Goal: Task Accomplishment & Management: Complete application form

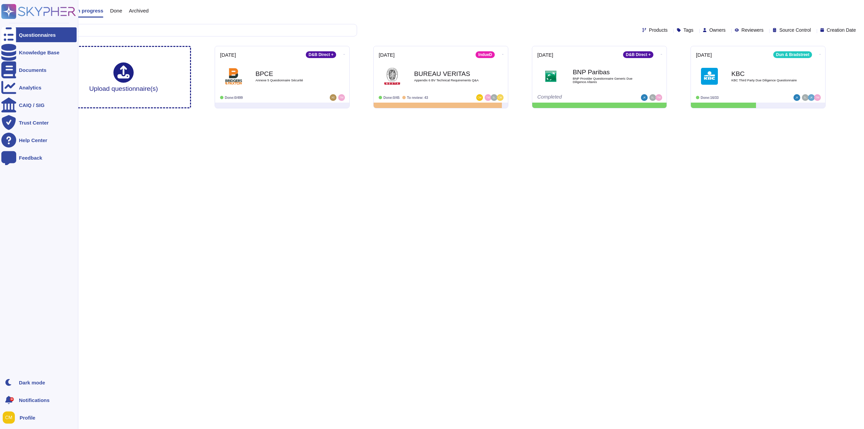
click at [22, 10] on icon at bounding box center [38, 11] width 75 height 15
click at [19, 419] on button at bounding box center [10, 417] width 18 height 15
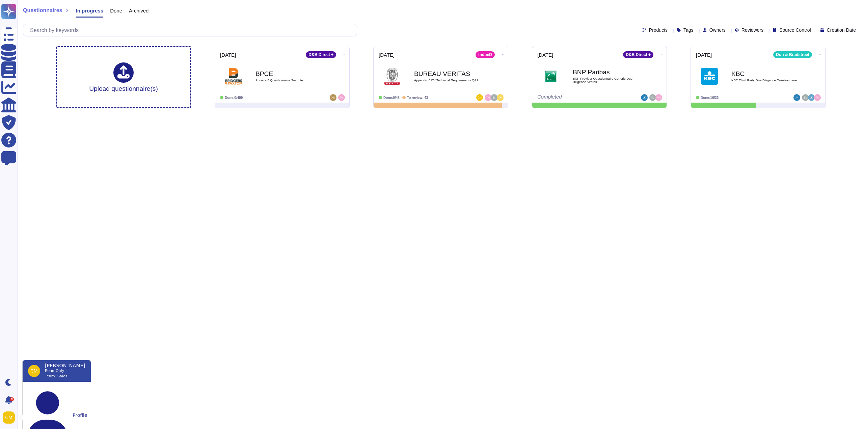
click at [130, 114] on html "Questionnaires Knowledge Base Documents Analytics CAIQ / SIG Trust Center Help …" at bounding box center [432, 57] width 864 height 114
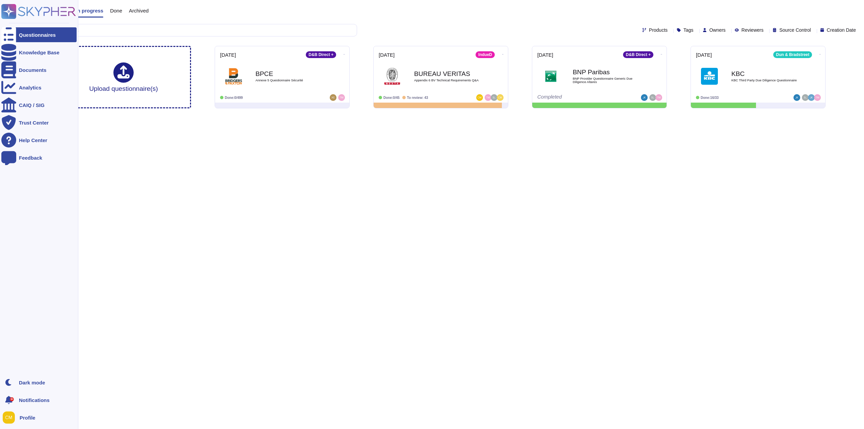
click at [15, 401] on div "9+" at bounding box center [8, 400] width 15 height 15
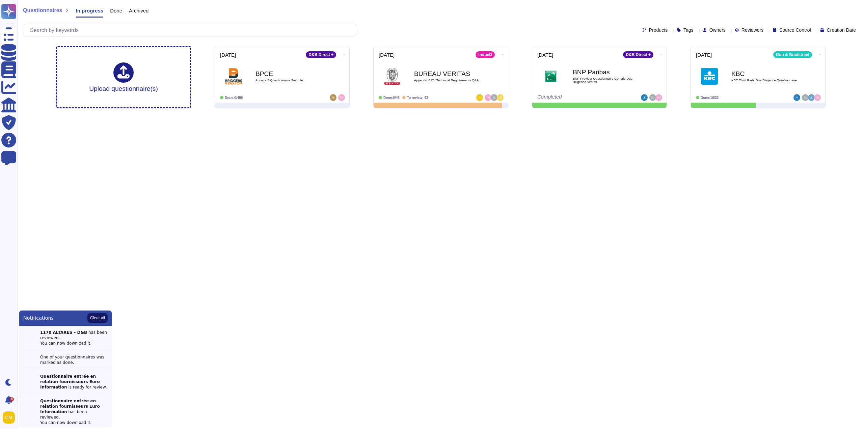
click at [94, 318] on button "Clear all" at bounding box center [97, 317] width 20 height 9
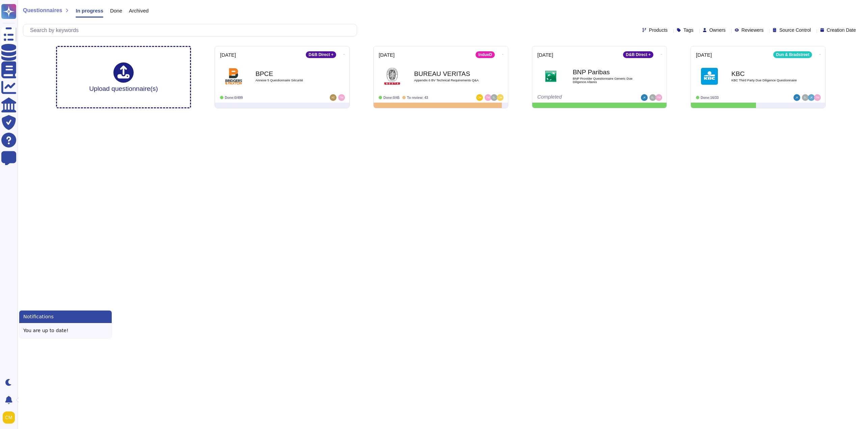
click at [111, 114] on html "Questionnaires Knowledge Base Documents Analytics CAIQ / SIG Trust Center Help …" at bounding box center [432, 57] width 864 height 114
click at [45, 10] on span "Questionnaires" at bounding box center [42, 10] width 39 height 5
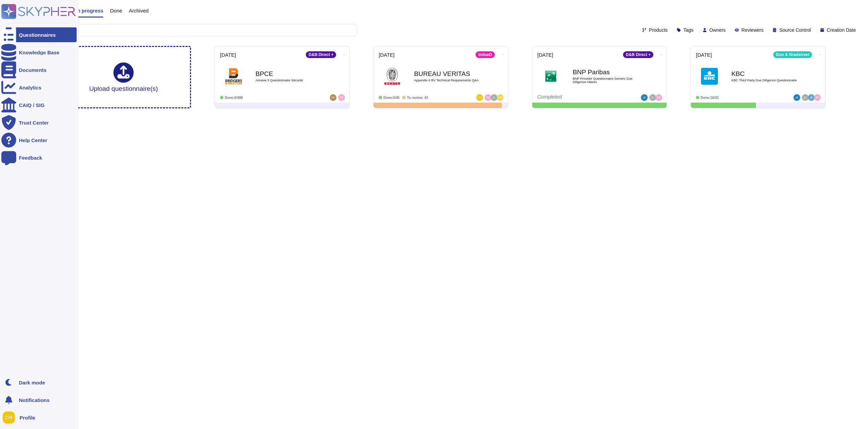
click at [7, 7] on rect at bounding box center [8, 11] width 15 height 15
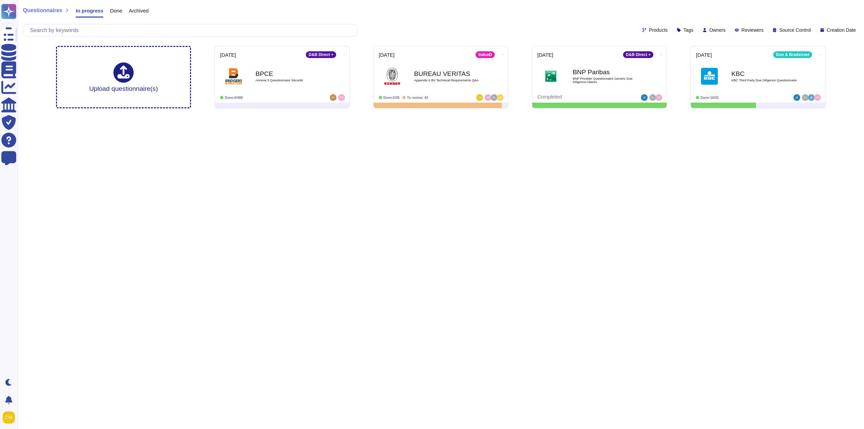
drag, startPoint x: 838, startPoint y: 0, endPoint x: 318, endPoint y: 266, distance: 584.6
click at [318, 114] on html "Questionnaires Knowledge Base Documents Analytics CAIQ / SIG Trust Center Help …" at bounding box center [432, 57] width 864 height 114
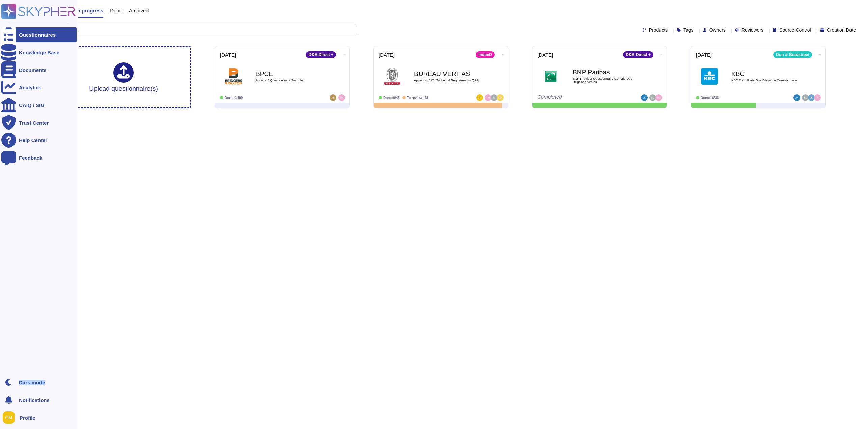
click at [11, 416] on ul "Dark mode Notifications Profile" at bounding box center [38, 400] width 75 height 50
click at [17, 415] on div at bounding box center [11, 418] width 16 height 12
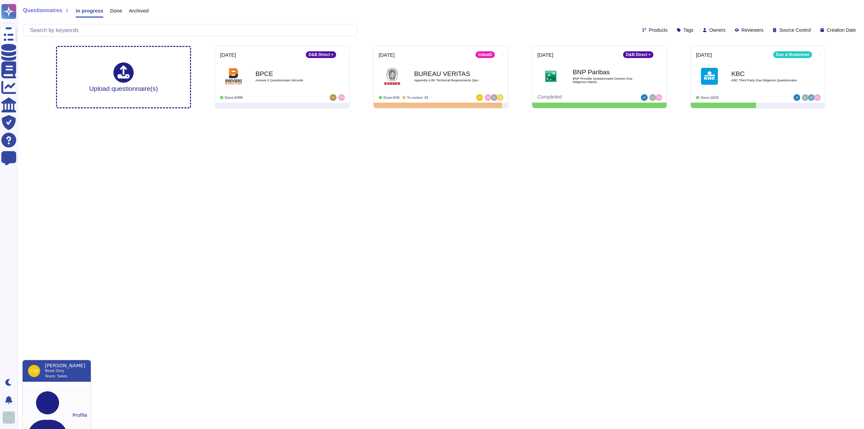
click at [42, 391] on button "Profile" at bounding box center [57, 415] width 68 height 56
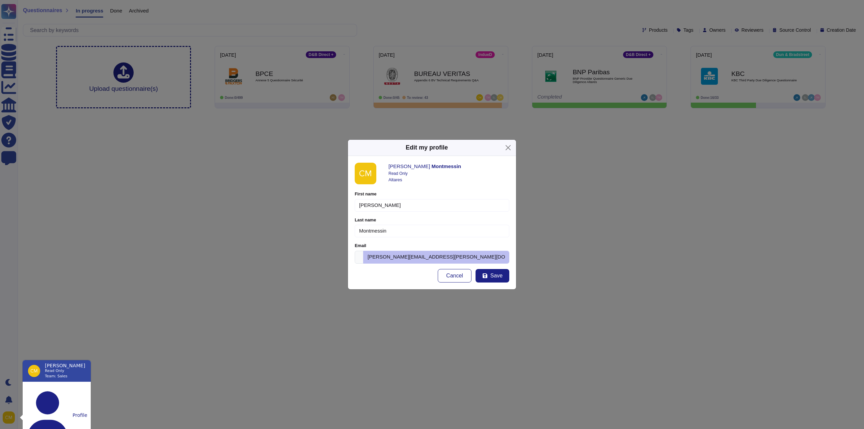
click at [278, 174] on div "Edit my profile Clément Montmessin Read Only Altares First name Clément Please …" at bounding box center [432, 214] width 864 height 429
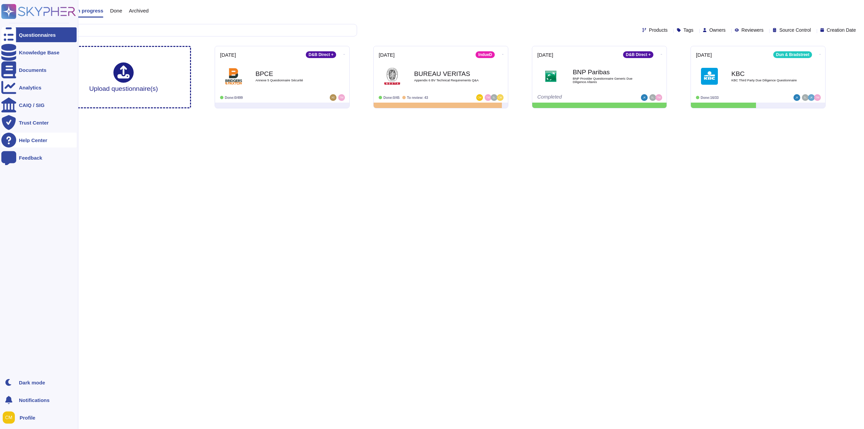
click at [27, 136] on div "Help Center" at bounding box center [38, 140] width 75 height 15
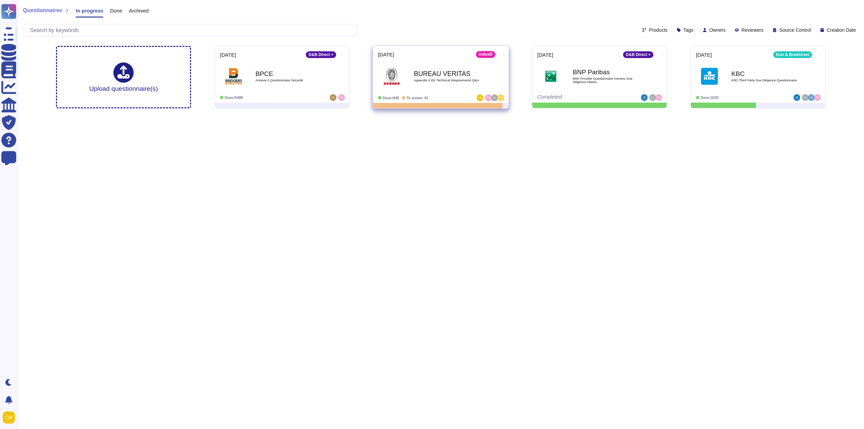
click at [430, 46] on div "2025-09-23 IndueD BUREAU VERITAS Appendix 6 BV Technical Requirements Q&A Done:…" at bounding box center [441, 74] width 136 height 57
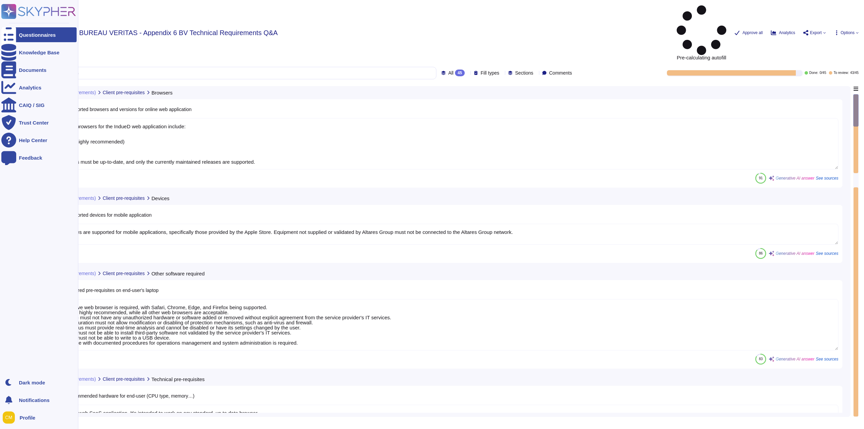
type textarea "Supported browsers for the IndueD web application include: - Safari - Chrome (h…"
type textarea "Smartphones are supported for mobile applications, specifically those provided …"
type textarea "- An operative web browser is required, with Safari, Chrome, Edge, and Firefox …"
type textarea "IndueD is a web SaaS application. It's intended to work on any standard, up to …"
type textarea "Altares is not certified in ISO 27001 or ISO 9001. However, our information man…"
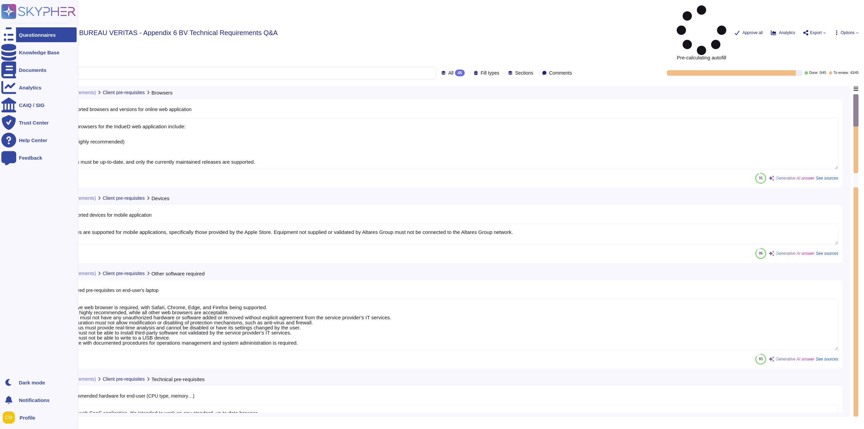
type textarea "Data and applications are hosted in France, specifically in the Paris region (e…"
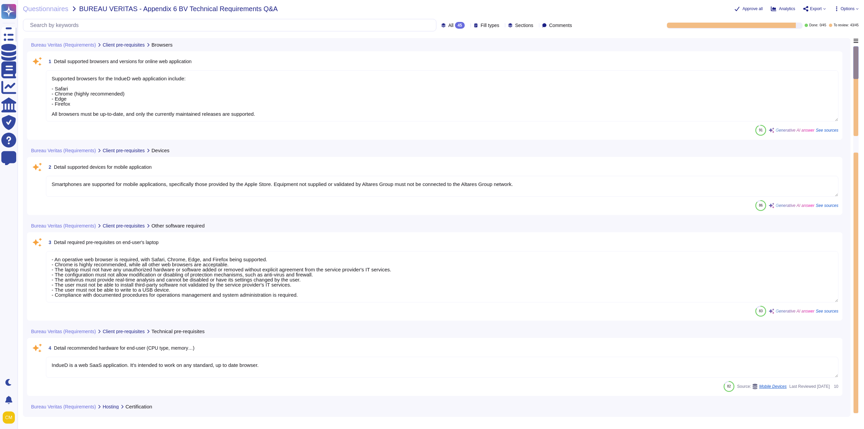
click at [84, 76] on textarea "Supported browsers for the IndueD web application include: - Safari - Chrome (h…" at bounding box center [442, 95] width 793 height 51
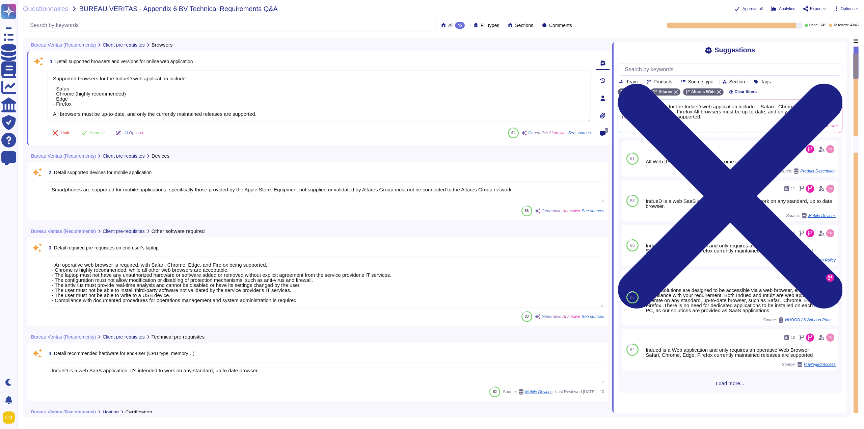
click at [25, 182] on div "Bureau Veritas (Requirements) Client pre-requisites Browsers 1 Detail supported…" at bounding box center [437, 227] width 828 height 379
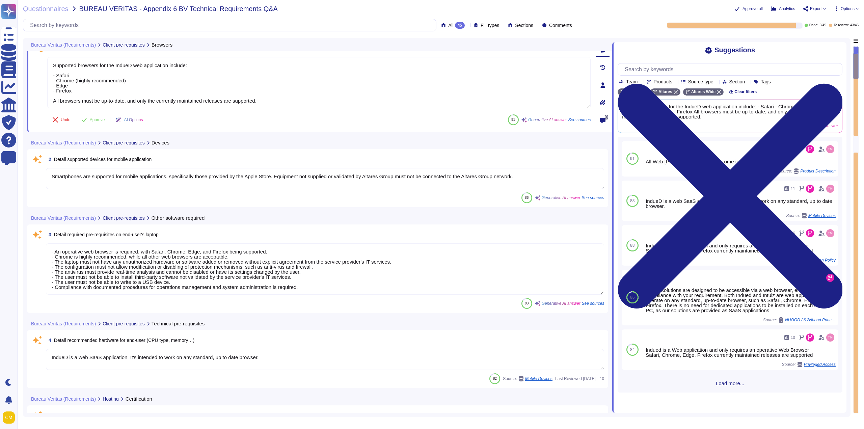
scroll to position [34, 0]
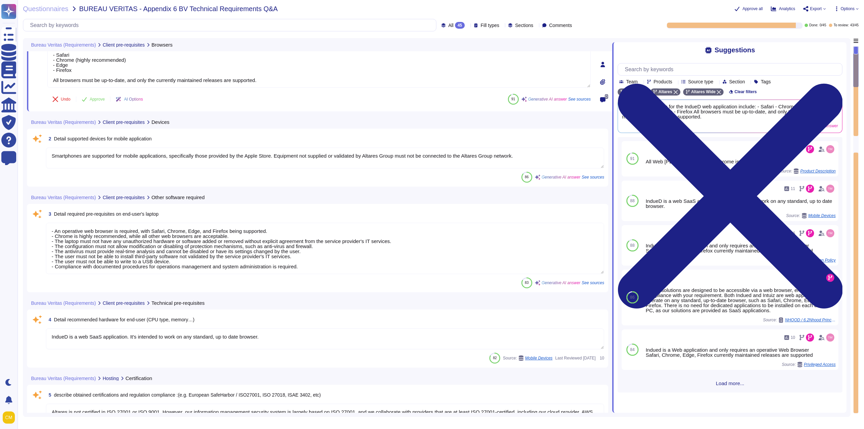
type textarea "The solution is hosted by AWS, specifically utilizing AWS servers located in th…"
click at [78, 281] on div "83 Generative AI answer See sources" at bounding box center [325, 283] width 558 height 11
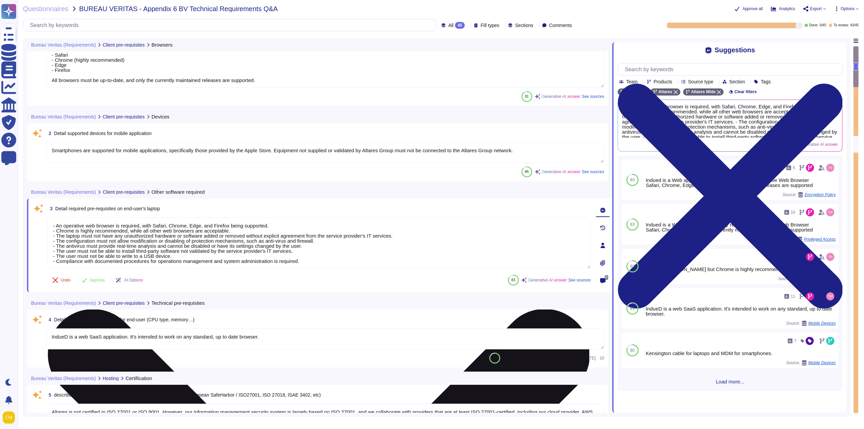
drag, startPoint x: 56, startPoint y: 230, endPoint x: 86, endPoint y: 251, distance: 36.3
click at [86, 251] on textarea "- An operative web browser is required, with Safari, Chrome, Edge, and Firefox …" at bounding box center [319, 242] width 544 height 51
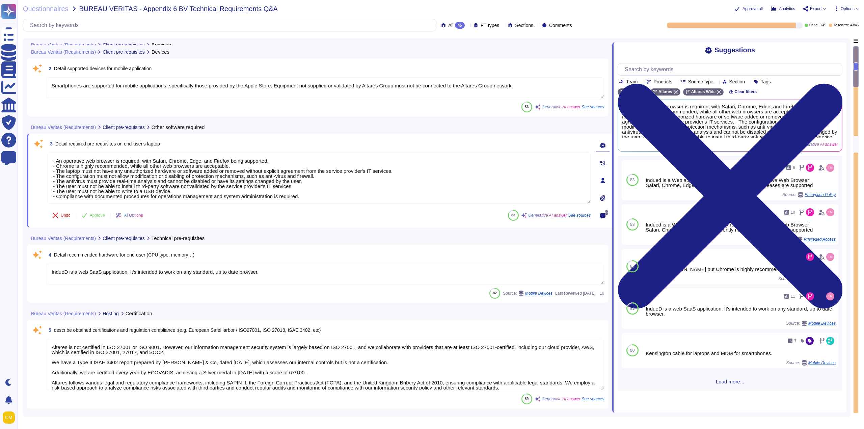
scroll to position [101, 0]
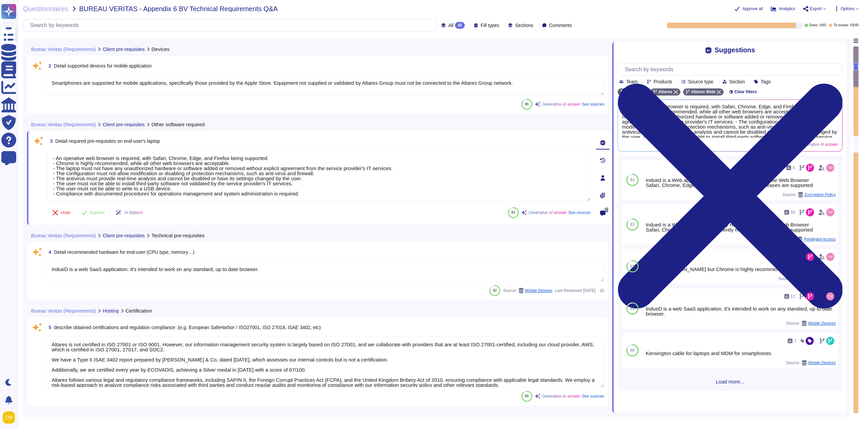
type textarea "- Synechron - AWS France - AWS Spain - PHONEO - Altares - D&B"
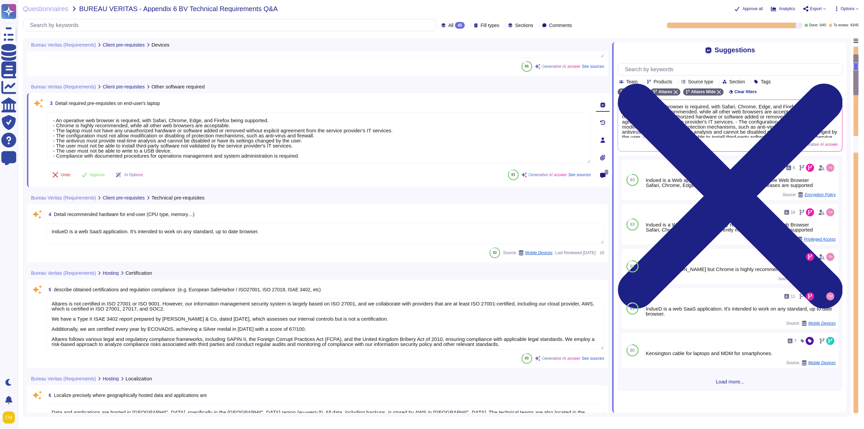
scroll to position [6, 0]
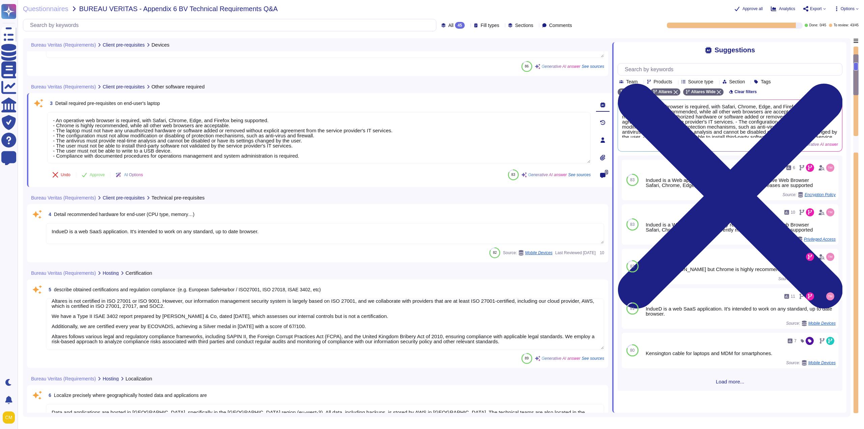
click at [84, 259] on div "4 Detail recommended hardware for end-user (CPU type, memory…) IndueD is a web …" at bounding box center [317, 233] width 581 height 58
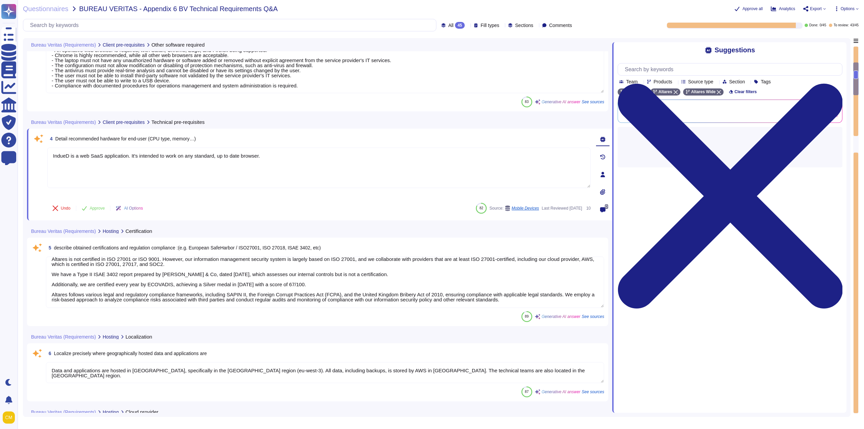
scroll to position [203, 0]
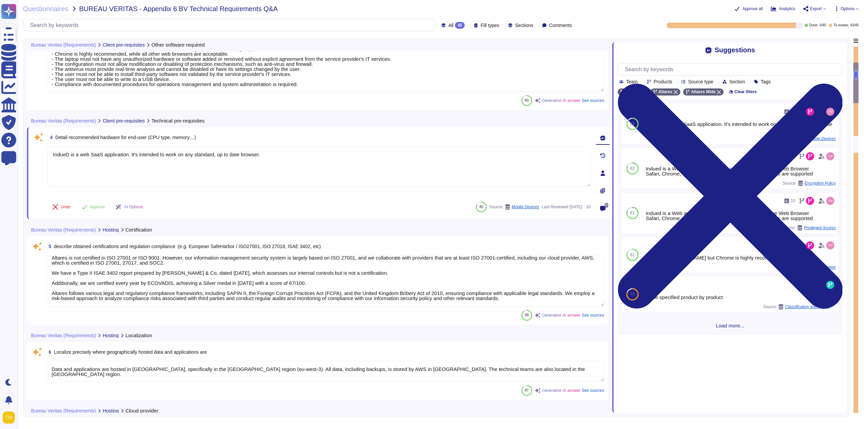
type textarea "- The solution allows for flat file transfer via a SFTP service provided by Alt…"
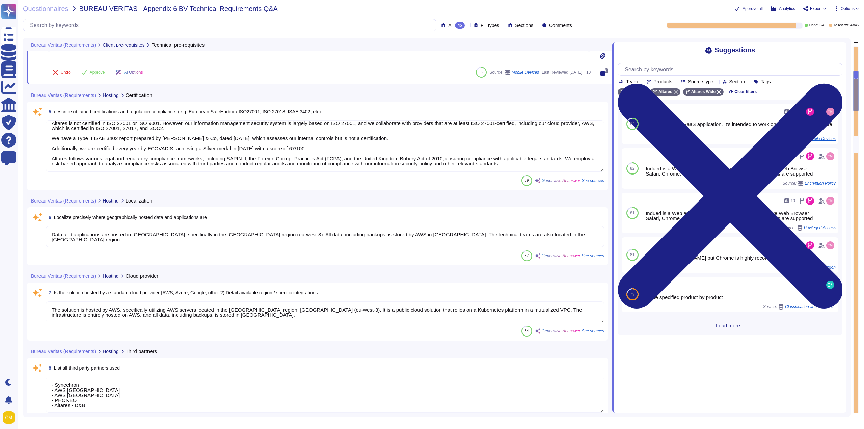
type textarea "Application has several levels of logging on infrastructure and functional leve…"
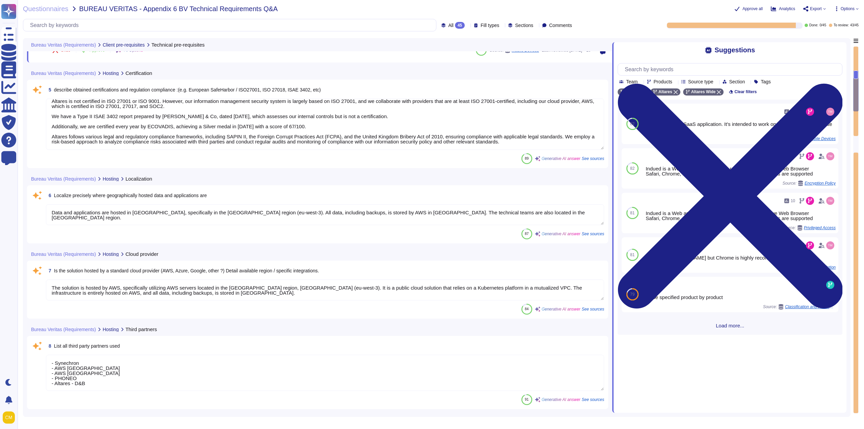
type textarea "The published APIs available for integration with the solution include: 1. indu…"
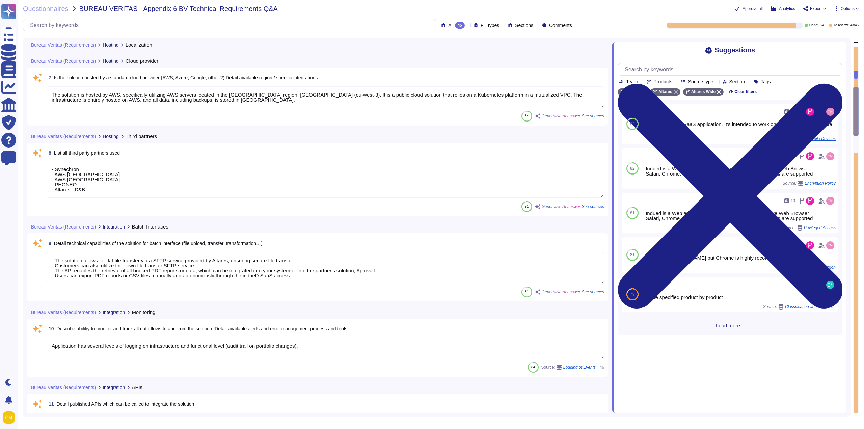
scroll to position [1, 0]
click at [91, 264] on textarea "- The solution allows for flat file transfer via a SFTP service provided by Alt…" at bounding box center [325, 267] width 558 height 31
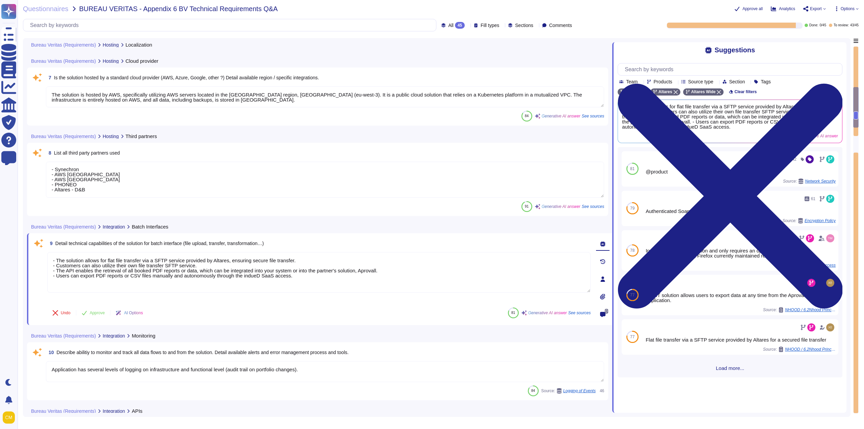
click at [267, 310] on div "Undo Approve AI Options 81 Generative AI answer See sources" at bounding box center [319, 313] width 544 height 16
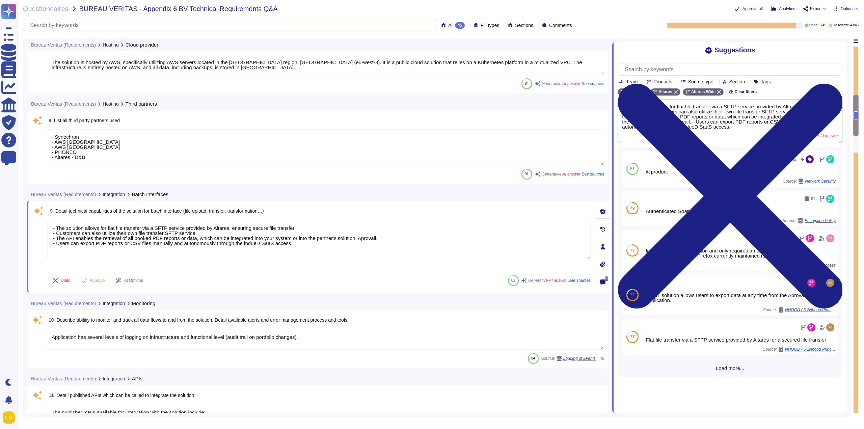
scroll to position [608, 0]
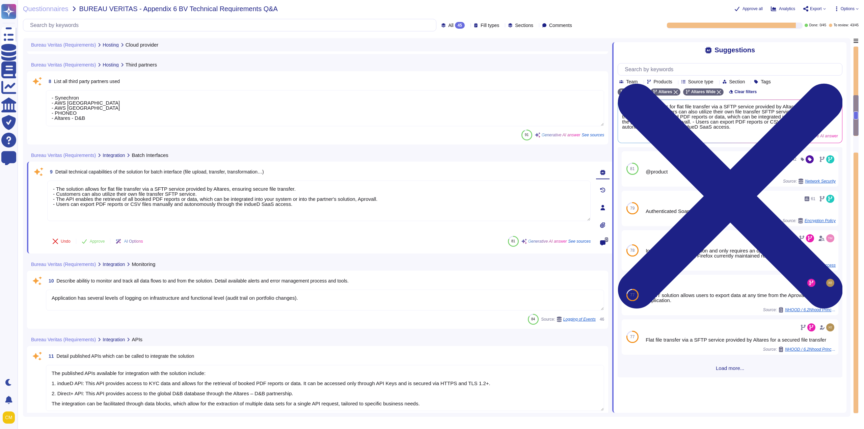
type textarea "Altares has established comprehensive data backup and restore capabilities as p…"
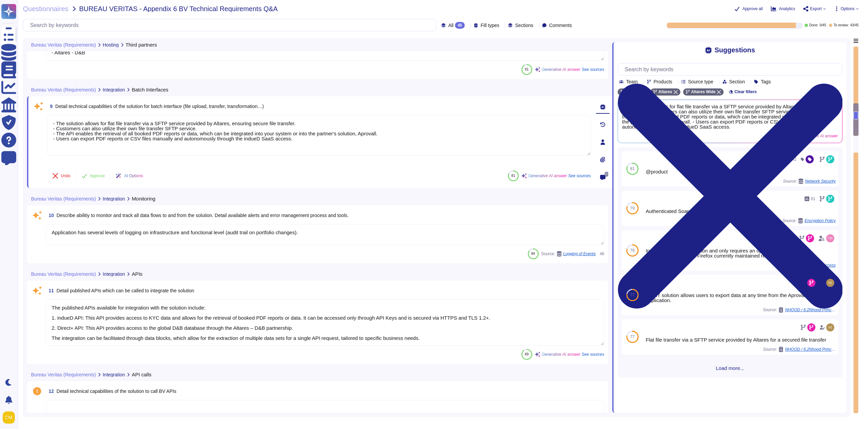
scroll to position [675, 0]
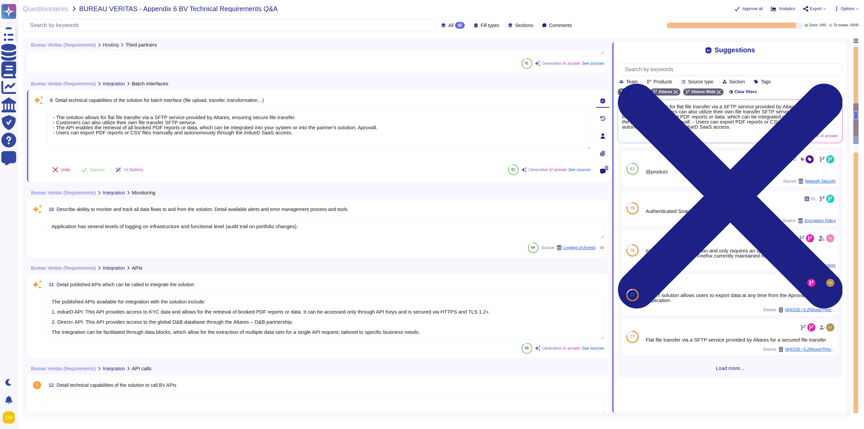
click at [226, 226] on textarea "Application has several levels of logging on infrastructure and functional leve…" at bounding box center [325, 228] width 558 height 21
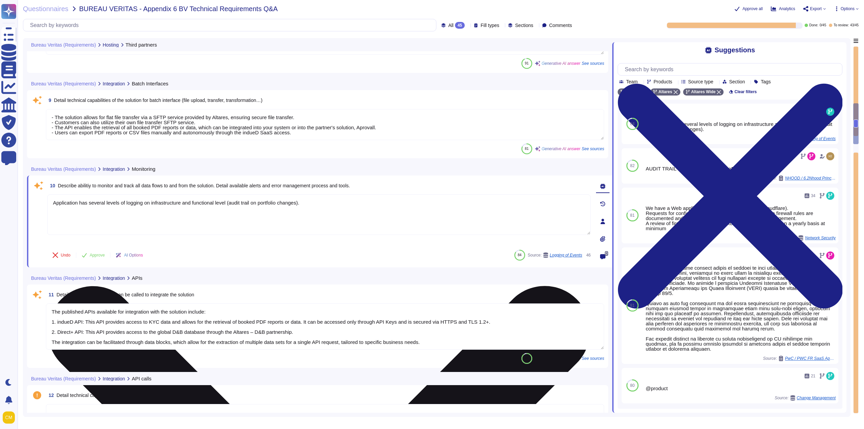
click at [250, 203] on textarea "Application has several levels of logging on infrastructure and functional leve…" at bounding box center [319, 214] width 544 height 41
click at [298, 202] on textarea "Application has several levels of logging on infrastructure and functional leve…" at bounding box center [319, 214] width 544 height 41
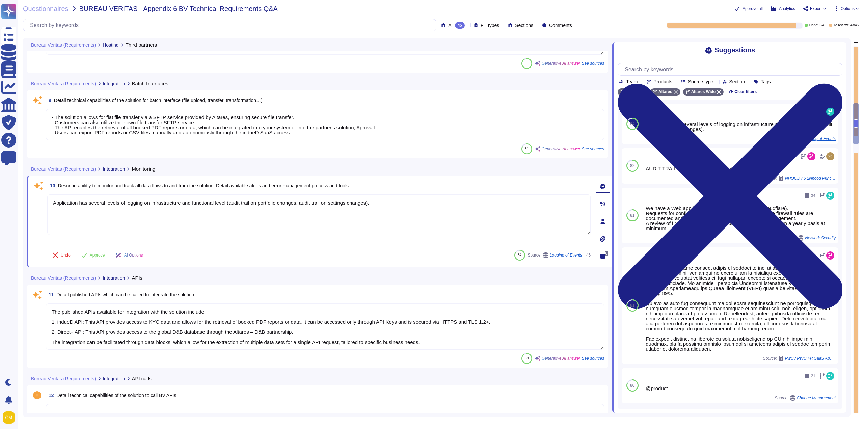
type textarea "Application has several levels of logging on infrastructure and functional leve…"
click at [238, 317] on textarea "The published APIs available for integration with the solution include: 1. indu…" at bounding box center [325, 326] width 558 height 46
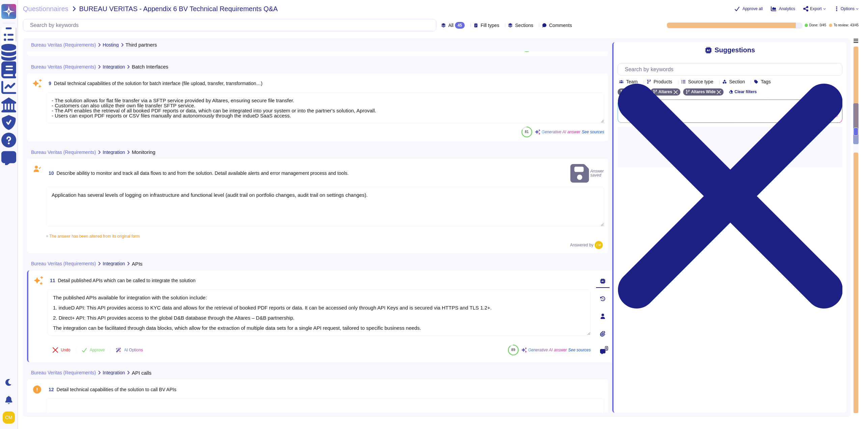
scroll to position [709, 0]
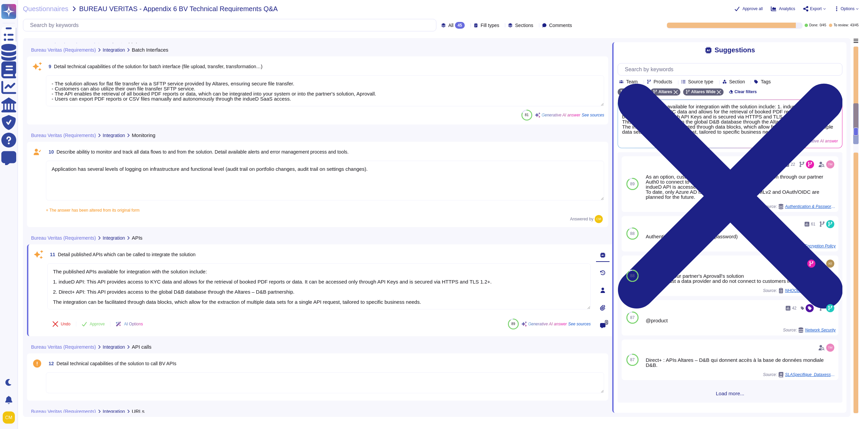
click at [73, 220] on div "Answered by" at bounding box center [325, 219] width 558 height 8
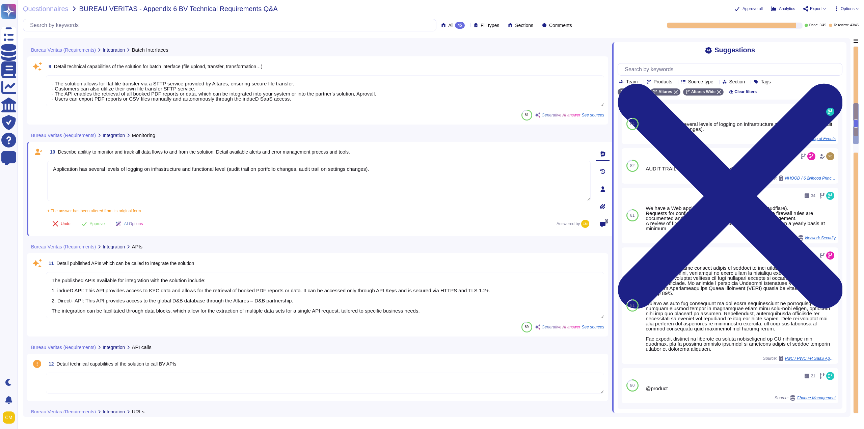
click at [26, 313] on div "Bureau Veritas (Requirements) Hosting Third partners 8 List all third party par…" at bounding box center [437, 227] width 828 height 379
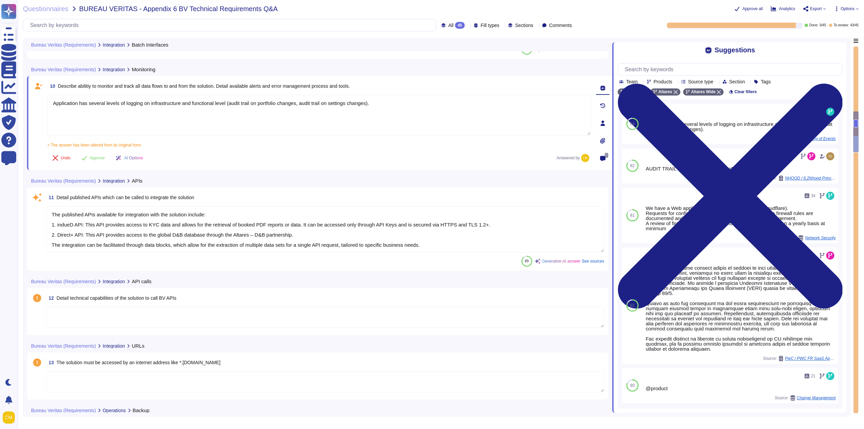
type textarea "As per Altares Backup Policy, backup copies of operating systems and other crit…"
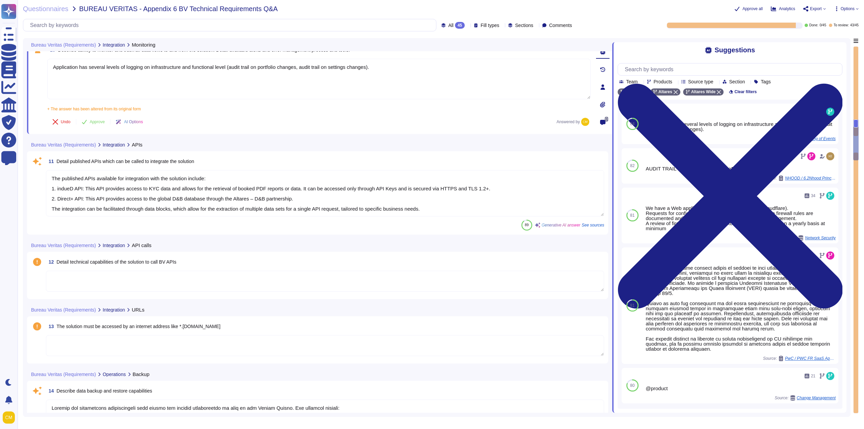
scroll to position [810, 0]
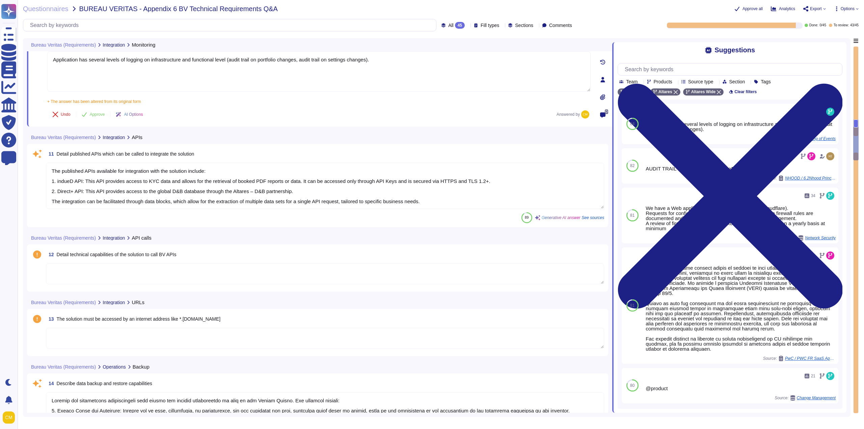
click at [111, 281] on textarea at bounding box center [325, 273] width 558 height 21
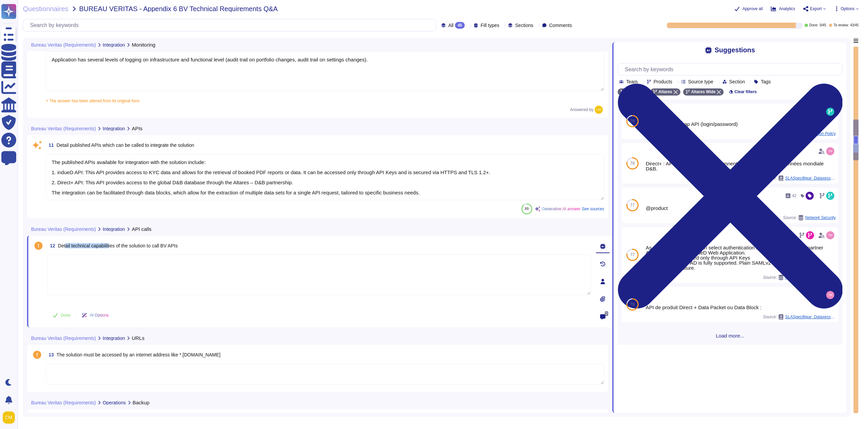
drag, startPoint x: 67, startPoint y: 246, endPoint x: 123, endPoint y: 247, distance: 56.1
click at [121, 247] on span "Detail technical capabilities of the solution to call BV APIs" at bounding box center [118, 245] width 120 height 5
click at [160, 246] on span "Detail technical capabilities of the solution to call BV APIs" at bounding box center [118, 245] width 120 height 5
drag, startPoint x: 181, startPoint y: 245, endPoint x: 166, endPoint y: 245, distance: 15.2
click at [166, 245] on span "Detail technical capabilities of the solution to call BV APIs" at bounding box center [118, 245] width 120 height 5
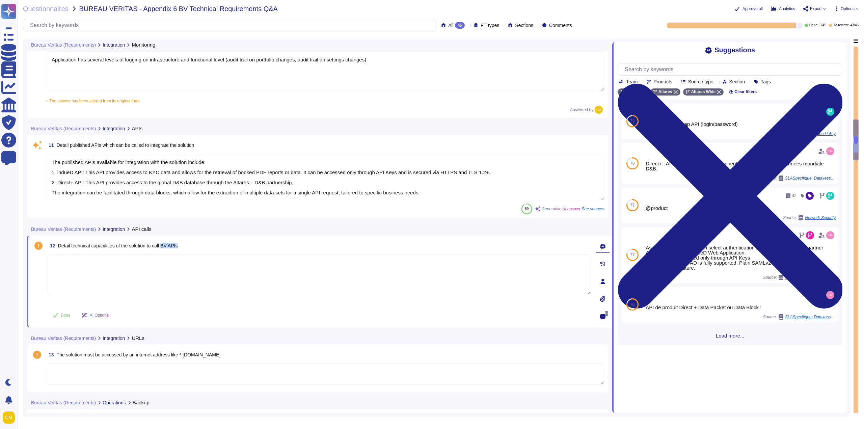
click at [178, 246] on span "Detail technical capabilities of the solution to call BV APIs" at bounding box center [118, 245] width 120 height 5
drag, startPoint x: 182, startPoint y: 247, endPoint x: 54, endPoint y: 250, distance: 127.3
click at [54, 250] on div "12 Detail technical capabilities of the solution to call BV APIs" at bounding box center [319, 246] width 544 height 12
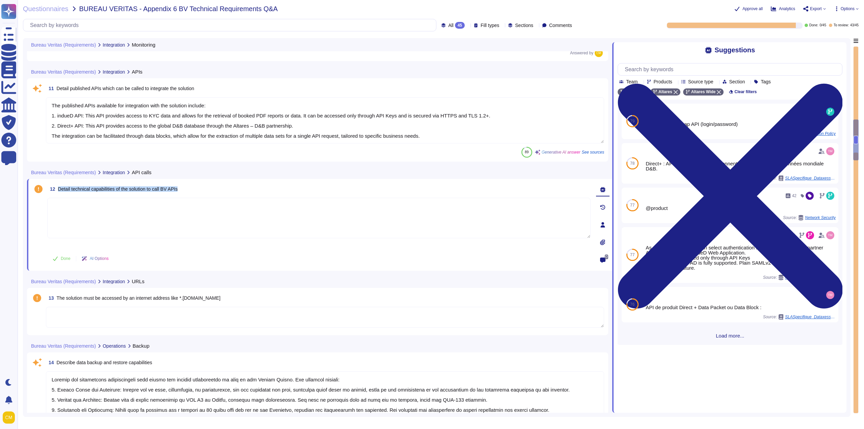
scroll to position [878, 0]
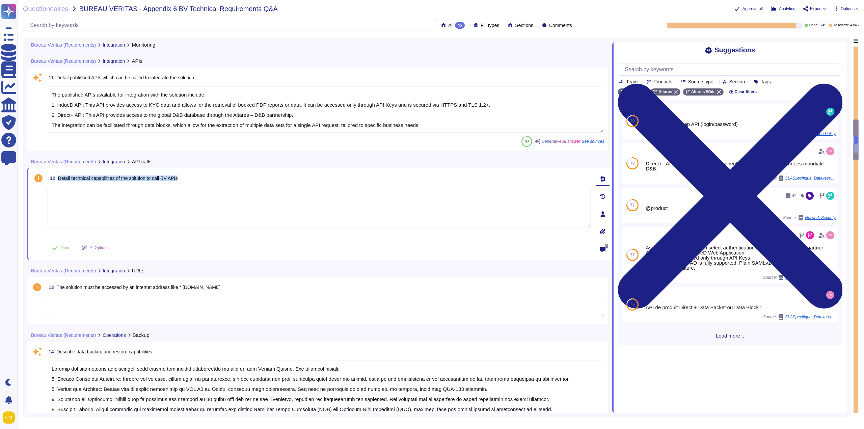
type textarea "- Technical and functional maintenance of the application is conducted during t…"
click at [125, 306] on textarea at bounding box center [325, 306] width 558 height 21
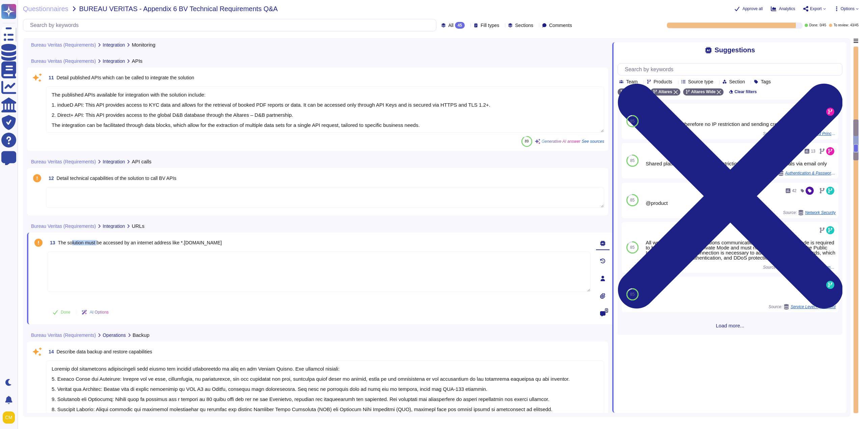
drag, startPoint x: 71, startPoint y: 243, endPoint x: 99, endPoint y: 242, distance: 28.4
click at [98, 242] on span "The solution must be accessed by an internet address like *.bureauveritas.com" at bounding box center [140, 242] width 164 height 5
drag, startPoint x: 125, startPoint y: 241, endPoint x: 173, endPoint y: 243, distance: 47.6
click at [173, 243] on span "The solution must be accessed by an internet address like *.bureauveritas.com" at bounding box center [140, 242] width 164 height 5
click at [189, 243] on span "The solution must be accessed by an internet address like *.bureauveritas.com" at bounding box center [140, 242] width 164 height 5
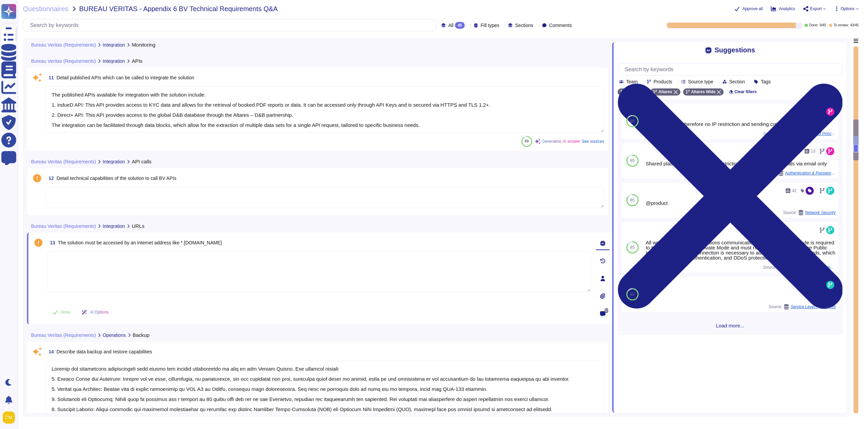
click at [207, 278] on textarea at bounding box center [319, 272] width 544 height 41
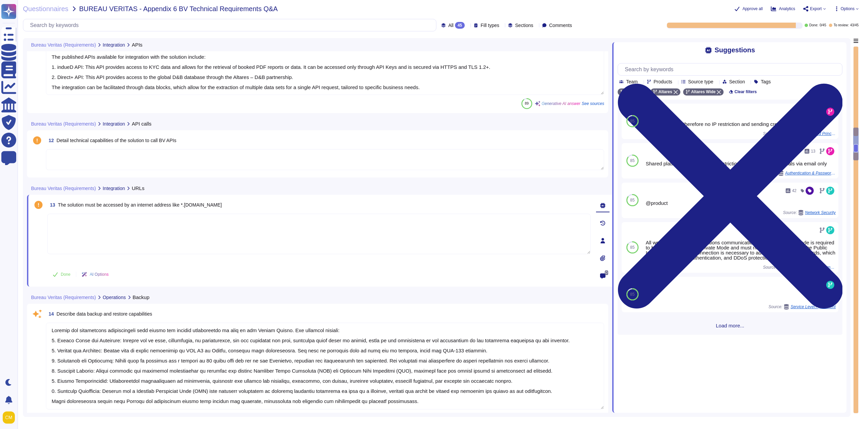
scroll to position [979, 0]
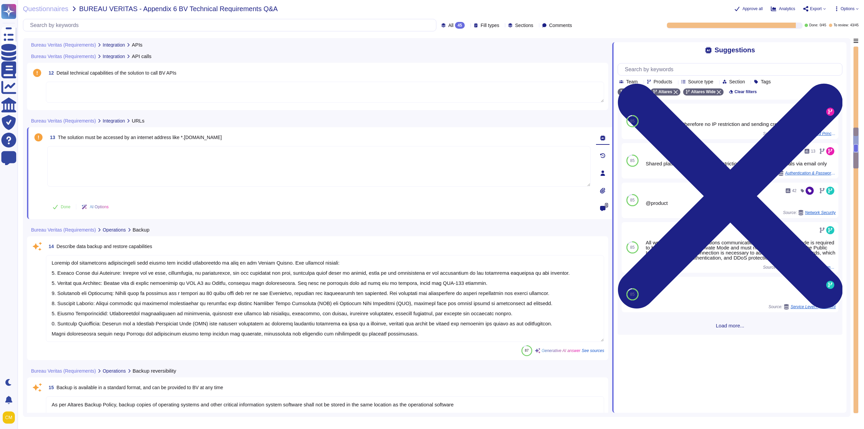
click at [165, 285] on textarea at bounding box center [325, 298] width 558 height 87
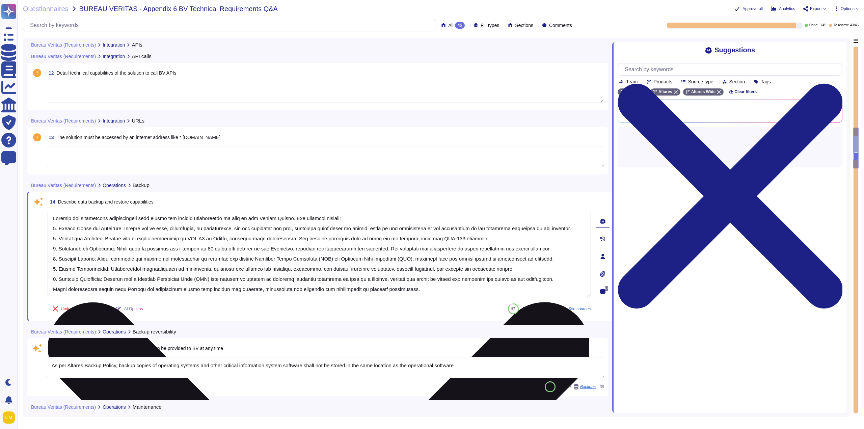
type textarea "Our event alerting process involves continuous monitoring of various security e…"
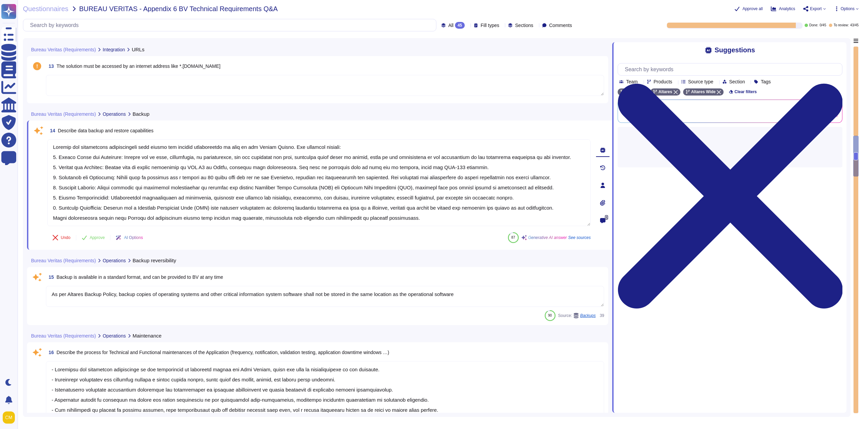
scroll to position [1047, 0]
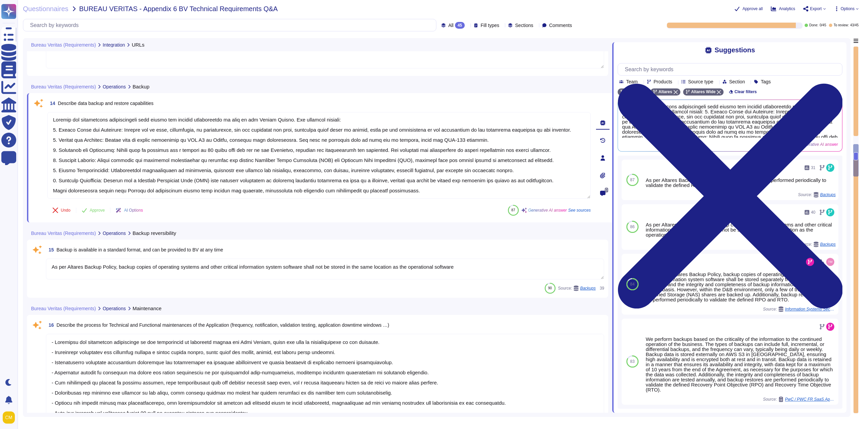
type textarea "- Customer support is available 24/7. - Support can be provided in French or En…"
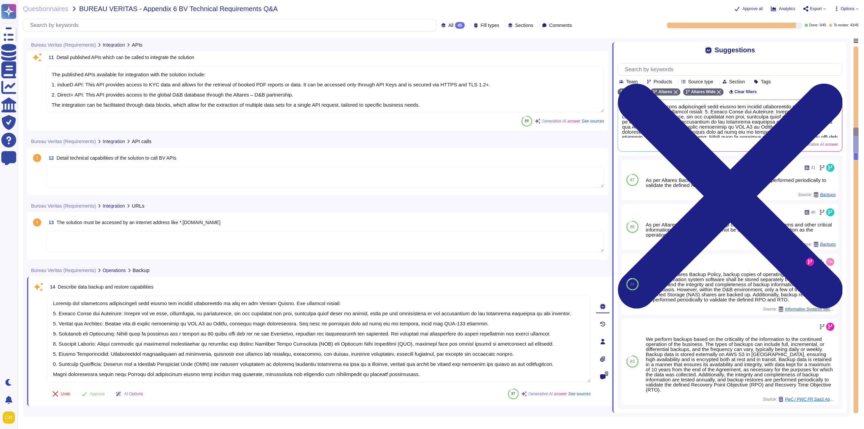
type textarea "The published APIs available for integration with the solution include: 1. indu…"
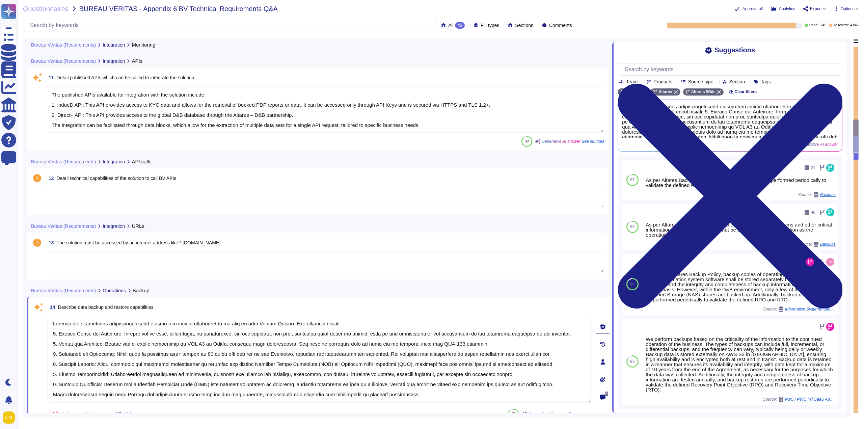
type textarea "Application has several levels of logging on infrastructure and functional leve…"
click at [145, 194] on textarea at bounding box center [325, 197] width 558 height 21
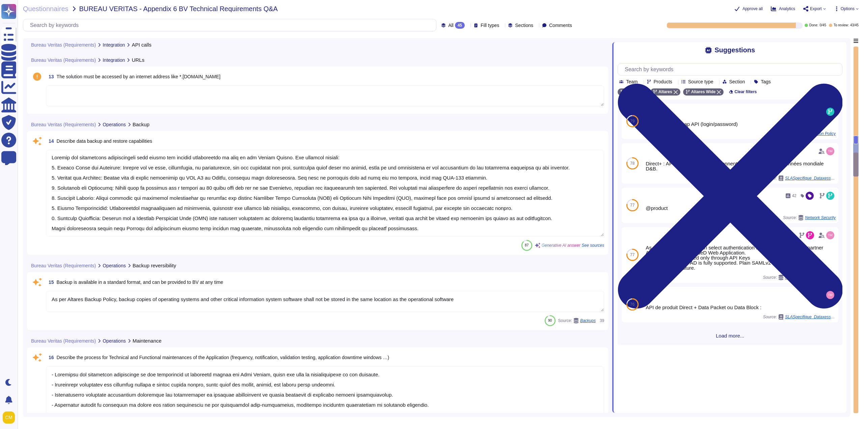
type textarea "Our event alerting process involves continuous monitoring of various security e…"
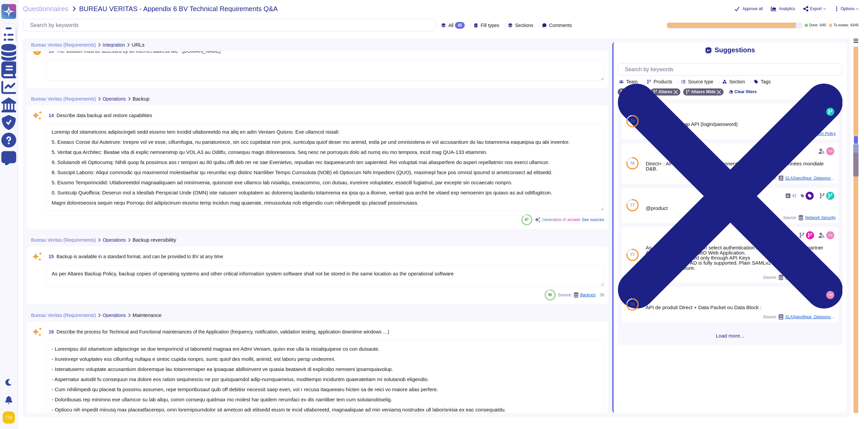
scroll to position [1095, 0]
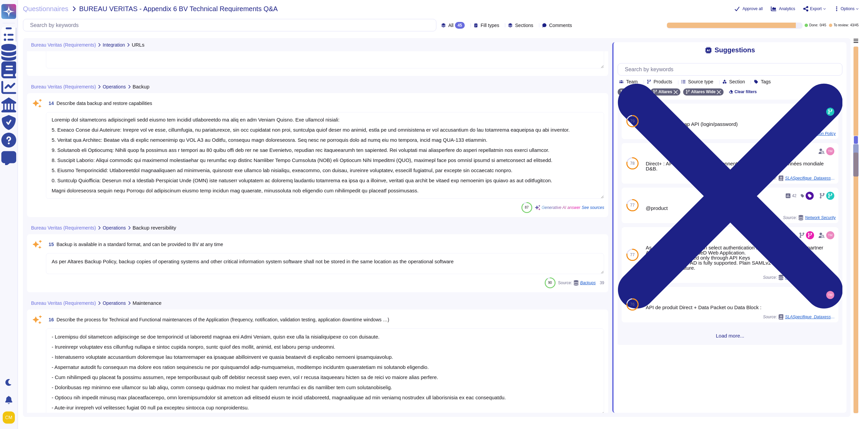
click at [85, 265] on textarea "As per Altares Backup Policy, backup copies of operating systems and other crit…" at bounding box center [325, 263] width 558 height 21
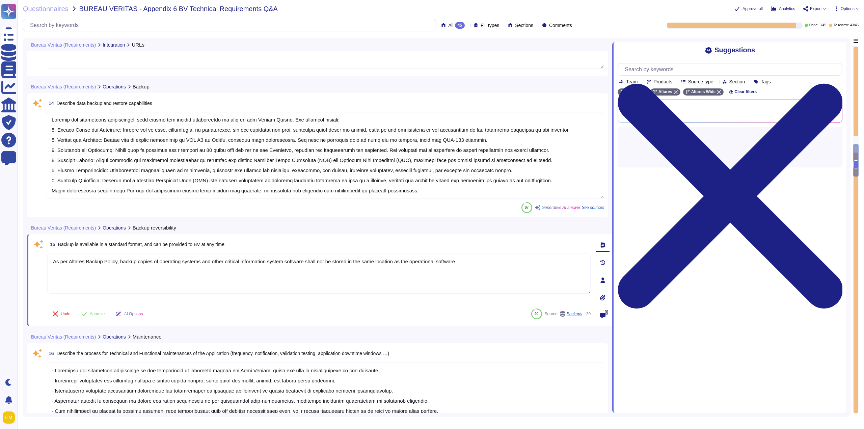
scroll to position [1, 0]
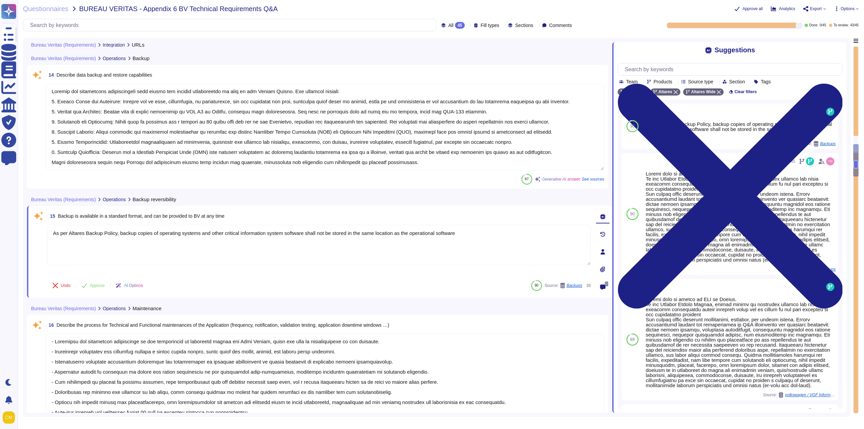
type textarea "- Customer support is available 24/7. - Support can be provided in French or En…"
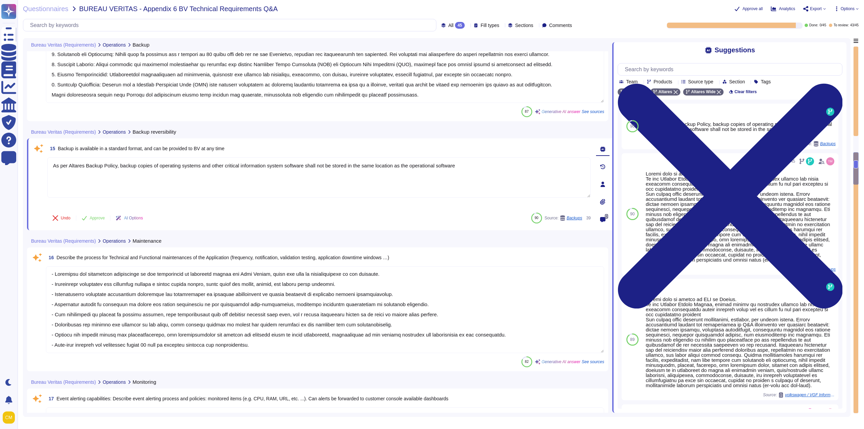
scroll to position [1230, 0]
type textarea "To be answered by customer Service"
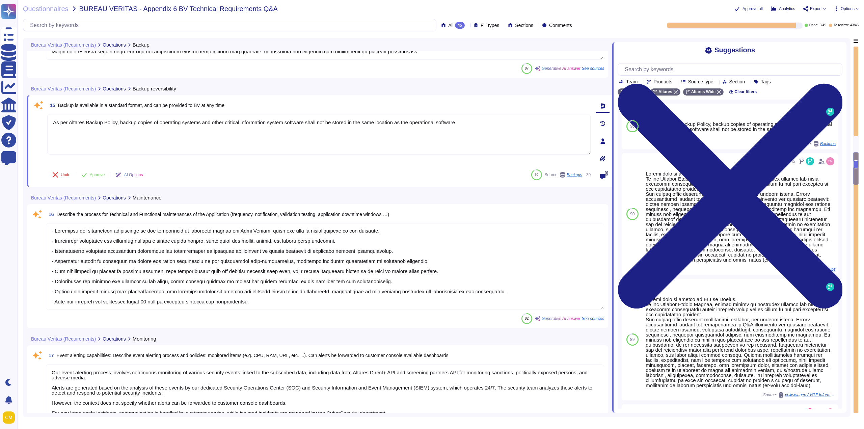
click at [70, 315] on div "82 Generative AI answer See sources" at bounding box center [325, 318] width 558 height 11
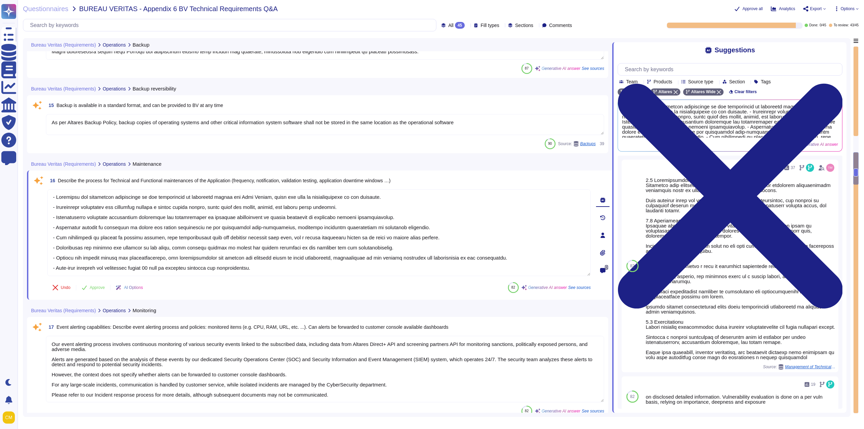
scroll to position [1, 0]
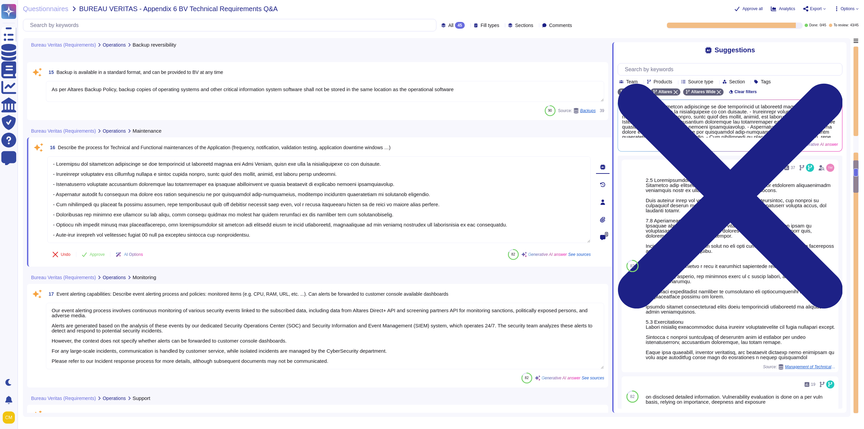
type textarea "@product"
type textarea "Intuiz is provided as a SaaS application, including platform mode (access to we…"
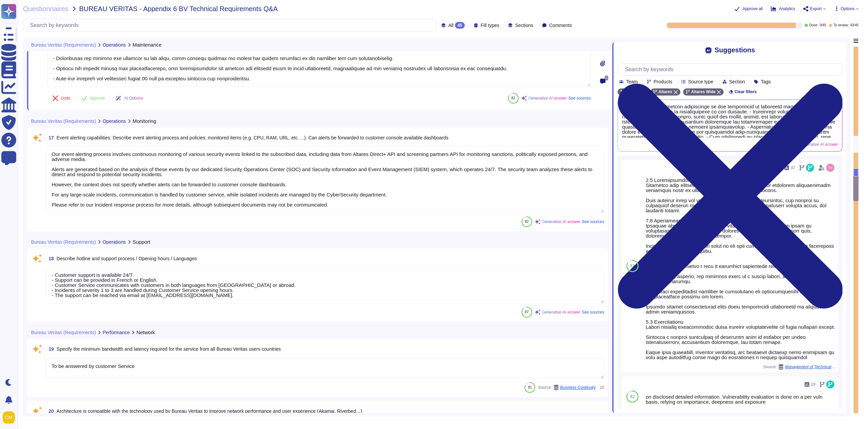
scroll to position [1534, 0]
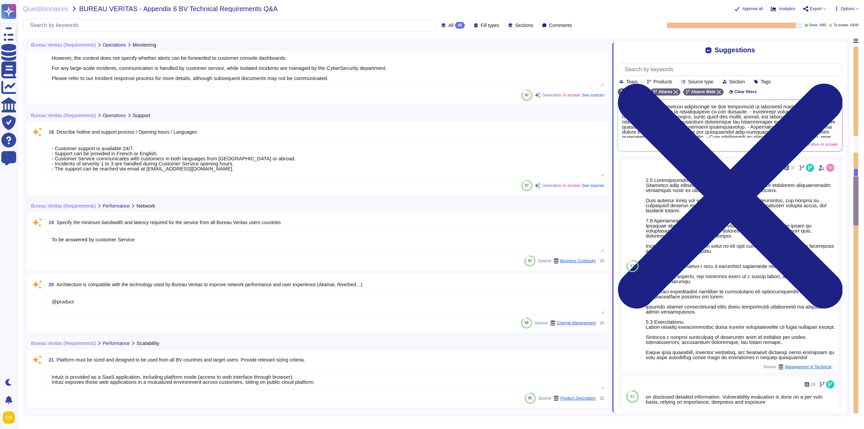
type textarea "The solution is designed to scale according to growing business needs through s…"
type textarea "The Cloud solution provided is scalable and flexible in terms of resources and …"
click at [59, 238] on textarea "To be answered by customer Service" at bounding box center [325, 241] width 558 height 21
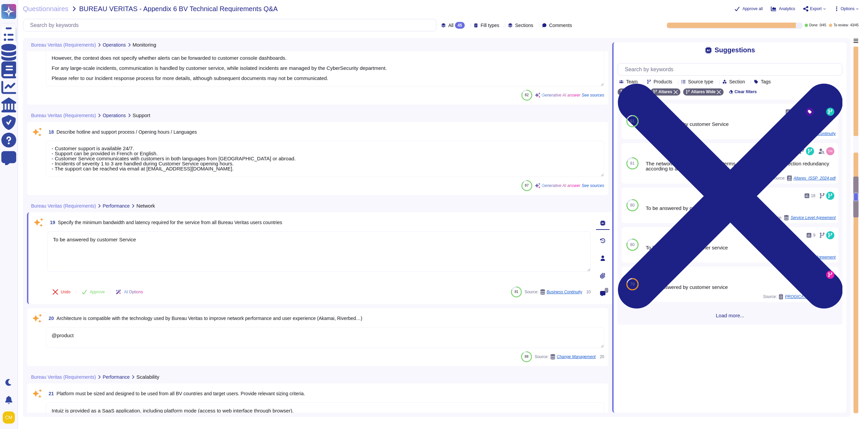
drag, startPoint x: 81, startPoint y: 234, endPoint x: 44, endPoint y: 233, distance: 37.2
click at [44, 233] on div "19 Specify the minimum bandwidth and latency required for the service from all …" at bounding box center [311, 258] width 558 height 84
click at [600, 260] on icon at bounding box center [602, 258] width 5 height 5
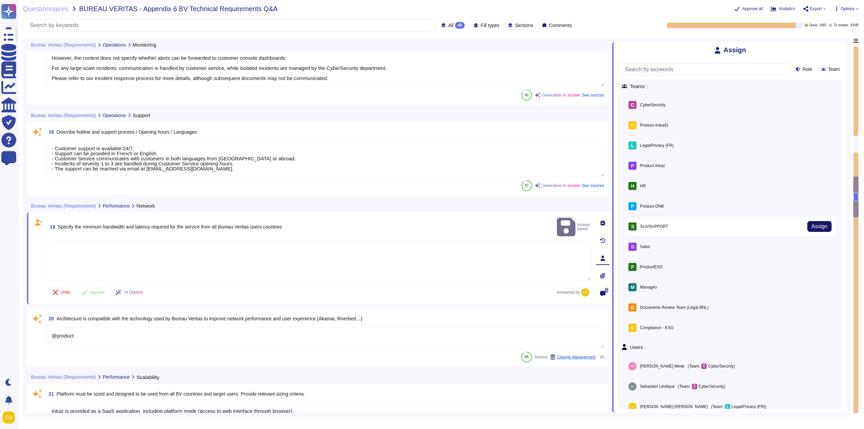
click at [818, 229] on span "Assign" at bounding box center [820, 226] width 16 height 5
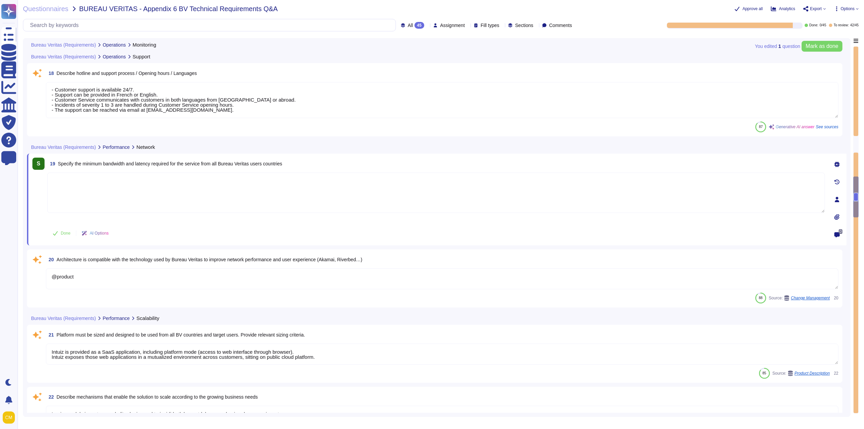
scroll to position [1602, 0]
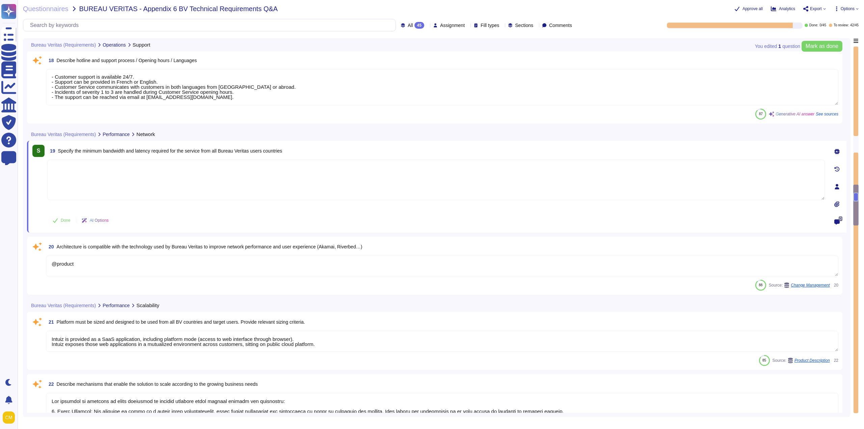
click at [110, 262] on textarea "@product" at bounding box center [442, 266] width 793 height 21
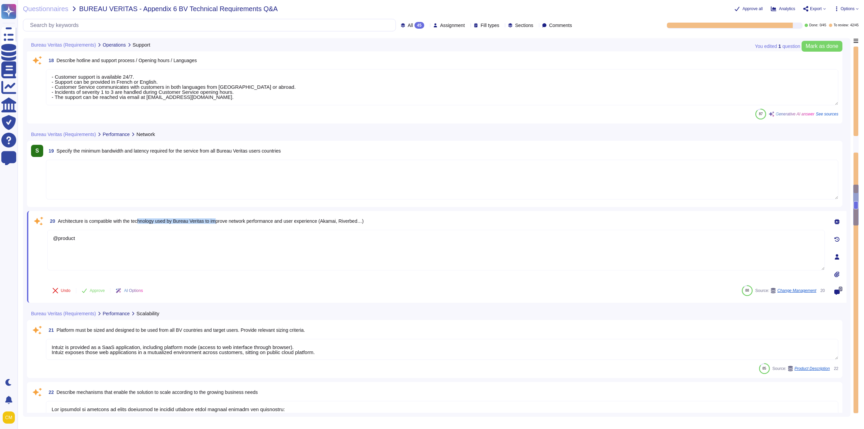
drag, startPoint x: 141, startPoint y: 217, endPoint x: 221, endPoint y: 217, distance: 80.7
click at [221, 217] on span "20 Architecture is compatible with the technology used by Bureau Veritas to imp…" at bounding box center [205, 221] width 316 height 12
drag, startPoint x: 229, startPoint y: 218, endPoint x: 320, endPoint y: 223, distance: 91.7
click at [320, 223] on span "Architecture is compatible with the technology used by Bureau Veritas to improv…" at bounding box center [211, 220] width 306 height 5
drag, startPoint x: 339, startPoint y: 221, endPoint x: 333, endPoint y: 221, distance: 6.4
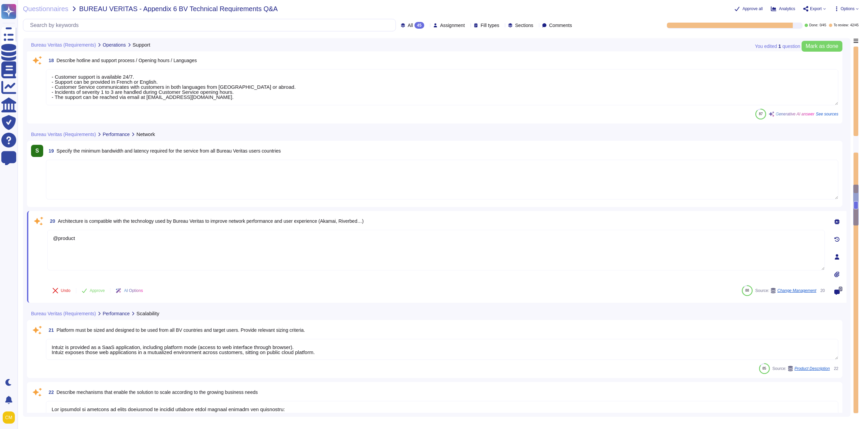
click at [339, 221] on span "Architecture is compatible with the technology used by Bureau Veritas to improv…" at bounding box center [211, 220] width 306 height 5
drag, startPoint x: 330, startPoint y: 221, endPoint x: 385, endPoint y: 225, distance: 55.5
click at [385, 225] on div "20 Architecture is compatible with the technology used by Bureau Veritas to imp…" at bounding box center [436, 221] width 778 height 12
click at [128, 228] on div "20 Architecture is compatible with the technology used by Bureau Veritas to imp…" at bounding box center [428, 257] width 793 height 84
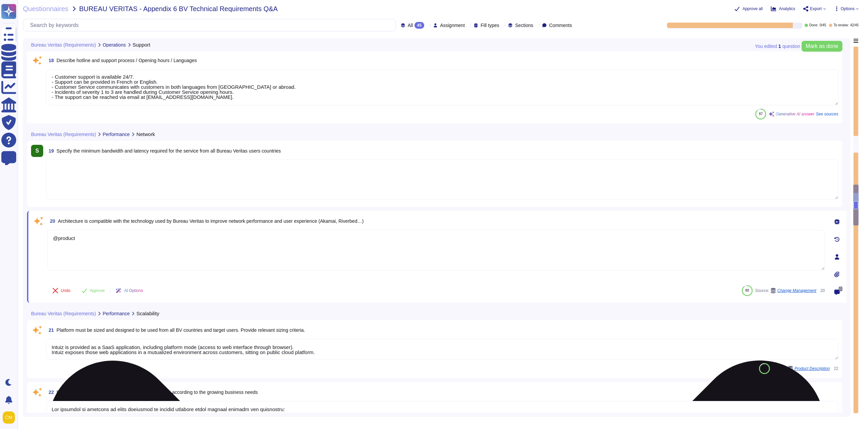
click at [87, 247] on textarea "@product" at bounding box center [436, 250] width 778 height 41
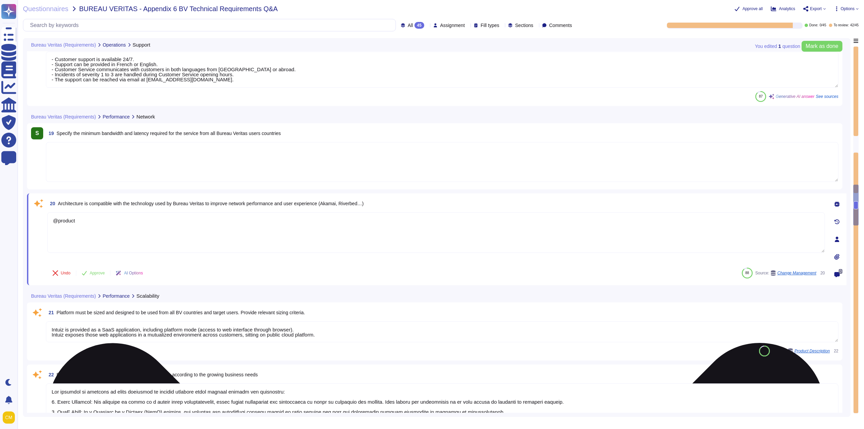
type textarea "Regular audits are carried out but the results are not communicable."
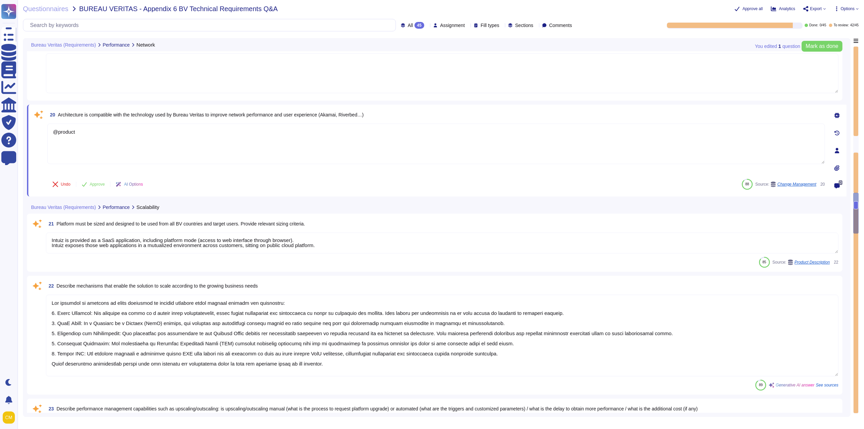
scroll to position [1737, 0]
type textarea "Altares – D&B shall not answer itself to this kind of requests. It shall inform…"
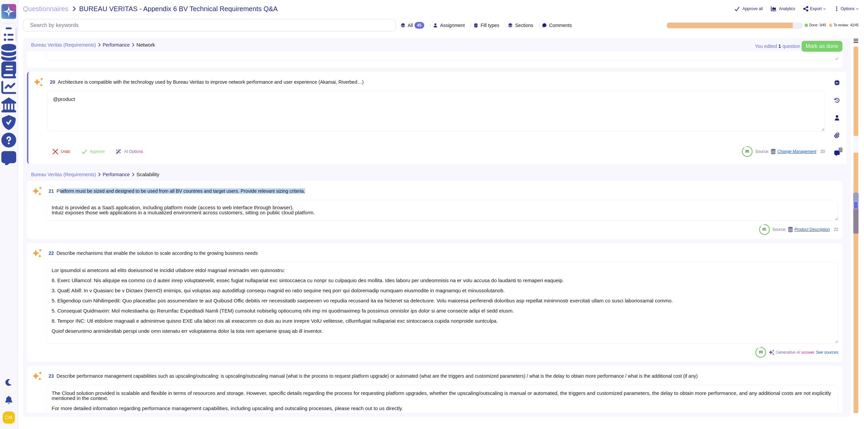
drag, startPoint x: 61, startPoint y: 190, endPoint x: 131, endPoint y: 201, distance: 70.3
click at [131, 201] on div "21 Platform must be sized and designed to be used from all BV countries and tar…" at bounding box center [435, 210] width 808 height 50
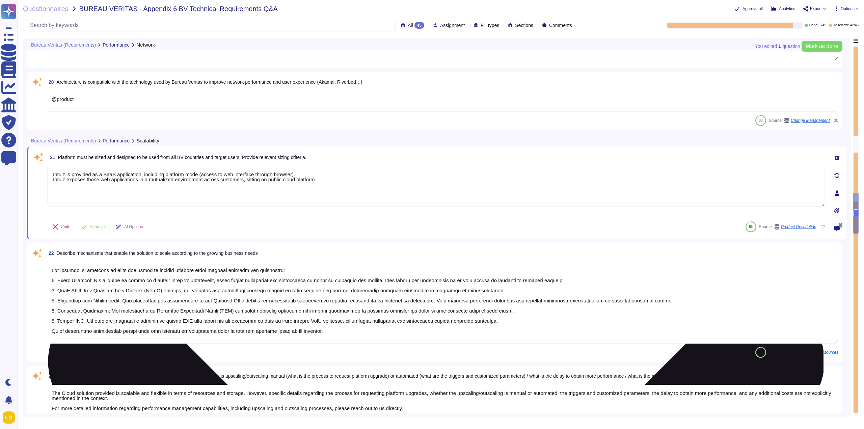
scroll to position [0, 0]
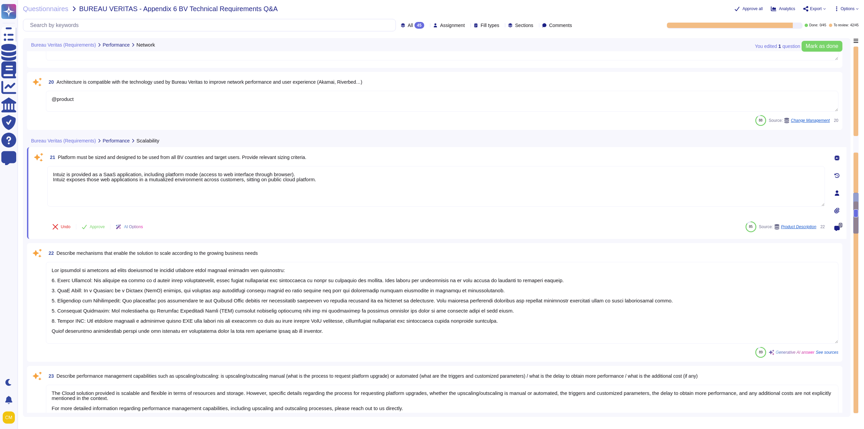
click at [129, 158] on span "Platform must be sized and designed to be used from all BV countries and target…" at bounding box center [182, 157] width 248 height 5
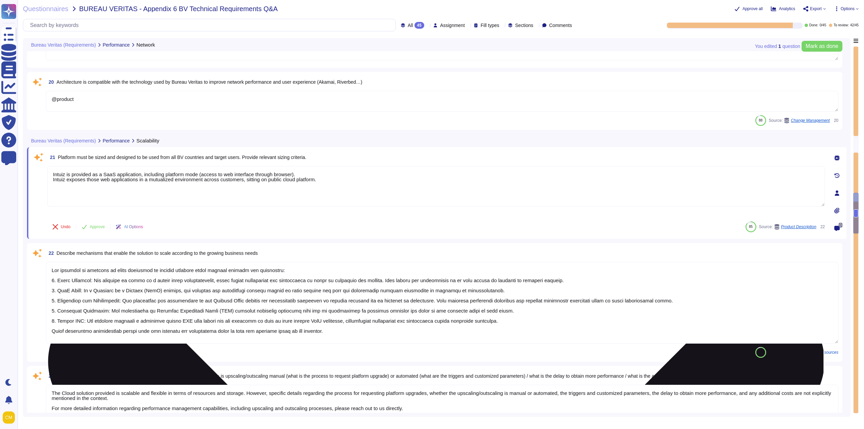
click at [148, 188] on textarea "Intuiz is provided as a SaaS application, including platform mode (access to we…" at bounding box center [436, 186] width 778 height 41
click at [66, 195] on textarea "Intuiz is provided as a SaaS application, including platform mode (access to we…" at bounding box center [436, 186] width 778 height 41
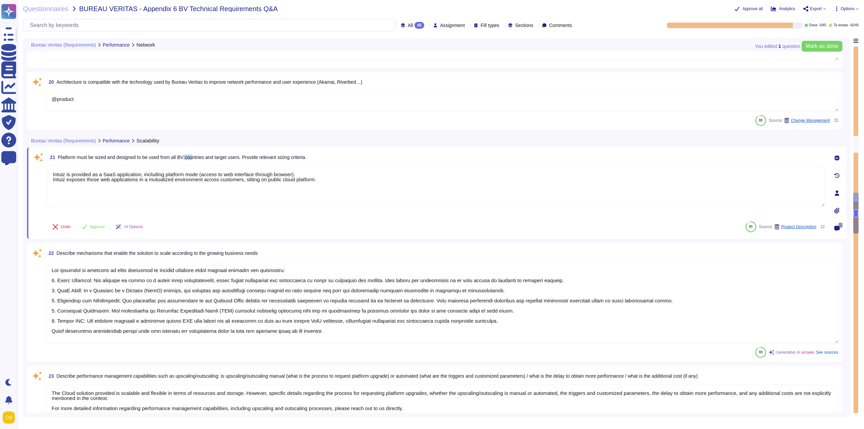
drag, startPoint x: 185, startPoint y: 156, endPoint x: 196, endPoint y: 157, distance: 10.5
click at [196, 157] on span "Platform must be sized and designed to be used from all BV countries and target…" at bounding box center [182, 157] width 248 height 5
click at [212, 157] on span "Platform must be sized and designed to be used from all BV countries and target…" at bounding box center [182, 157] width 248 height 5
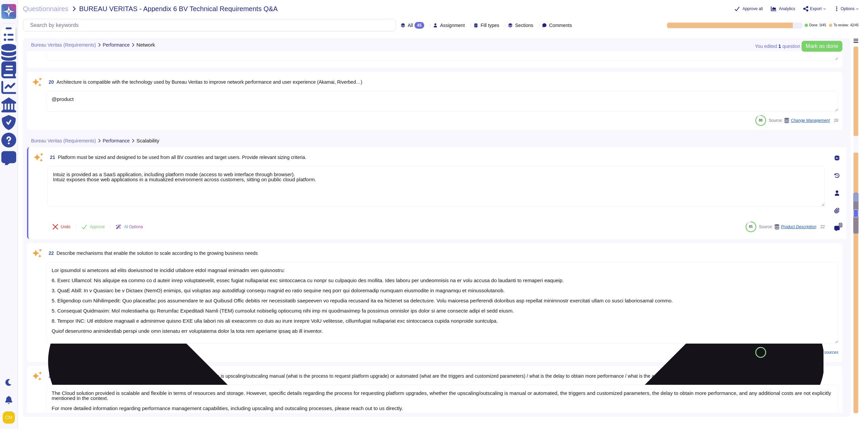
click at [158, 195] on textarea "Intuiz is provided as a SaaS application, including platform mode (access to we…" at bounding box center [436, 186] width 778 height 41
click at [101, 181] on textarea "Intuiz is provided as a SaaS application, including platform mode (access to we…" at bounding box center [436, 186] width 778 height 41
click at [283, 193] on textarea "Intuiz is provided as a SaaS application, including platform mode (access to we…" at bounding box center [436, 186] width 778 height 41
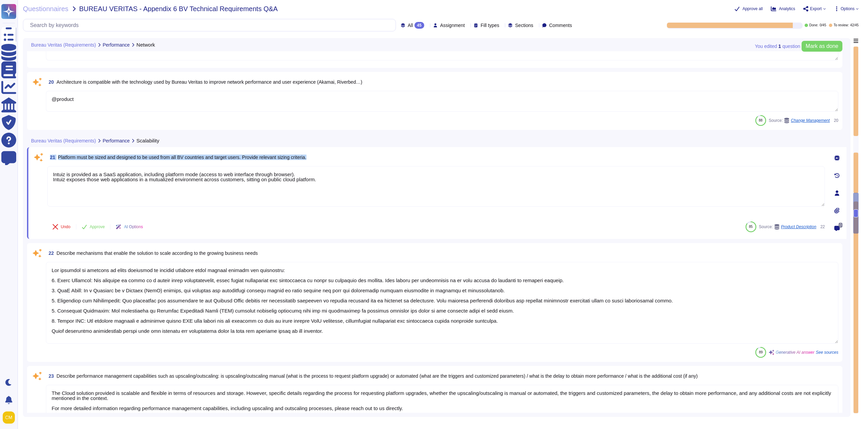
drag, startPoint x: 317, startPoint y: 157, endPoint x: 49, endPoint y: 157, distance: 268.1
click at [49, 157] on div "21 Platform must be sized and designed to be used from all BV countries and tar…" at bounding box center [436, 157] width 778 height 12
copy span "21 Platform must be sized and designed to be used from all BV countries and tar…"
click at [285, 254] on div "22 Describe mechanisms that enable the solution to scale according to the growi…" at bounding box center [442, 253] width 793 height 12
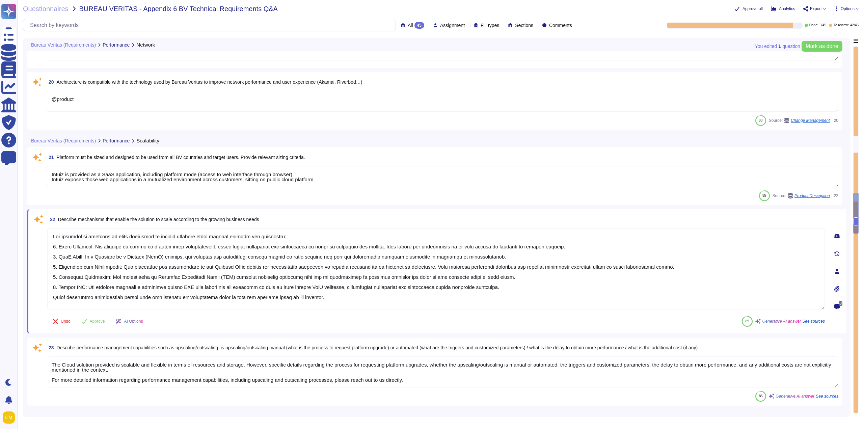
type textarea "We can confirm the capability to supply at least two test environments (one tec…"
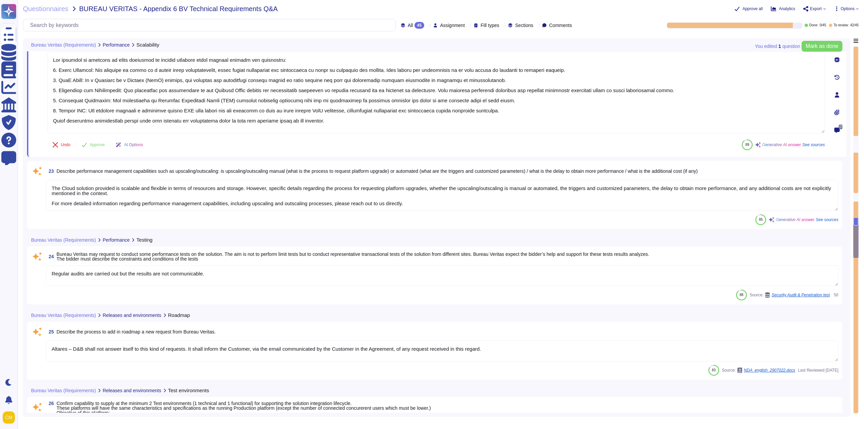
scroll to position [1905, 0]
type textarea "If production data is needed in test environments, it must be anonymized. The a…"
click at [64, 274] on textarea "Regular audits are carried out but the results are not communicable." at bounding box center [442, 275] width 793 height 21
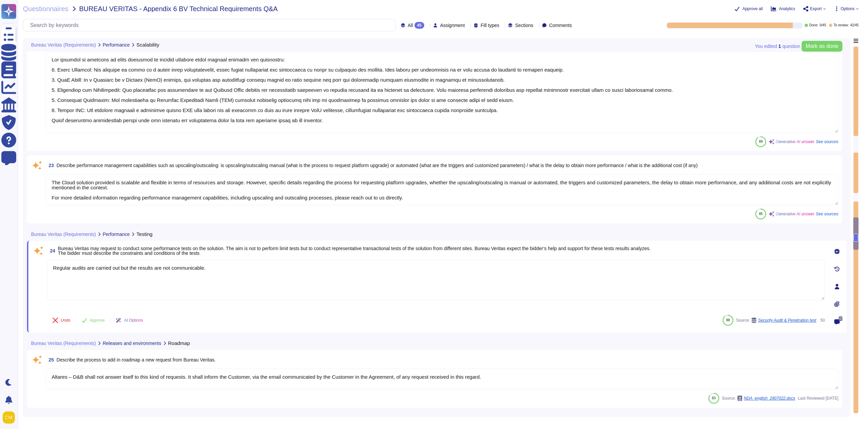
click at [260, 247] on span "Bureau Veritas may request to conduct some performance tests on the solution. T…" at bounding box center [354, 251] width 593 height 10
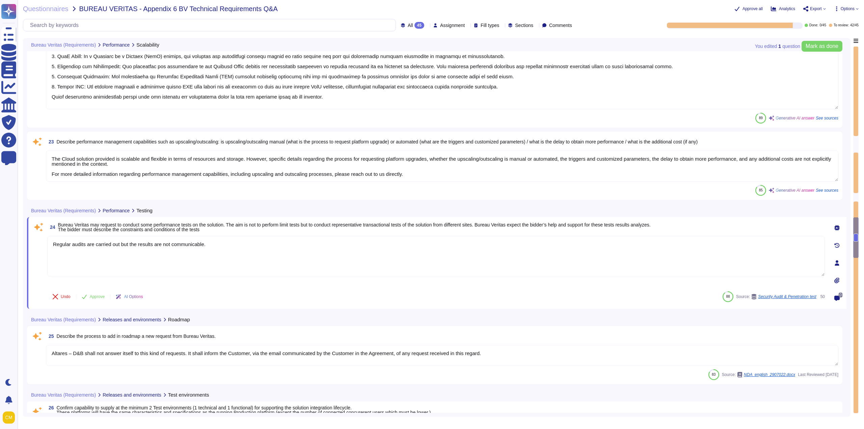
type textarea "- Altares guarantees service availability during Customer Service opening hours…"
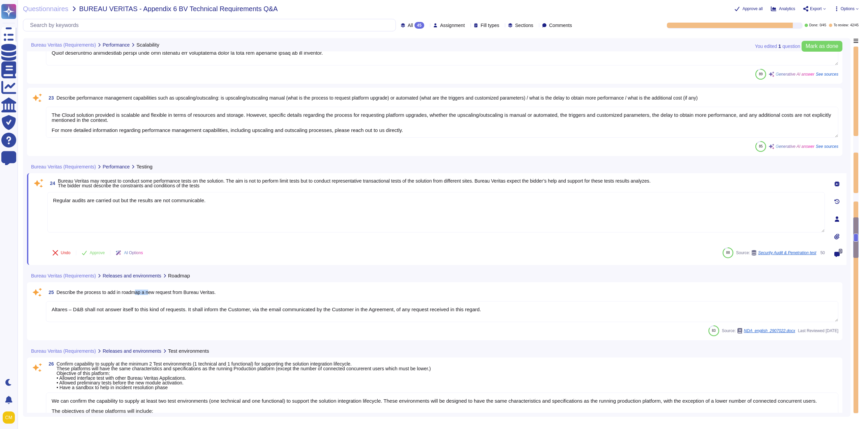
drag, startPoint x: 135, startPoint y: 291, endPoint x: 150, endPoint y: 291, distance: 14.5
click at [150, 291] on span "Describe the process to add in roadmap a new request from Bureau Veritas." at bounding box center [136, 292] width 159 height 5
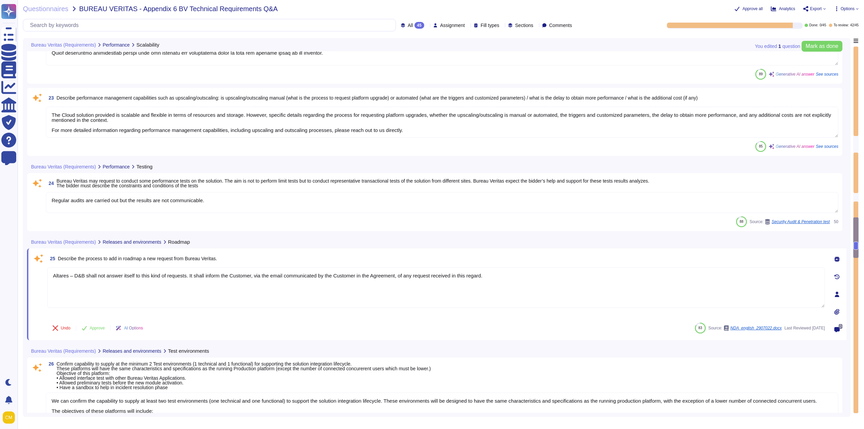
click at [202, 291] on textarea "Altares – D&B shall not answer itself to this kind of requests. It shall inform…" at bounding box center [436, 287] width 778 height 41
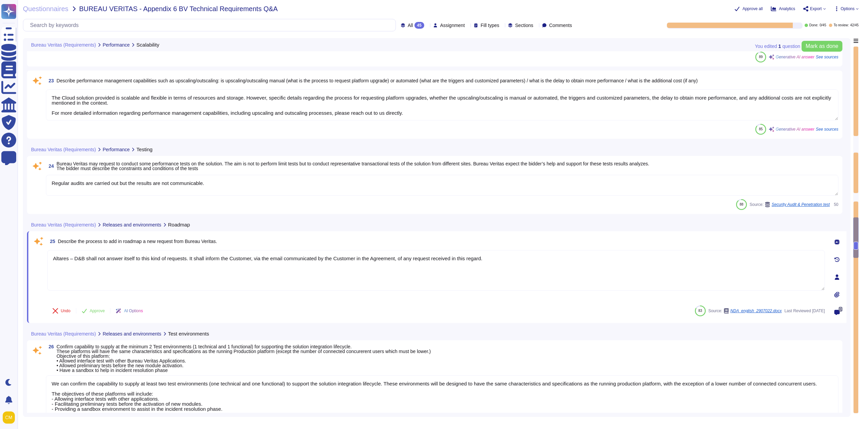
scroll to position [2007, 0]
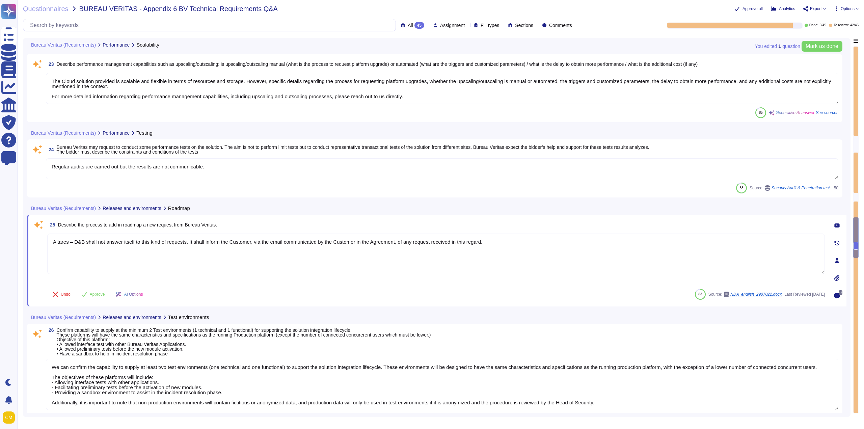
click at [135, 228] on span "25 Describe the process to add in roadmap a new request from Bureau Veritas." at bounding box center [132, 225] width 170 height 12
click at [122, 228] on span "25 Describe the process to add in roadmap a new request from Bureau Veritas." at bounding box center [132, 225] width 170 height 12
drag, startPoint x: 122, startPoint y: 226, endPoint x: 147, endPoint y: 226, distance: 25.3
click at [147, 226] on span "Describe the process to add in roadmap a new request from Bureau Veritas." at bounding box center [137, 224] width 159 height 5
click at [214, 246] on textarea "Altares – D&B shall not answer itself to this kind of requests. It shall inform…" at bounding box center [436, 254] width 778 height 41
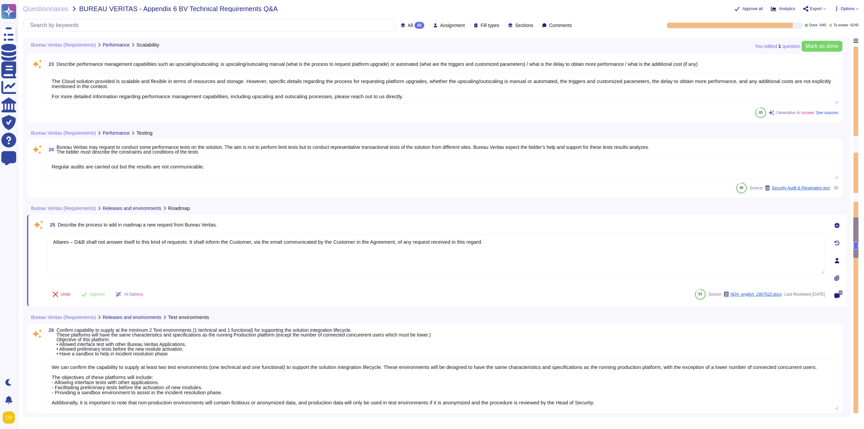
scroll to position [1, 0]
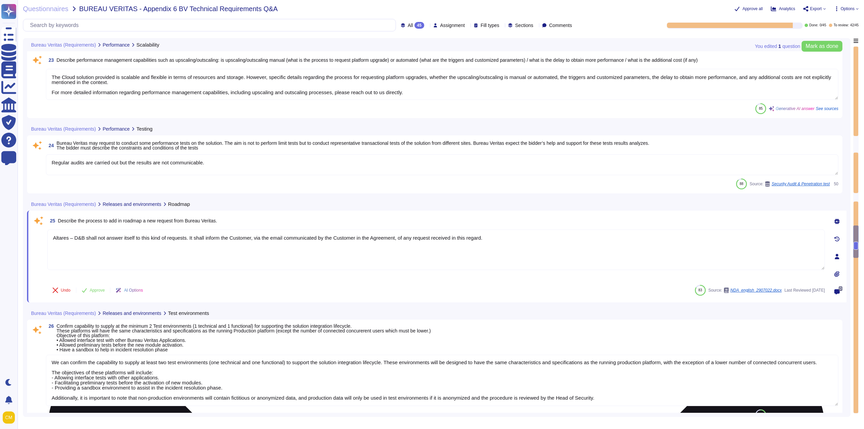
type textarea "The disaster recovery plan is part of Altares's Business Continuity Plan (BCP) …"
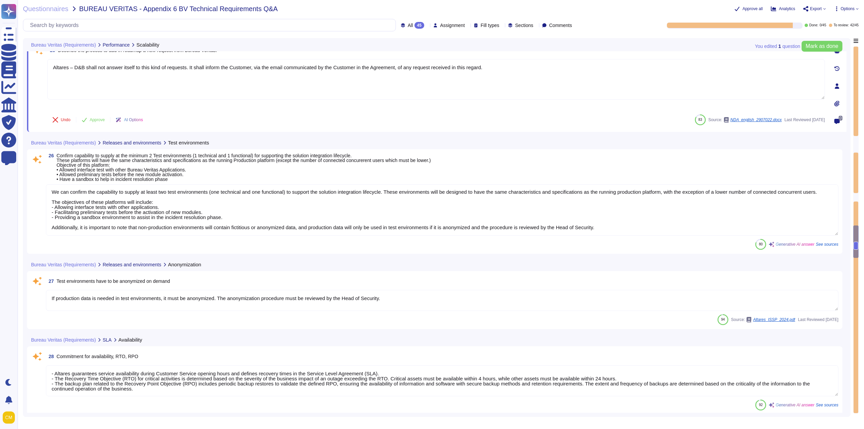
scroll to position [2243, 0]
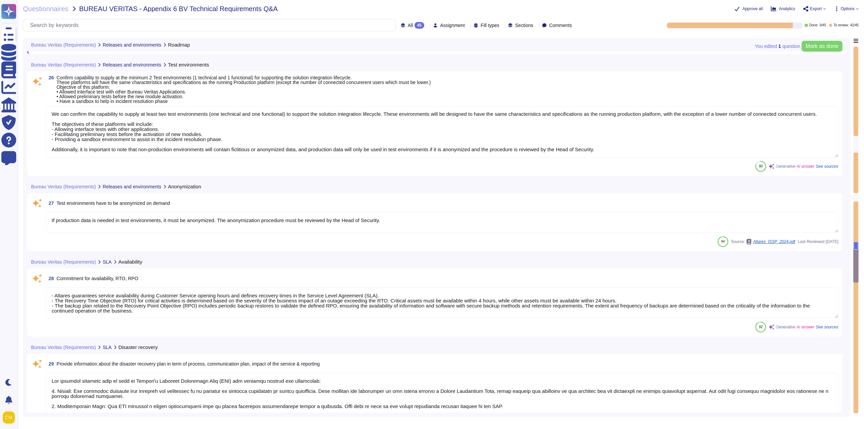
type textarea "To this notion are attached the speed of processing (delay in handling and reso…"
type textarea "@product"
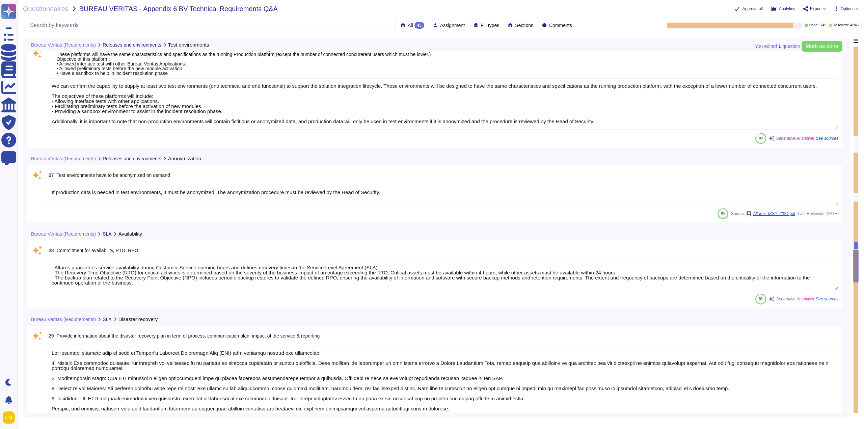
scroll to position [2311, 0]
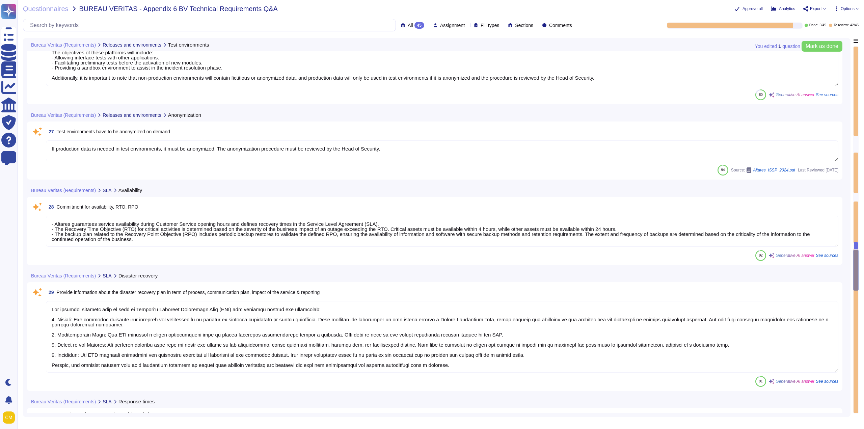
type textarea "1. Database High Availability: - Utilizes AWS RDS native replication within the…"
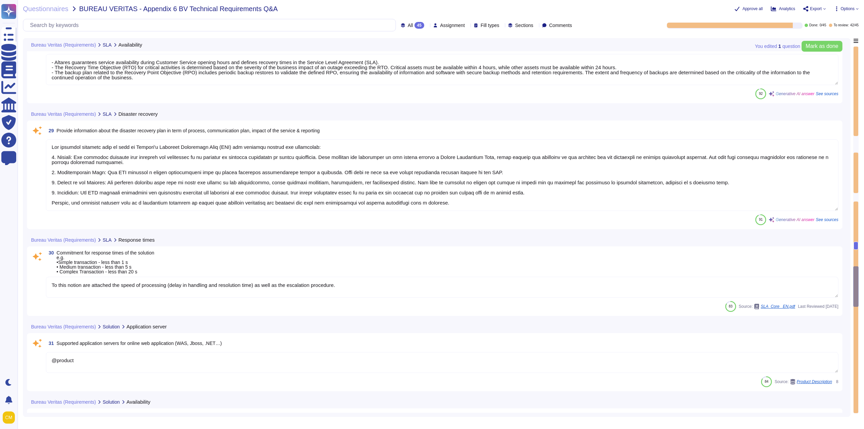
type textarea "The software package is developed using Ruby on Rails technology. indueD relies…"
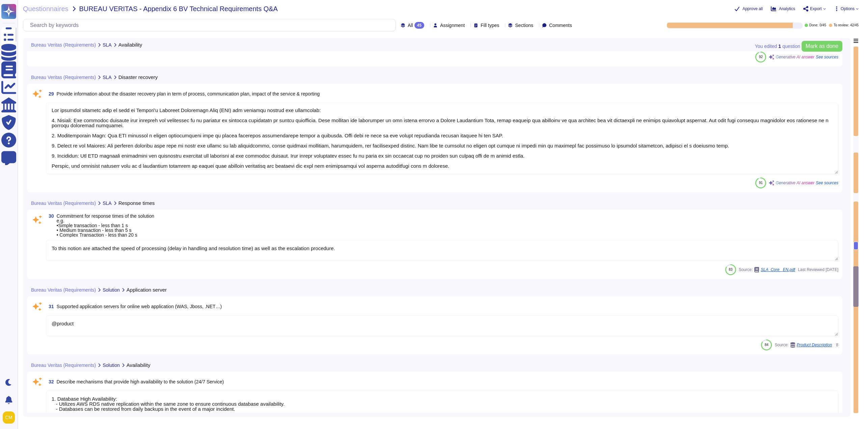
scroll to position [2513, 0]
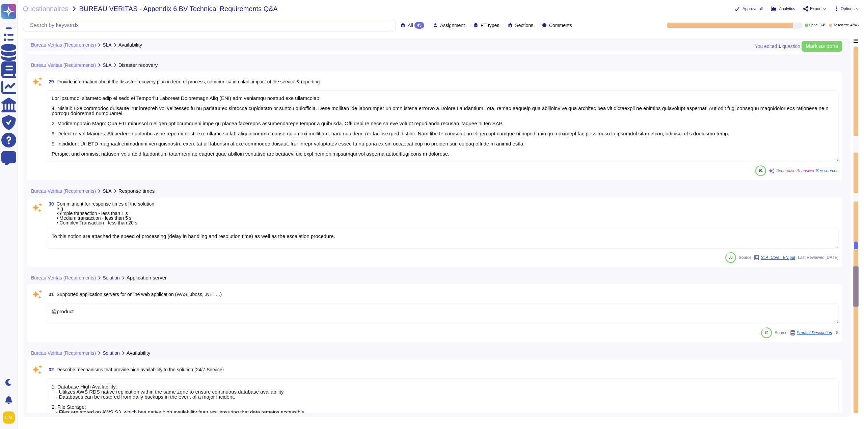
click at [87, 246] on textarea "To this notion are attached the speed of processing (delay in handling and reso…" at bounding box center [442, 238] width 793 height 21
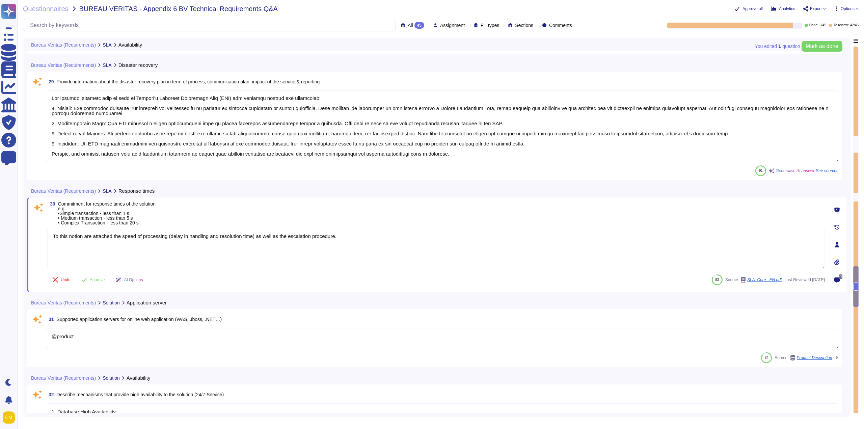
click at [161, 339] on textarea "@product" at bounding box center [442, 338] width 793 height 21
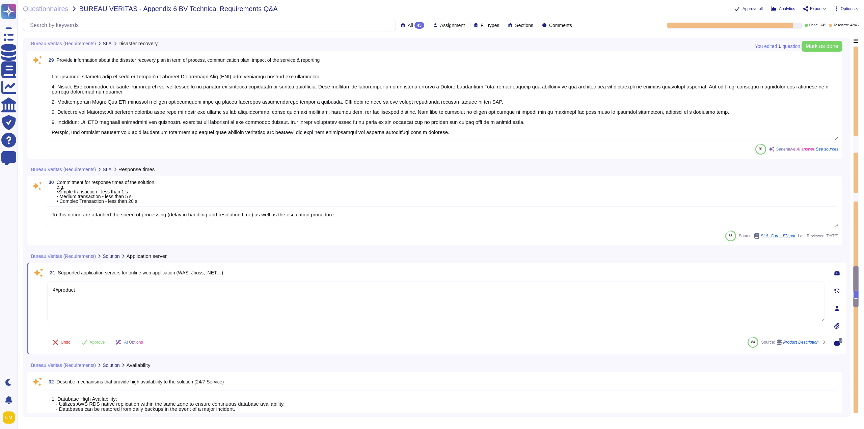
scroll to position [2547, 0]
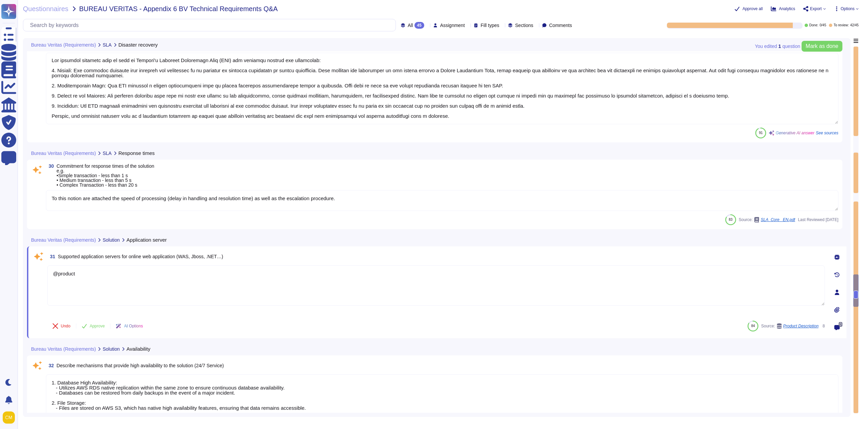
click at [127, 257] on span "Supported application servers for online web application (WAS, Jboss, .NET…)" at bounding box center [140, 256] width 165 height 5
type textarea "@product"
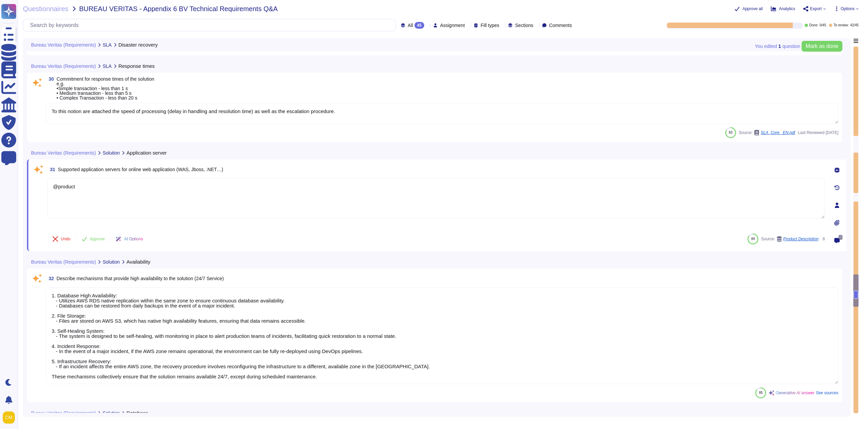
scroll to position [2648, 0]
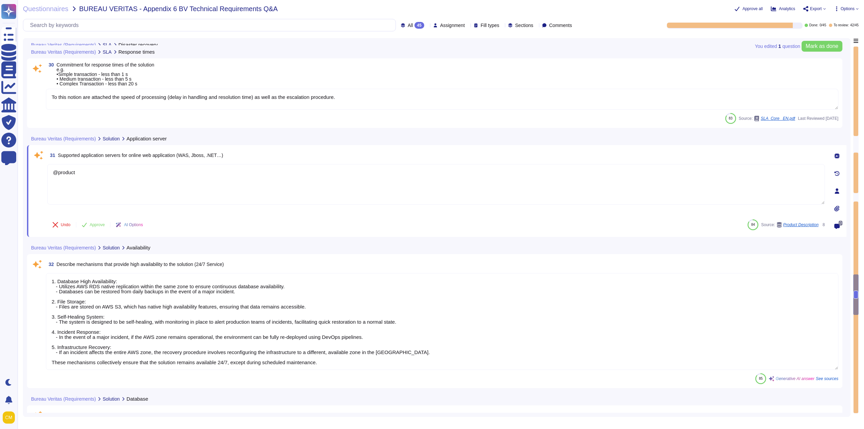
type textarea "The software package is developed using Ruby on Rails technology. indueD relies…"
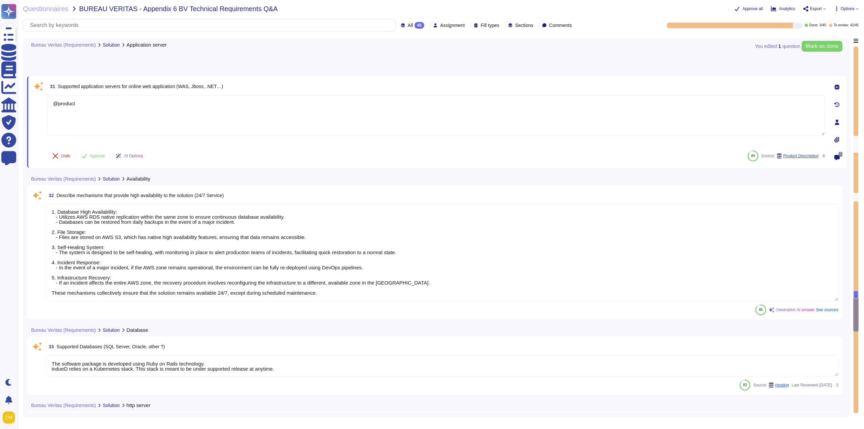
type textarea "The solution is multi-tenant. It is not dedicated to each client; instead, isol…"
type textarea "Role and data access management in the solution is structured around several ke…"
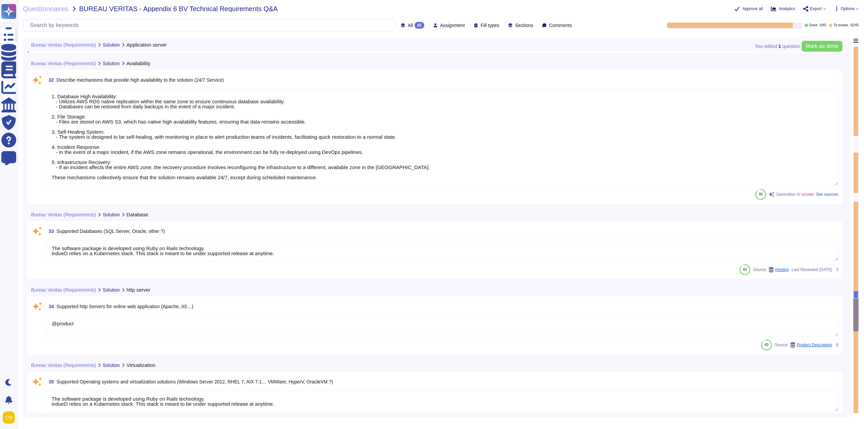
scroll to position [2851, 0]
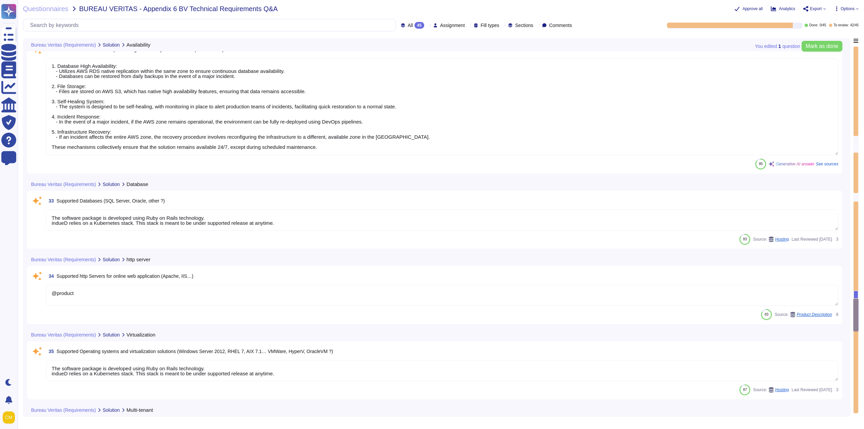
click at [71, 200] on span "Supported Databases (SQL Server, Oracle, other ?)" at bounding box center [111, 200] width 108 height 5
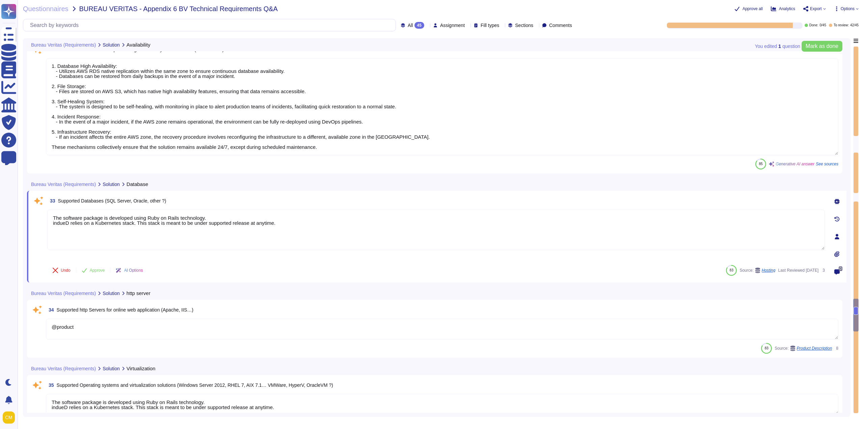
click at [168, 307] on span "Supported http Servers for online web application (Apache, IIS…)" at bounding box center [125, 309] width 137 height 5
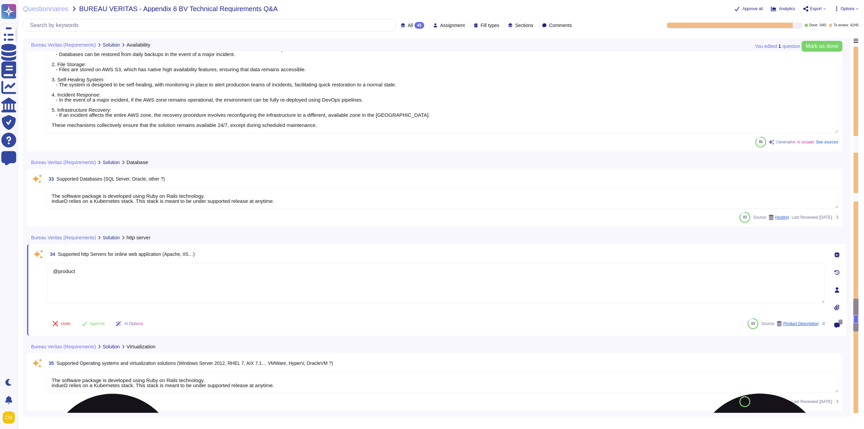
scroll to position [2884, 0]
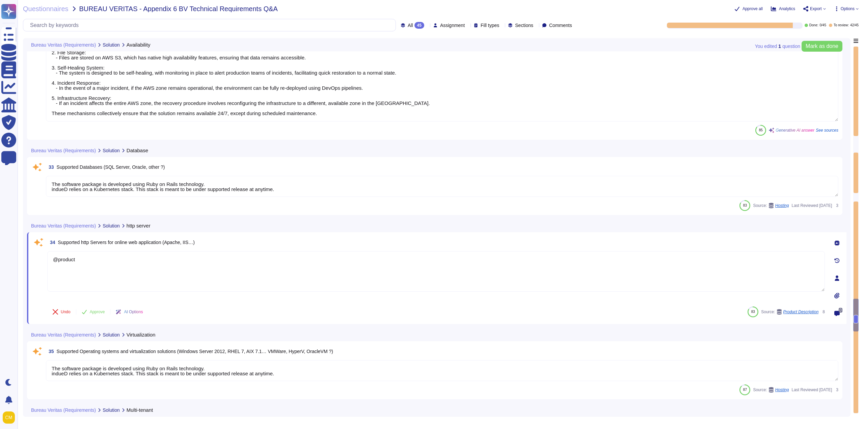
click at [109, 247] on span "34 Supported http Servers for online web application (Apache, IIS…)" at bounding box center [121, 242] width 148 height 12
click at [111, 243] on span "Supported http Servers for online web application (Apache, IIS…)" at bounding box center [126, 242] width 137 height 5
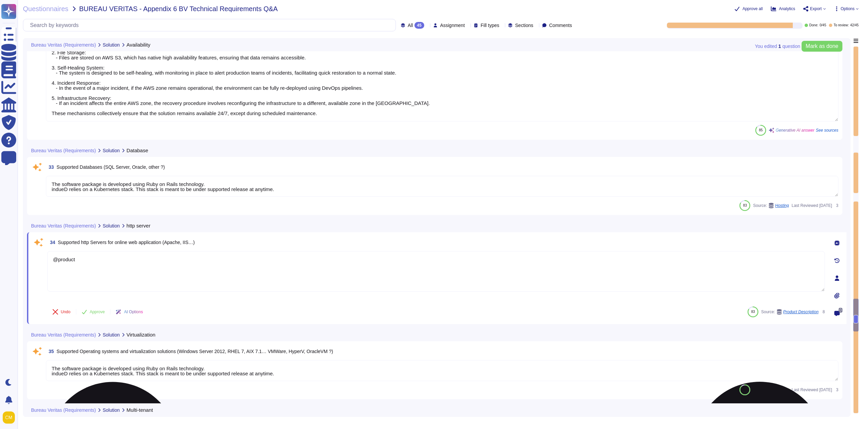
click at [88, 262] on textarea "@product" at bounding box center [436, 271] width 778 height 41
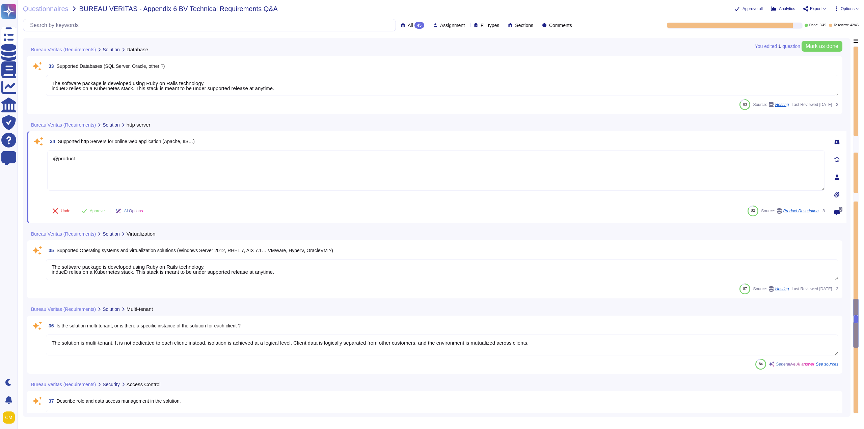
scroll to position [2986, 0]
type textarea "Yes, every identity corresponding to a user account must be associated with a u…"
click at [82, 267] on textarea "The software package is developed using Ruby on Rails technology. indueD relies…" at bounding box center [442, 269] width 793 height 21
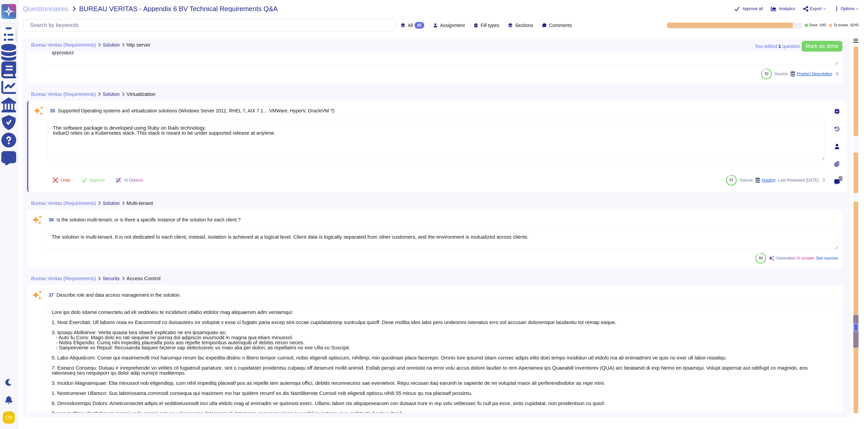
scroll to position [3087, 0]
type textarea "Supported authentication systems include Azure AD and authentication federation…"
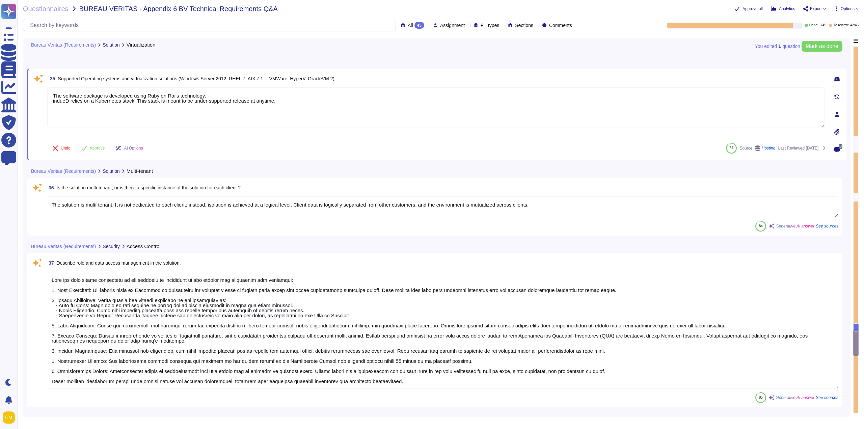
type textarea "The process for creating users in the solution involves the following steps and…"
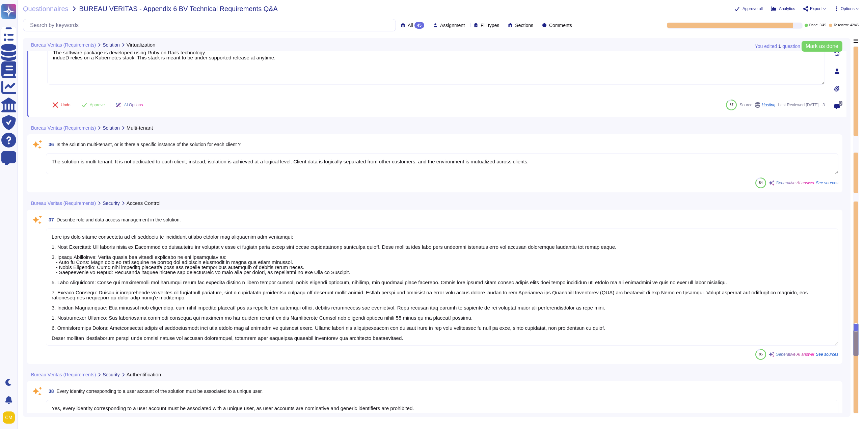
scroll to position [1, 0]
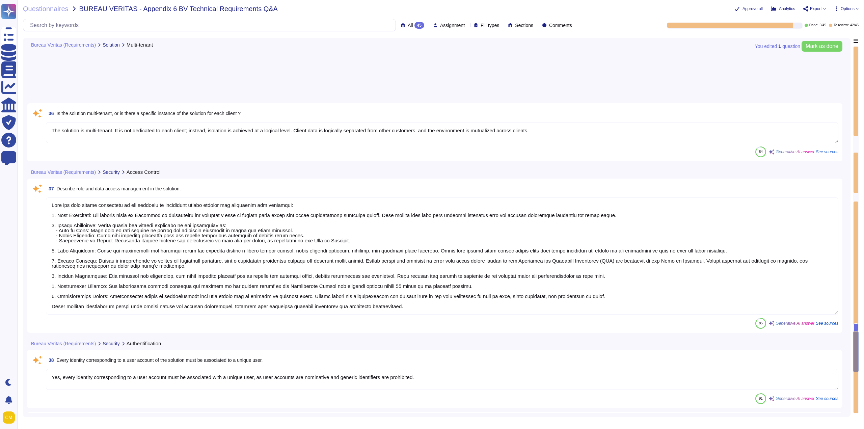
type textarea "Data segregation for different clients at Altares is ensured through the follow…"
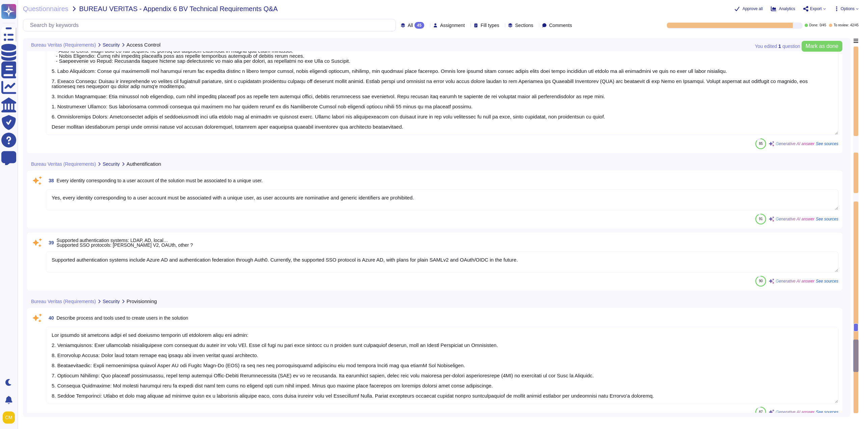
type textarea "All data flows are encrypted using TLS 1.2 and 1.3. Additionally, sensitive and…"
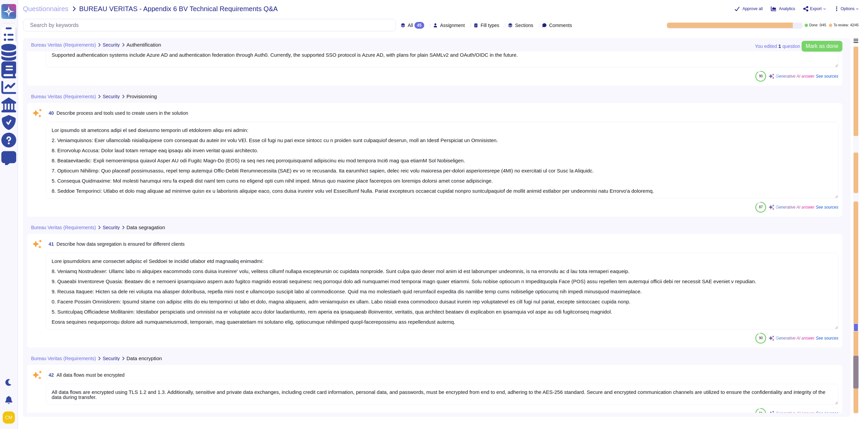
type textarea "Yes, data is encrypted at rest using the AES-256 standard."
type textarea "Yes, in case of change of service provider, you will be able to retieve all you…"
type textarea "Altares is GDPR compliant and ensures that processes, procedures, and technical…"
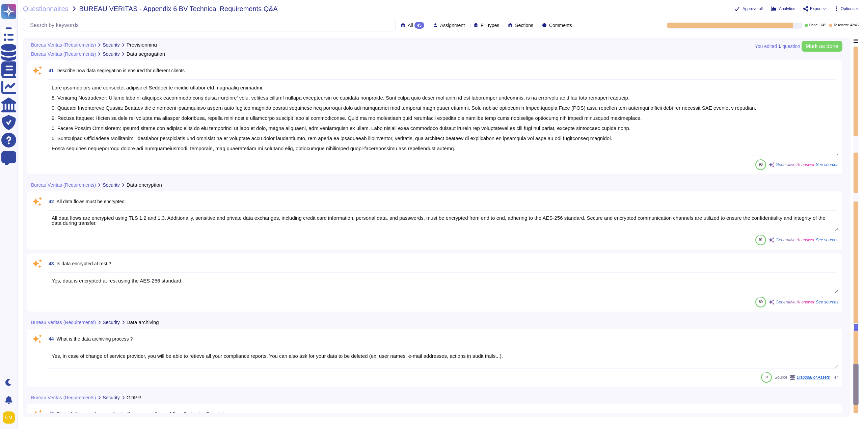
scroll to position [3769, 0]
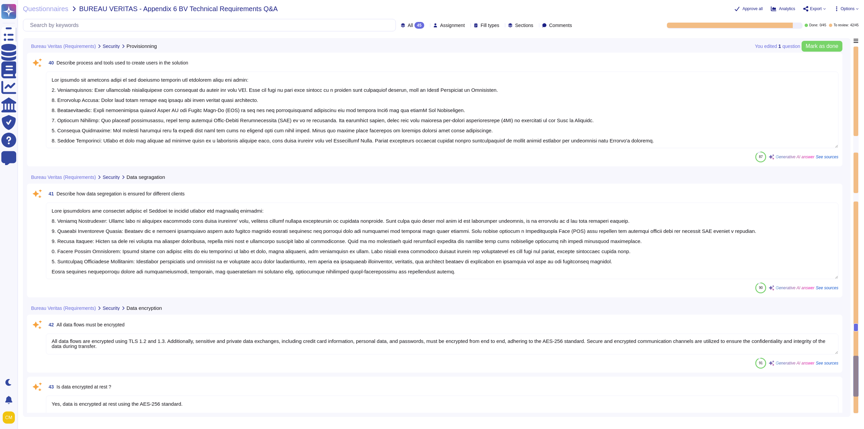
type textarea "Yes, every identity corresponding to a user account must be associated with a u…"
type textarea "Supported authentication systems include Azure AD and authentication federation…"
type textarea "The process for creating users in the solution involves the following steps and…"
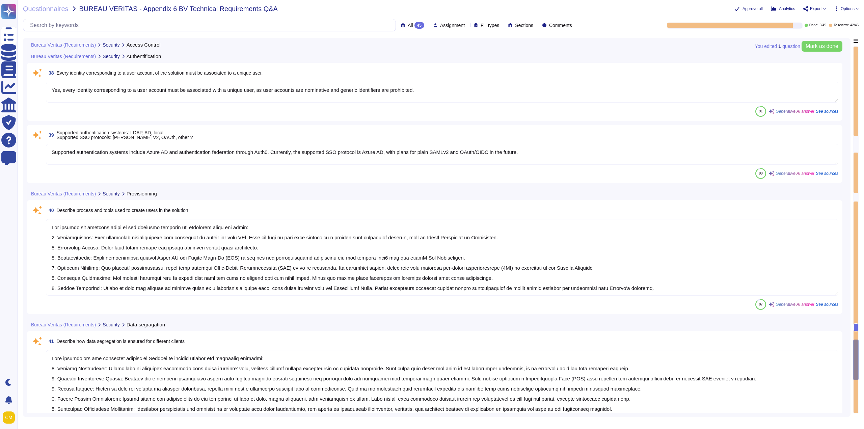
type textarea "Role and data access management in the solution is structured around several ke…"
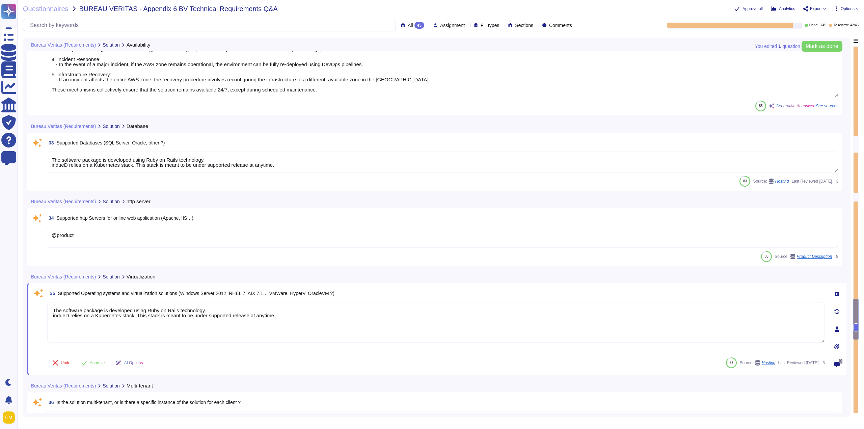
type textarea "1. Database High Availability: - Utilizes AWS RDS native replication within the…"
type textarea "The software package is developed using Ruby on Rails technology. indueD relies…"
type textarea "@product"
type textarea "The software package is developed using Ruby on Rails technology. indueD relies…"
type textarea "The solution is multi-tenant. It is not dedicated to each client; instead, isol…"
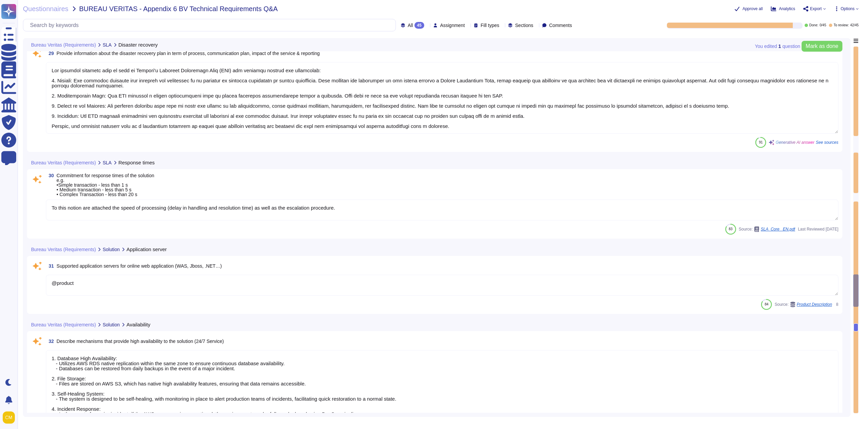
type textarea "The disaster recovery plan is part of Altares's Business Continuity Plan (BCP) …"
type textarea "To this notion are attached the speed of processing (delay in handling and reso…"
type textarea "@product"
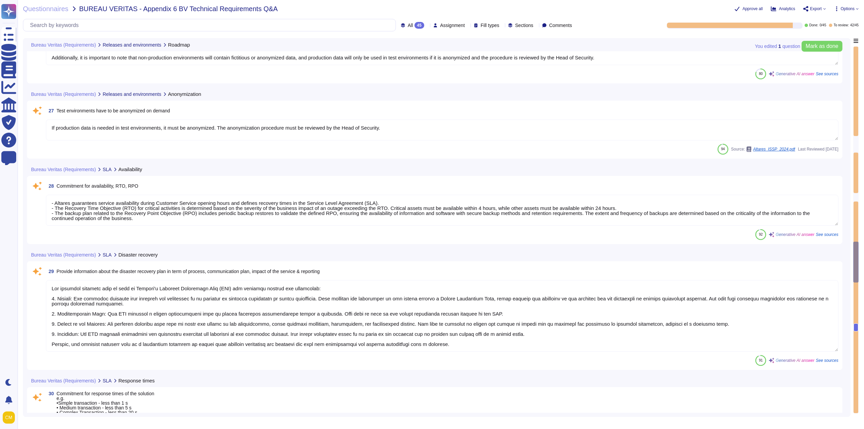
type textarea "Altares – D&B shall not answer itself to this kind of requests. It shall inform…"
type textarea "We can confirm the capability to supply at least two test environments (one tec…"
type textarea "If production data is needed in test environments, it must be anonymized. The a…"
type textarea "- Altares guarantees service availability during Customer Service opening hours…"
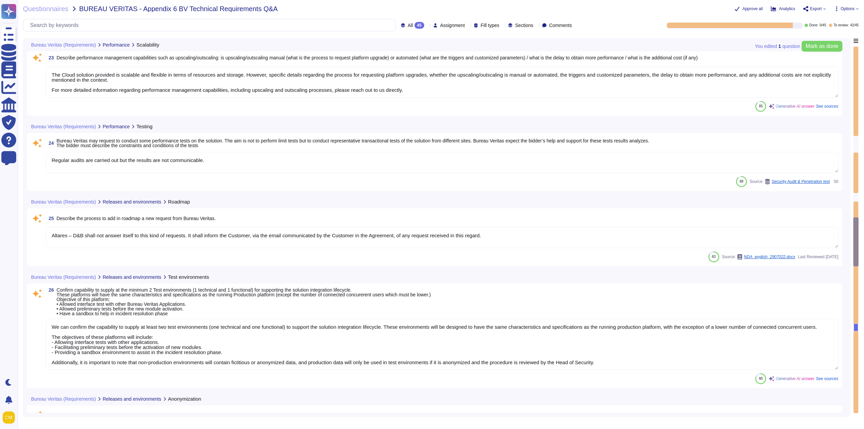
type textarea "Intuiz is provided as a SaaS application, including platform mode (access to we…"
type textarea "The solution is designed to scale according to growing business needs through s…"
type textarea "The Cloud solution provided is scalable and flexible in terms of resources and …"
type textarea "Regular audits are carried out but the results are not communicable."
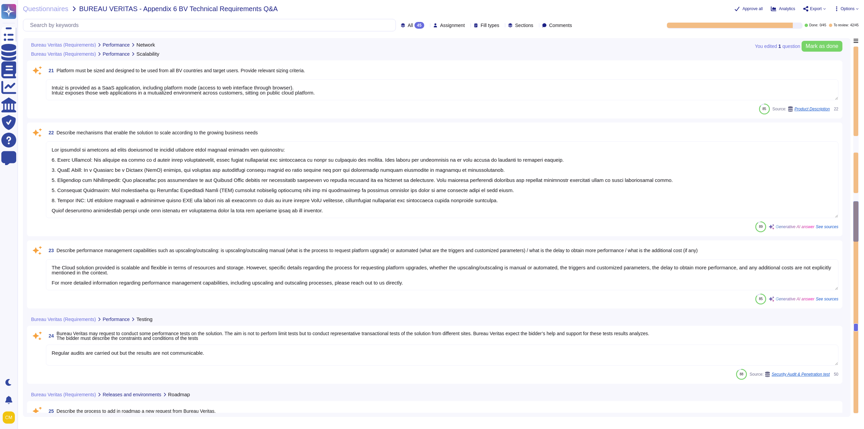
type textarea "@product"
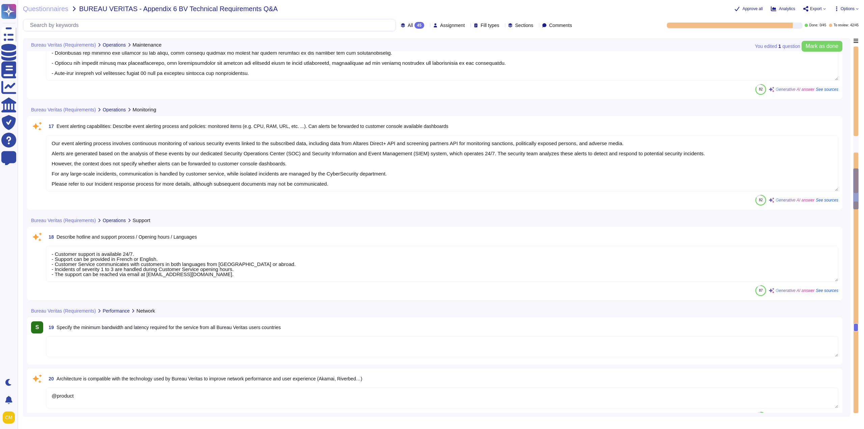
type textarea "- Technical and functional maintenance of the application is conducted during t…"
type textarea "Our event alerting process involves continuous monitoring of various security e…"
type textarea "- Customer support is available 24/7. - Support can be provided in French or En…"
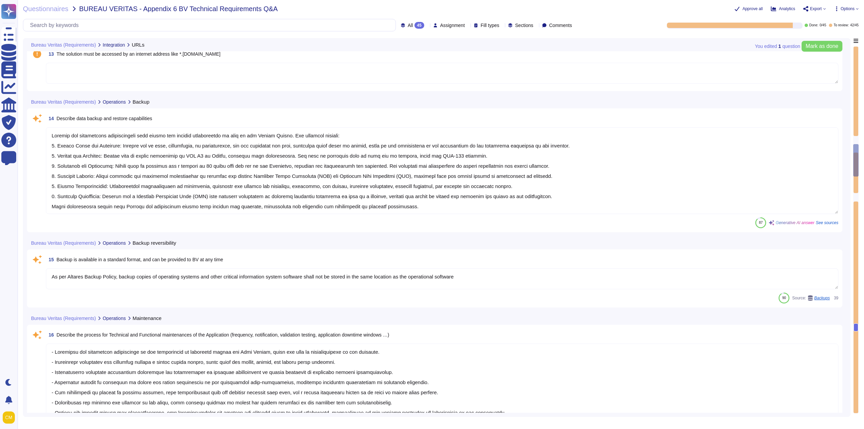
type textarea "Altares has established comprehensive data backup and restore capabilities as p…"
type textarea "As per Altares Backup Policy, backup copies of operating systems and other crit…"
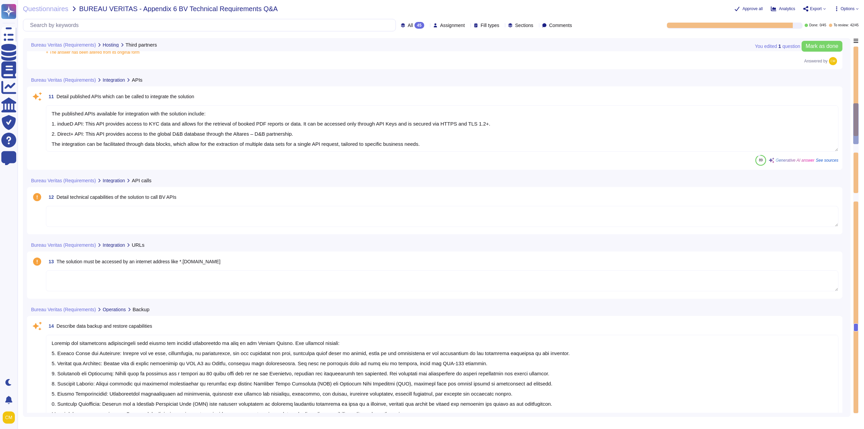
type textarea "- Synechron - AWS France - AWS Spain - PHONEO - Altares - D&B"
type textarea "- The solution allows for flat file transfer via a SFTP service provided by Alt…"
type textarea "Application has several levels of logging on infrastructure and functional leve…"
type textarea "The published APIs available for integration with the solution include: 1. indu…"
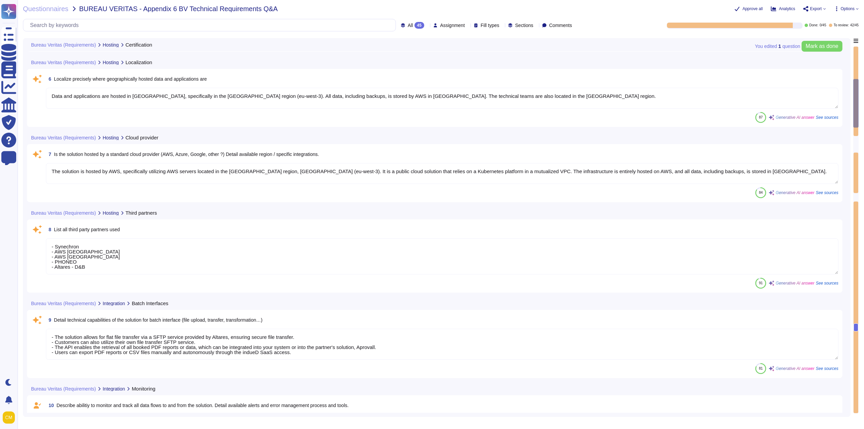
type textarea "Altares is not certified in ISO 27001 or ISO 9001. However, our information man…"
type textarea "Data and applications are hosted in France, specifically in the Paris region (e…"
type textarea "The solution is hosted by AWS, specifically utilizing AWS servers located in th…"
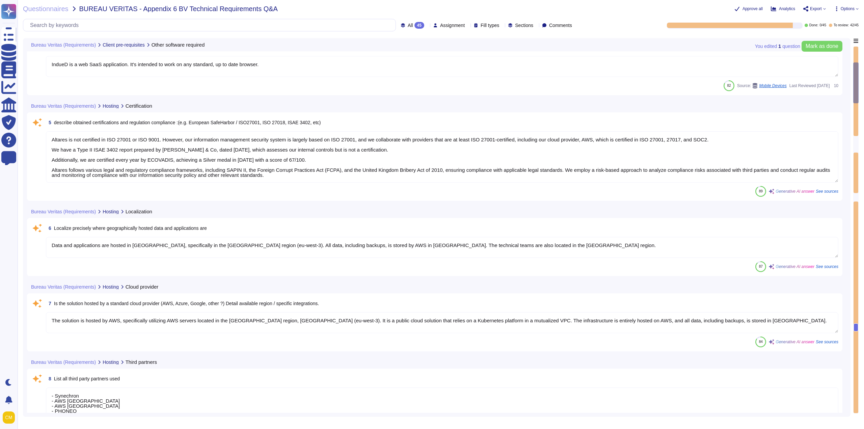
scroll to position [43, 0]
type textarea "- An operative web browser is required, with Safari, Chrome, Edge, and Firefox …"
type textarea "IndueD is a web SaaS application. It's intended to work on any standard, up to …"
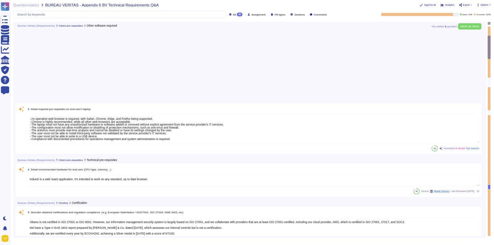
scroll to position [0, 0]
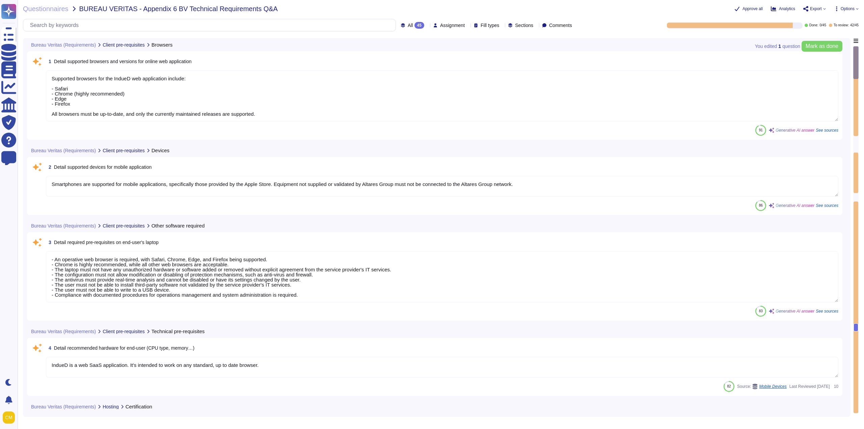
type textarea "Supported browsers for the IndueD web application include: - Safari - Chrome (h…"
type textarea "Smartphones are supported for mobile applications, specifically those provided …"
click at [427, 26] on icon at bounding box center [427, 26] width 0 height 0
click at [406, 57] on div "To do 3" at bounding box center [415, 59] width 55 height 7
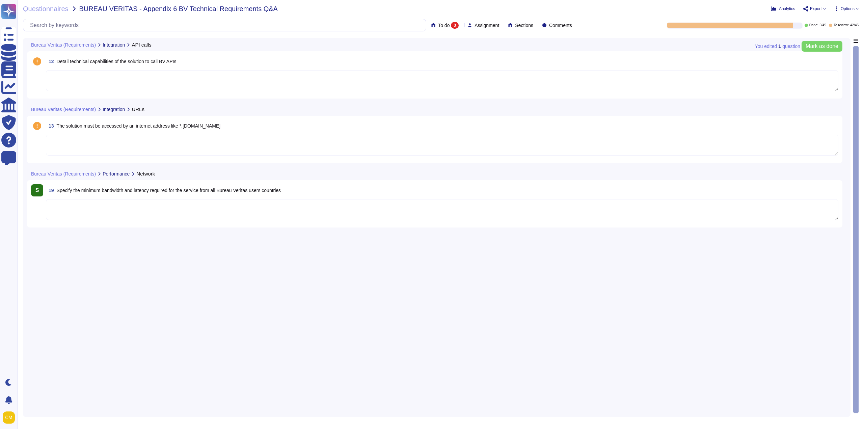
click at [121, 142] on textarea at bounding box center [442, 145] width 793 height 21
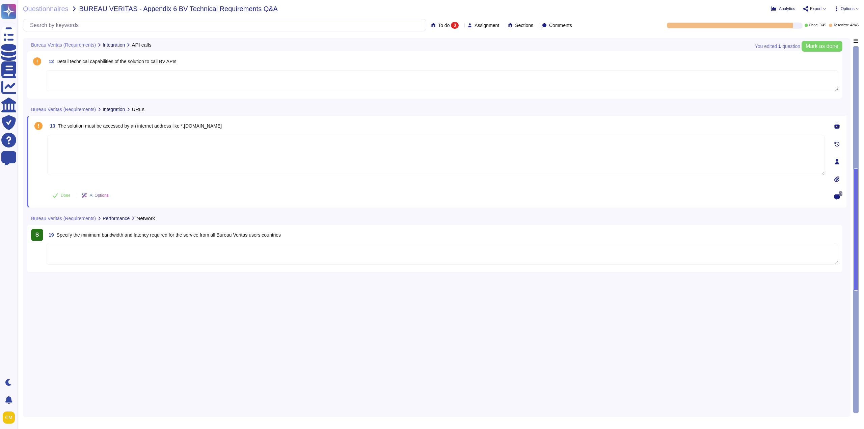
click at [105, 79] on textarea at bounding box center [442, 80] width 793 height 21
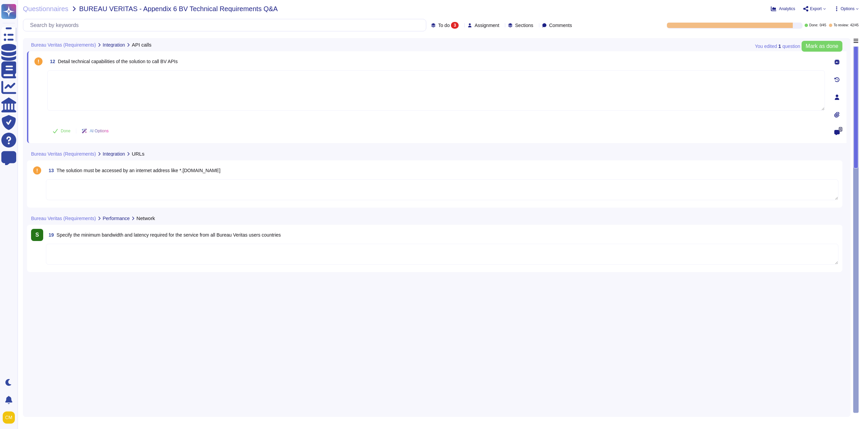
click at [128, 63] on span "Detail technical capabilities of the solution to call BV APIs" at bounding box center [118, 61] width 120 height 5
click at [139, 76] on textarea at bounding box center [436, 90] width 778 height 41
click at [839, 95] on icon at bounding box center [837, 97] width 5 height 5
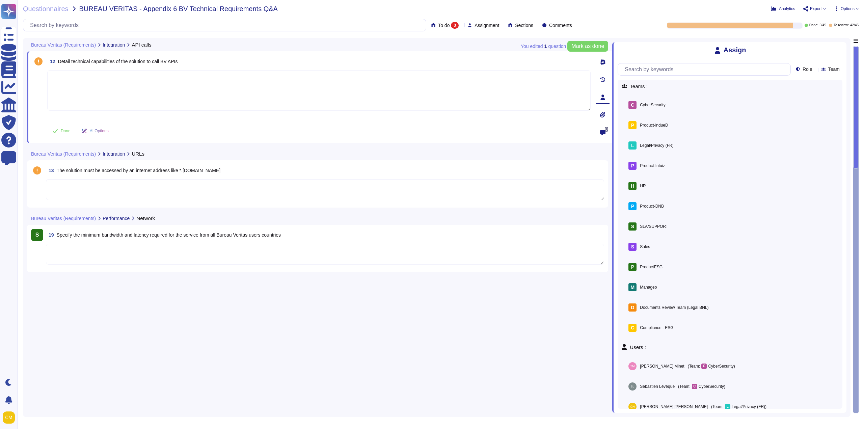
click at [256, 191] on textarea at bounding box center [325, 189] width 558 height 21
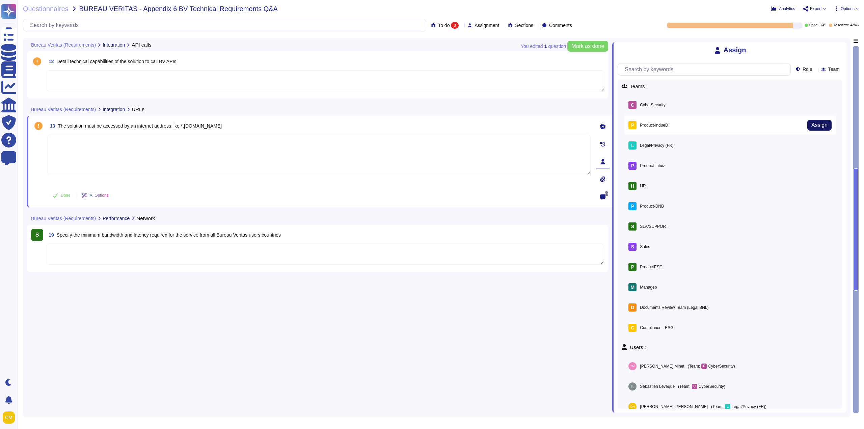
click at [817, 128] on span "Assign" at bounding box center [820, 125] width 16 height 5
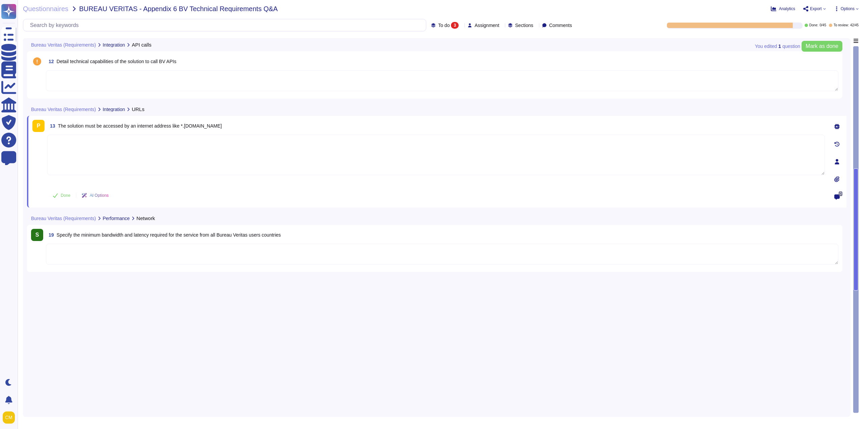
click at [434, 84] on textarea at bounding box center [442, 80] width 793 height 21
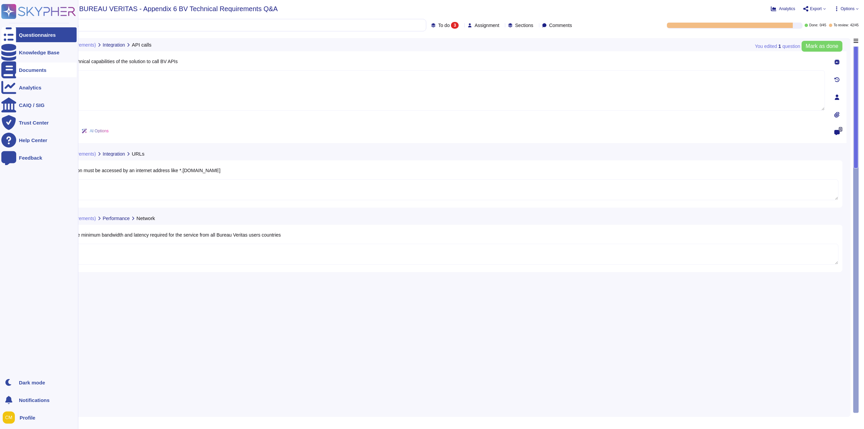
click at [25, 71] on div "Documents" at bounding box center [33, 70] width 28 height 5
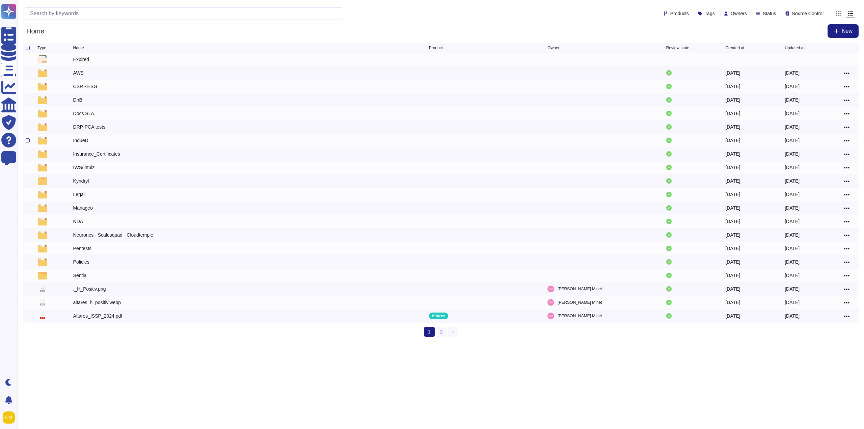
click at [76, 141] on div "IndueD" at bounding box center [80, 140] width 15 height 7
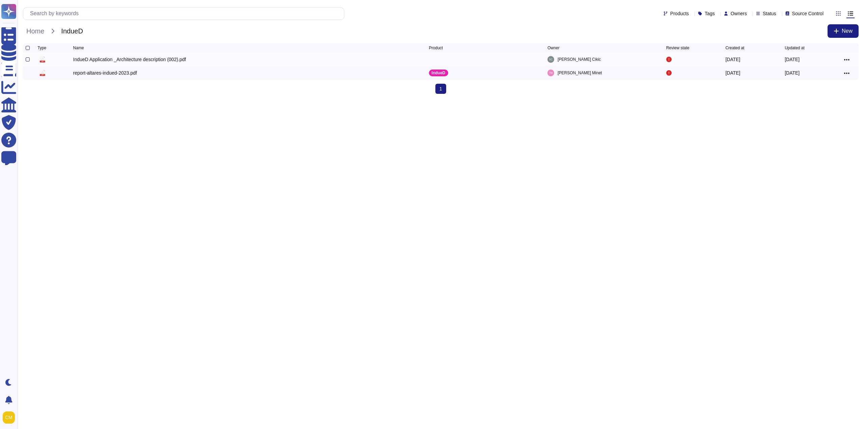
click at [115, 60] on div "IndueD Application _Architecture description (002).pdf" at bounding box center [129, 59] width 113 height 7
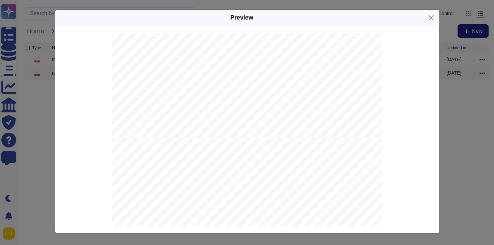
scroll to position [113, 0]
click at [39, 156] on div "Preview AWS A P I - PEP/RCA - Sanctions - Adverse Media - Firmographic data enr…" at bounding box center [247, 122] width 494 height 245
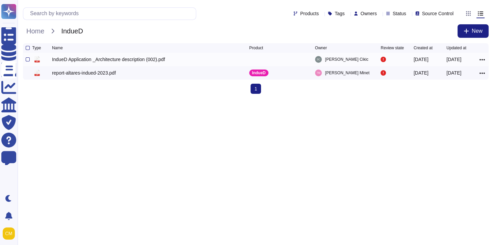
click at [99, 59] on div "IndueD Application _Architecture description (002).pdf" at bounding box center [108, 59] width 113 height 7
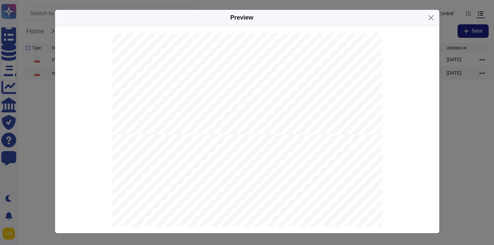
scroll to position [0, 0]
click at [95, 105] on div "AWS A P I - PEP/RCA - Sanctions - Adverse Media - Firmographic data enrichment …" at bounding box center [247, 185] width 363 height 304
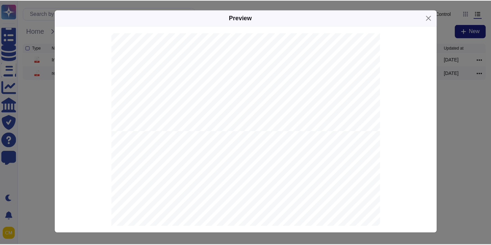
scroll to position [113, 0]
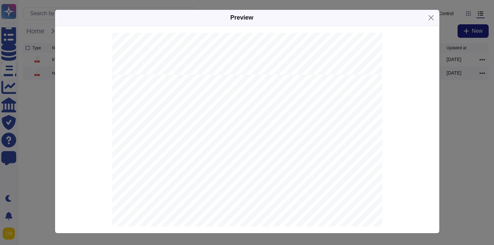
click at [459, 161] on div "Preview AWS A P I - PEP/RCA - Sanctions - Adverse Media - Firmographic data enr…" at bounding box center [247, 122] width 494 height 245
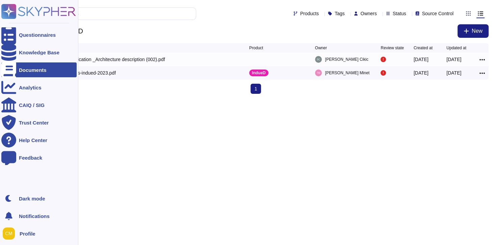
click at [32, 72] on div "Documents" at bounding box center [33, 70] width 28 height 5
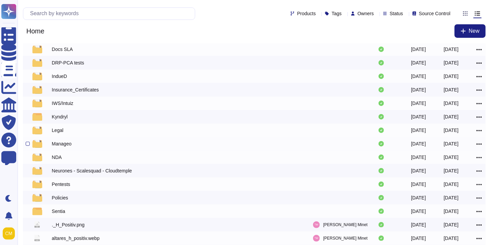
scroll to position [60, 0]
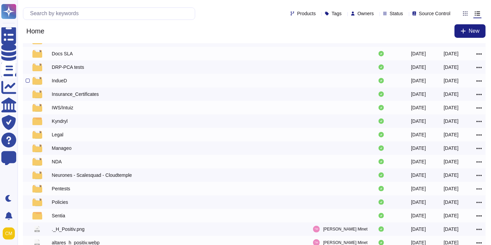
click at [64, 84] on div "IndueD" at bounding box center [59, 80] width 15 height 7
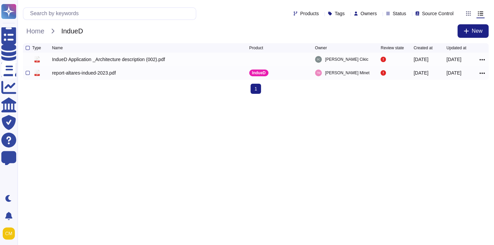
click at [102, 76] on div "report-altares-indued-2023.pdf" at bounding box center [84, 73] width 64 height 7
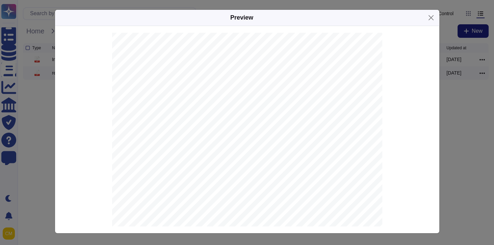
scroll to position [791, 0]
click at [178, 70] on link at bounding box center [183, 71] width 43 height 8
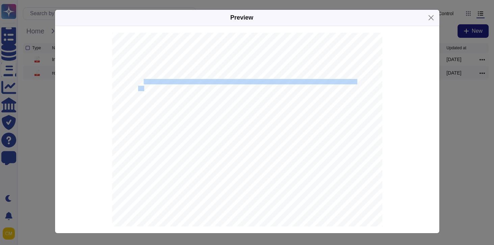
drag, startPoint x: 142, startPoint y: 84, endPoint x: 143, endPoint y: 89, distance: 5.8
click at [143, 89] on div "2 Penetration tests 2.1 Service specification The following report presents res…" at bounding box center [247, 185] width 270 height 382
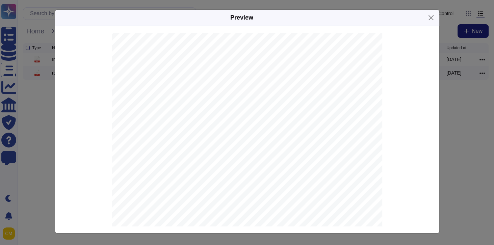
scroll to position [2839, 0]
drag, startPoint x: 143, startPoint y: 85, endPoint x: 152, endPoint y: 101, distance: 18.3
click at [152, 101] on div "3 List of vulnerabilities 3.1 [W] A6-Security Misconfiguration - Missing or imp…" at bounding box center [247, 58] width 270 height 382
drag, startPoint x: 171, startPoint y: 109, endPoint x: 180, endPoint y: 109, distance: 8.1
click at [180, 109] on span "Upgrade-Insecure-Requests:" at bounding box center [171, 111] width 62 height 4
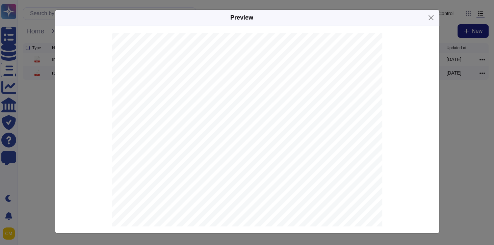
click at [169, 117] on div "3 List of vulnerabilities 3.1 [W] A6-Security Misconfiguration - Missing or imp…" at bounding box center [247, 58] width 270 height 382
click at [193, 116] on span "(X11;" at bounding box center [198, 116] width 12 height 4
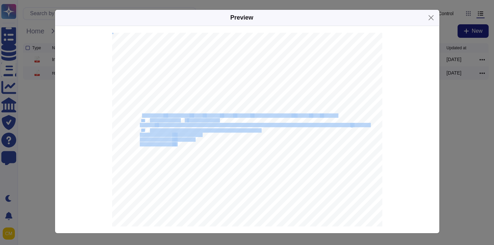
drag, startPoint x: 141, startPoint y: 115, endPoint x: 175, endPoint y: 144, distance: 44.8
click at [175, 144] on div "3 List of vulnerabilities 3.1 [W] A6-Security Misconfiguration - Missing or imp…" at bounding box center [247, 58] width 270 height 382
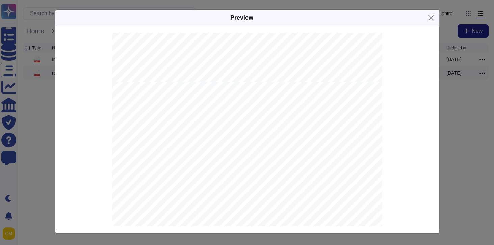
scroll to position [3013, 0]
drag, startPoint x: 159, startPoint y: 166, endPoint x: 175, endPoint y: 167, distance: 16.2
click at [175, 167] on span "cloudflare" at bounding box center [169, 168] width 24 height 4
click at [243, 138] on div "3.1.2 LT-0005 Unsafe-eval and in Content Security Policy configuration LOW CERT…" at bounding box center [247, 71] width 270 height 382
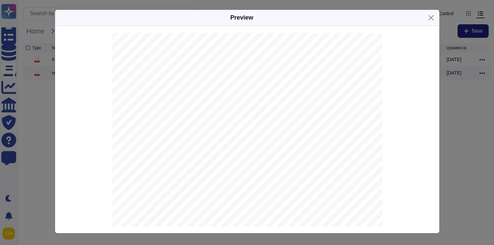
click at [221, 129] on div "3.1.2 LT-0005 Unsafe-eval and in Content Security Policy configuration LOW CERT…" at bounding box center [247, 69] width 270 height 382
click at [37, 106] on div "Preview Security assessment of Altares - Indued LogicalTrust www.logicaltrust.n…" at bounding box center [247, 122] width 494 height 245
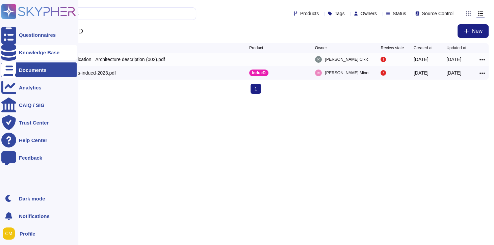
click at [26, 58] on div "Knowledge Base" at bounding box center [38, 52] width 75 height 15
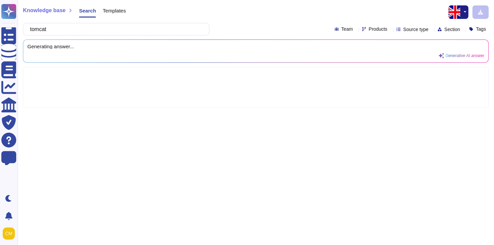
click at [370, 27] on span "Products" at bounding box center [378, 29] width 19 height 5
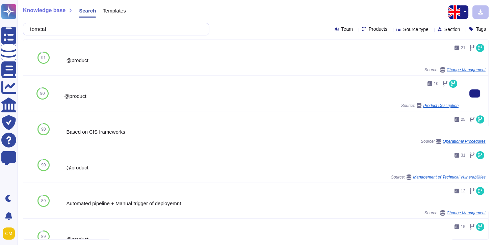
click at [221, 82] on div "10" at bounding box center [261, 83] width 394 height 11
drag, startPoint x: 70, startPoint y: 29, endPoint x: -36, endPoint y: 23, distance: 106.2
click at [0, 23] on html "Questionnaires Knowledge Base Documents Analytics CAIQ / SIG Trust Center Help …" at bounding box center [247, 122] width 494 height 245
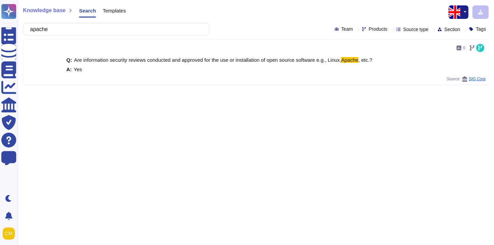
type input "apache"
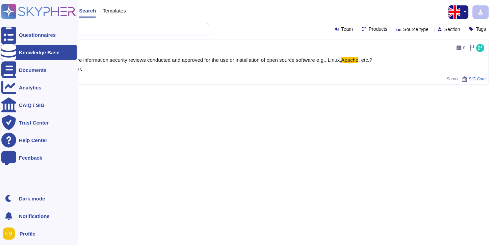
click at [12, 53] on icon at bounding box center [8, 52] width 15 height 17
click at [24, 31] on div "Questionnaires" at bounding box center [38, 34] width 75 height 15
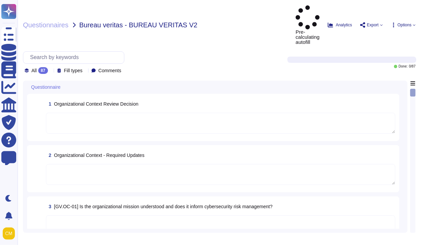
click at [84, 98] on div "1 Organizational Context Review Decision" at bounding box center [213, 117] width 364 height 39
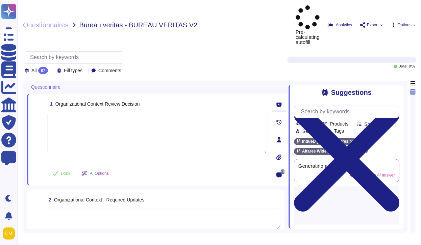
click at [193, 51] on div "All 87 Fill types Comments" at bounding box center [151, 62] width 256 height 23
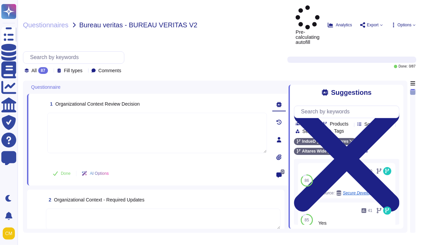
click at [192, 51] on div "All 87 Fill types Comments" at bounding box center [151, 62] width 256 height 23
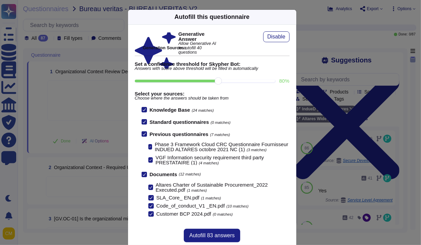
drag, startPoint x: 218, startPoint y: 79, endPoint x: 249, endPoint y: 81, distance: 31.1
click at [249, 81] on input "80 %" at bounding box center [205, 81] width 140 height 3
click at [237, 80] on input "80 %" at bounding box center [205, 81] width 140 height 3
click at [219, 80] on input "80 %" at bounding box center [205, 81] width 140 height 3
click at [250, 81] on input "80 %" at bounding box center [205, 81] width 140 height 3
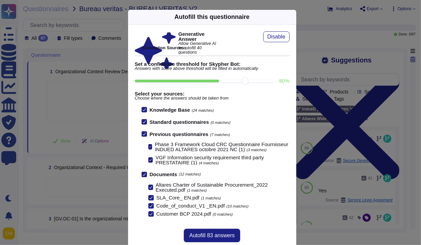
click at [224, 80] on input "80 %" at bounding box center [205, 81] width 140 height 3
click at [243, 80] on input "80 %" at bounding box center [205, 81] width 140 height 3
click at [225, 80] on input "90 %" at bounding box center [205, 81] width 140 height 3
click at [241, 80] on input "90 %" at bounding box center [205, 81] width 140 height 3
click at [214, 76] on div "Generative Answer Allow Generative AI to autofill 40 questions Disable Generati…" at bounding box center [212, 123] width 155 height 185
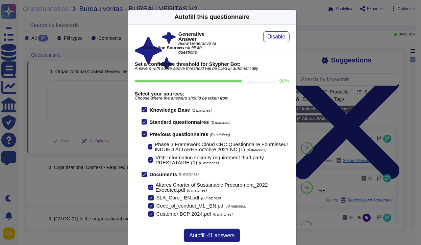
click at [215, 80] on input "90 %" at bounding box center [205, 81] width 140 height 3
type input "80"
click at [208, 236] on span "Autofill 83 answers" at bounding box center [211, 235] width 45 height 5
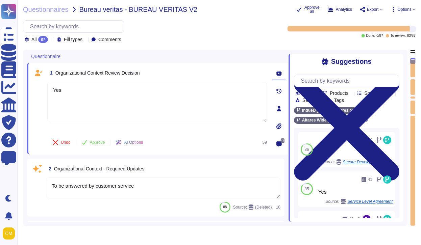
type textarea "Yes"
type textarea "To be answered by customer service"
type textarea "The organizational mission is understood and is reflected in the oversight of t…"
type textarea "Altares is not certified but our cloud provider is."
type textarea "Yes, internal and external stakeholders are understood, and their needs and exp…"
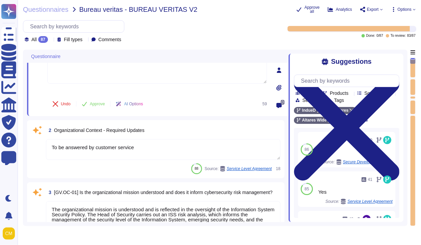
scroll to position [0, 0]
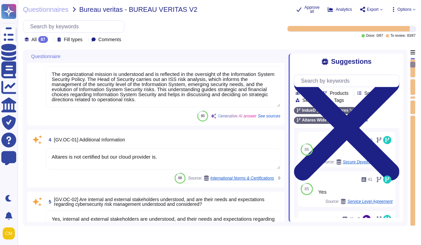
type textarea "@legal"
type textarea "Yes, we identify and document all relevant standards, regulations, legal/contra…"
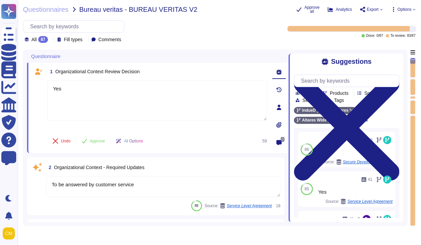
scroll to position [0, 0]
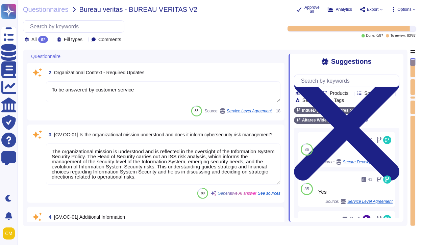
type textarea "@legal"
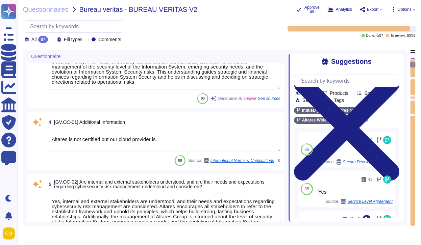
scroll to position [193, 0]
type textarea "Yes, we identify and document all relevant standards, regulations, legal/contra…"
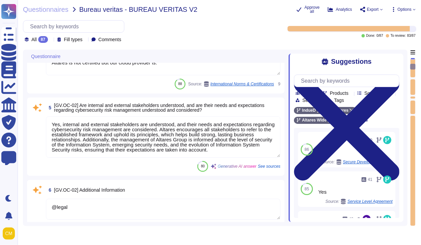
scroll to position [270, 0]
type textarea "@legal"
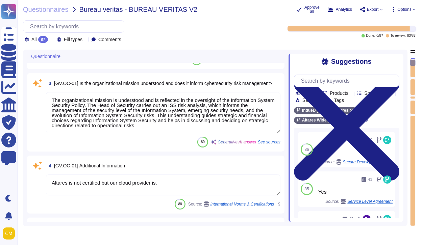
scroll to position [135, 0]
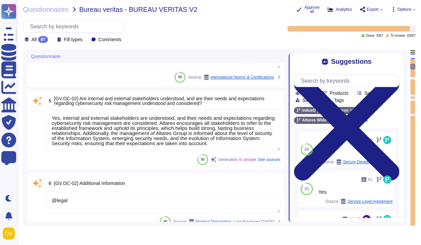
type textarea "Altares has a Business Continuity Plan (BCP) that aims to anticipate emergency …"
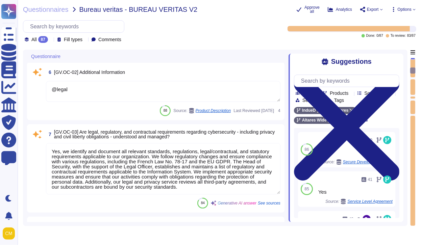
scroll to position [386, 0]
type textarea "Yes"
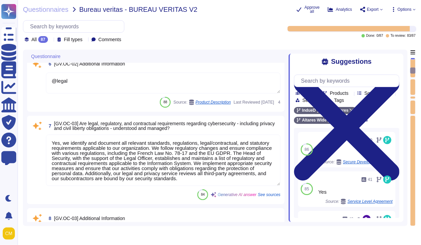
scroll to position [0, 0]
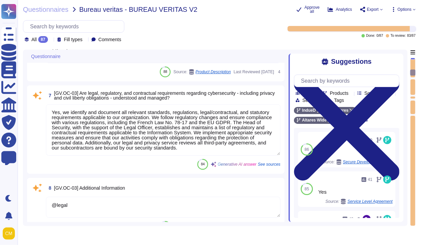
type textarea "Altares is not certified but outsourcer is certified ISO 27001, 27017, and SOC2."
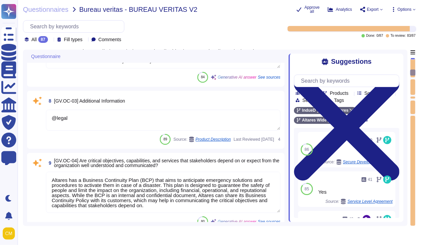
type textarea "[PERSON_NAME][EMAIL_ADDRESS][PERSON_NAME][DOMAIN_NAME]"
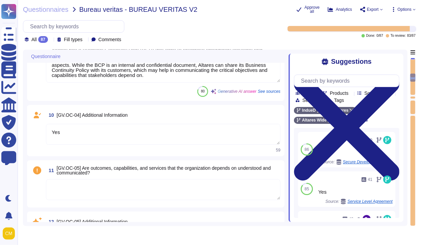
type textarea "Severity 3 – means : An Incident with no significant impact on the use of the S…"
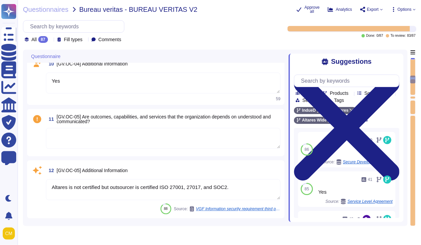
type textarea "- The Information System Security Policy is likely to evolve over time and is r…"
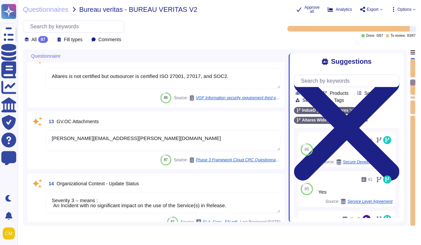
type textarea "The Head of Security is responsible for making decisions regarding the risk man…"
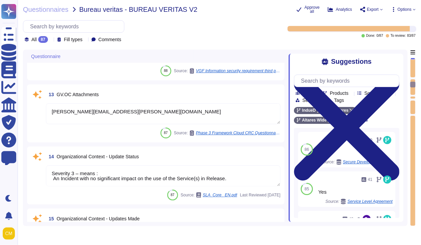
type textarea "The risk management strategy at Altares involves a structured approach to ident…"
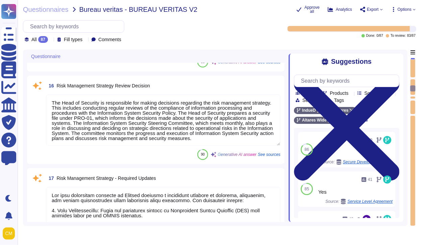
scroll to position [1022, 0]
type textarea "Yes, risk management objectives are established and agreed to by organizational…"
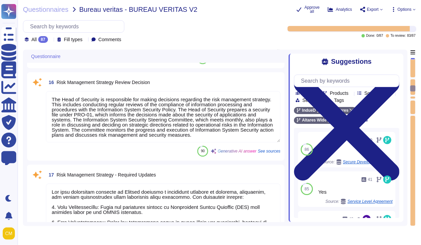
click at [57, 155] on div "90 Generative AI answer See sources" at bounding box center [163, 151] width 234 height 11
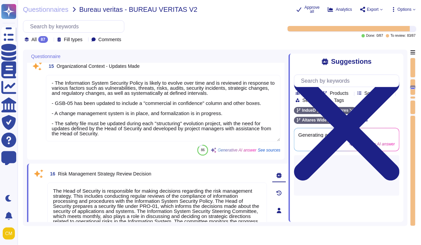
type textarea "Altares is not certified but outsourcer is certified ISO 27001, 27017, and SOC2."
type textarea "[PERSON_NAME][EMAIL_ADDRESS][PERSON_NAME][DOMAIN_NAME]"
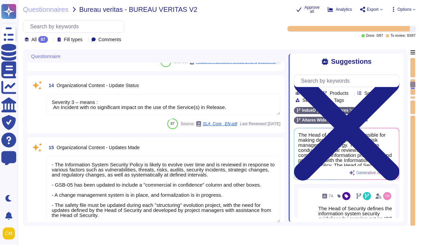
scroll to position [829, 0]
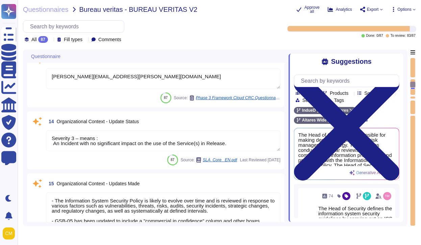
type textarea "Yes"
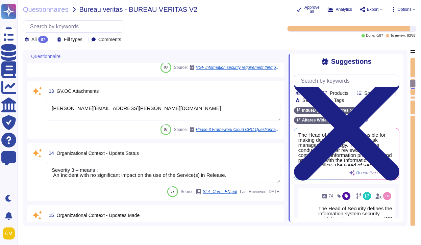
type textarea "Altares has a Business Continuity Plan (BCP) that aims to anticipate emergency …"
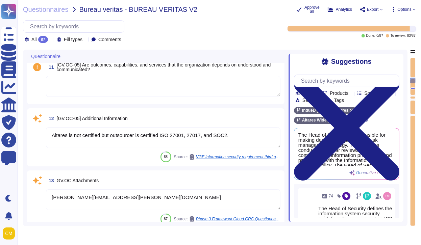
type textarea "@legal"
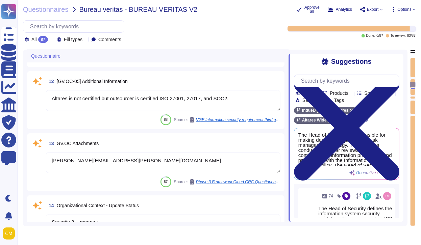
type textarea "The Head of Security is responsible for making decisions regarding the risk man…"
type textarea "The risk management strategy at Altares involves a structured approach to ident…"
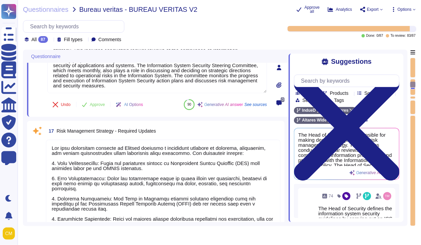
scroll to position [1164, 0]
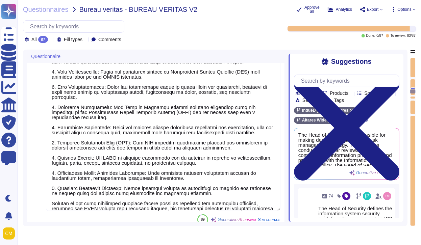
type textarea "Yes, risk management objectives are established and agreed to by organizational…"
type textarea "We undertake,"
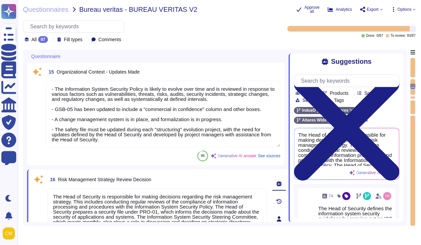
type textarea "Altares is not certified but outsourcer is certified ISO 27001, 27017, and SOC2."
type textarea "[PERSON_NAME][EMAIL_ADDRESS][PERSON_NAME][DOMAIN_NAME]"
type textarea "Severity 3 – means : An Incident with no significant impact on the use of the S…"
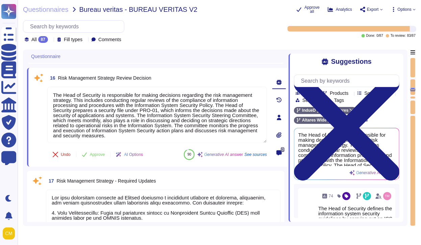
type textarea "Yes, risk management objectives are established and agreed to by organizational…"
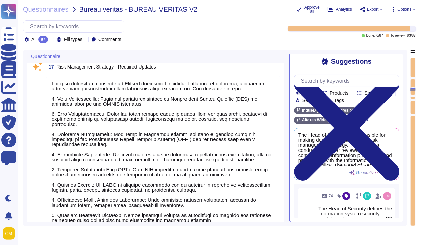
type textarea "We undertake,"
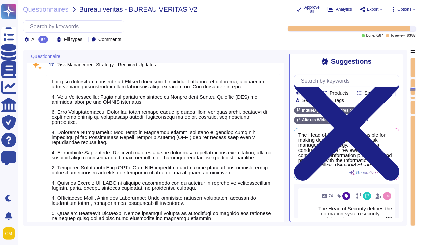
click at [93, 142] on textarea at bounding box center [163, 155] width 234 height 163
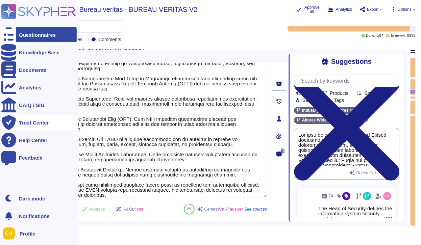
scroll to position [1216, 0]
type textarea "We undertake,"
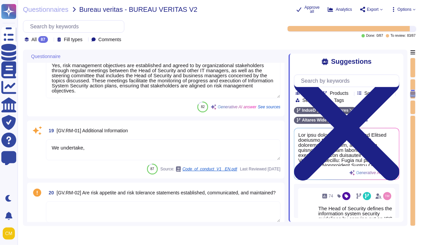
type textarea "We undertake,"
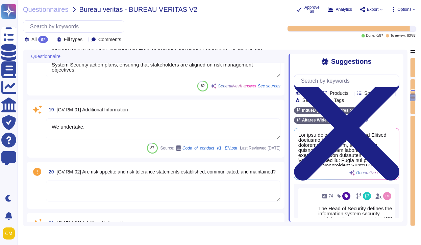
type textarea "Yes, strategic direction regarding appropriate risk response options is establi…"
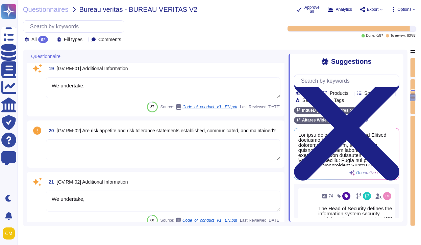
scroll to position [1370, 0]
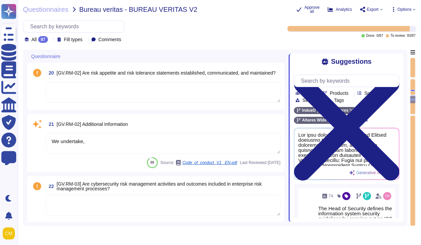
type textarea "We undertake,"
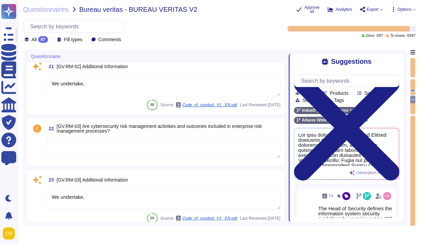
type textarea "Yes, lines of communication across the organization for cybersecurity risks, in…"
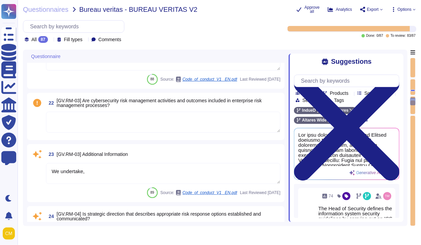
type textarea "@legal"
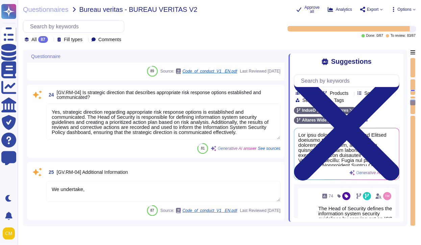
scroll to position [1737, 0]
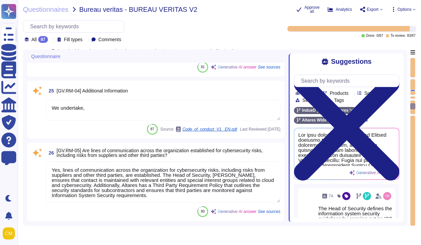
type textarea "Yes, [PERSON_NAME] follows a structured approach to manage cybersecurity risks,…"
type textarea "We undertake,"
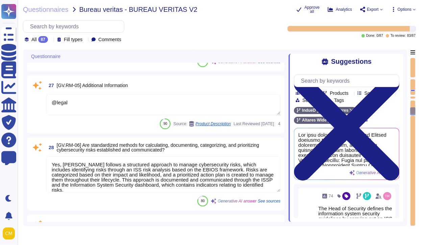
type textarea "@legal"
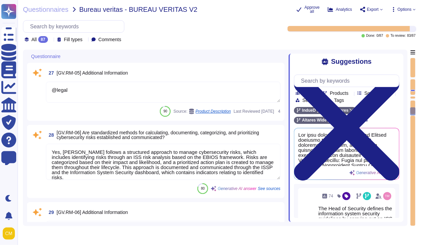
type textarea "Altares follows a structured approach to manage cybersecurity risks, which incl…"
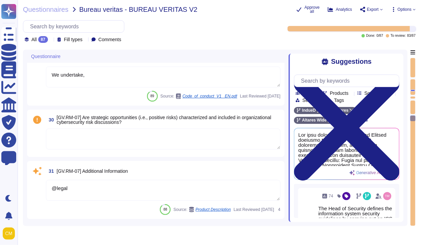
type textarea "Altares's risk management strategy involves a structured approach to managing c…"
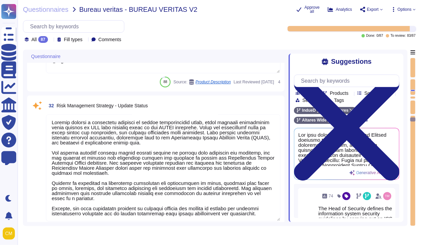
scroll to position [0, 0]
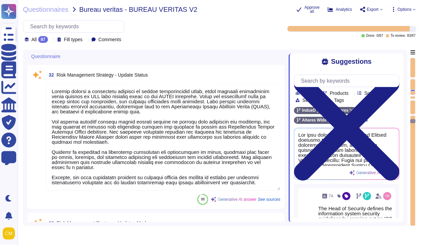
type textarea "- The Head of Security is responsible for defining the information system secur…"
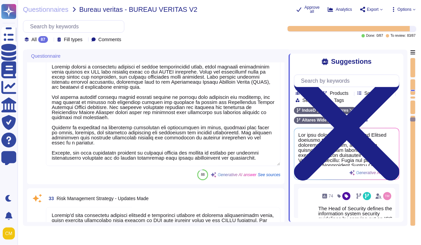
type textarea "Yes, [PERSON_NAME] follows a structured approach to manage cybersecurity risks,…"
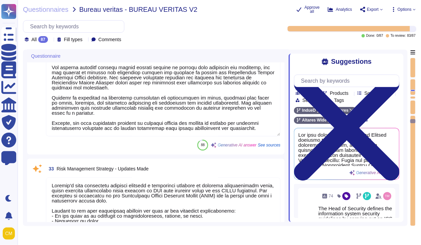
type textarea "- The Head of Security is responsible for defining the information system secur…"
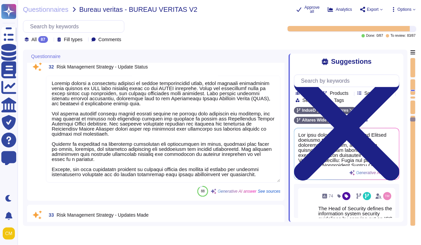
scroll to position [2142, 0]
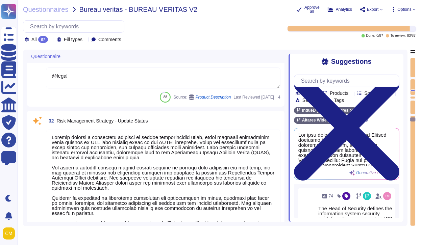
type textarea "Yes, [PERSON_NAME] follows a structured approach to manage cybersecurity risks,…"
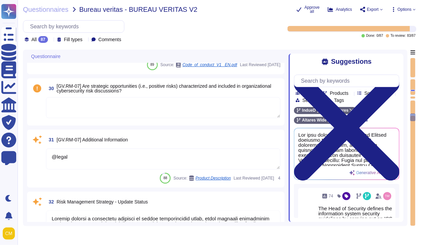
type textarea "@legal"
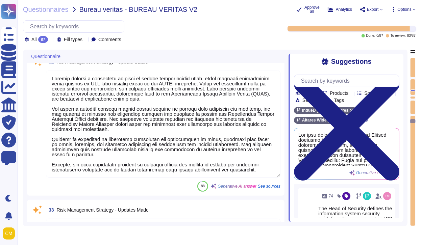
type textarea "- The Head of Security is responsible for defining the information system secur…"
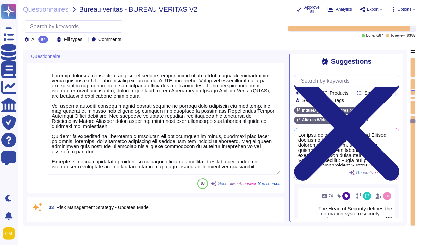
scroll to position [0, 0]
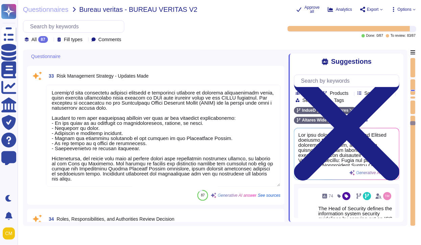
type textarea "- The Head of Security is responsible for ensuring the proper application of th…"
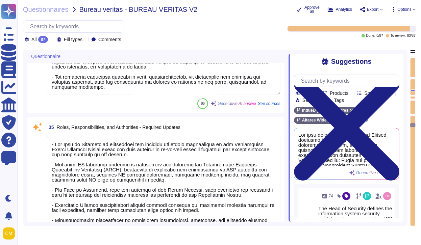
type textarea "Yes, organizational leadership, represented by the Head of Security and the man…"
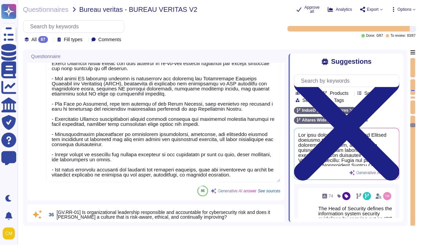
type textarea "We undertake,"
type textarea "Yes, roles and responsibilities for planning, implementing, operating, assessin…"
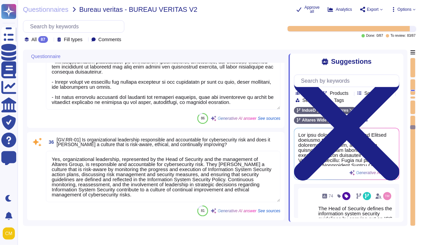
type textarea "We undertake,"
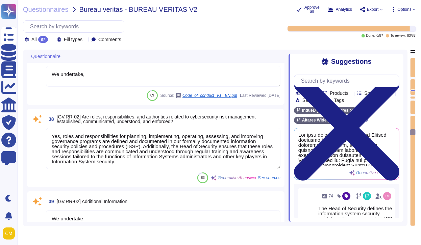
type textarea "Yes, adequate resources are allocated in line with the cybersecurity risk strat…"
type textarea "We undertake,"
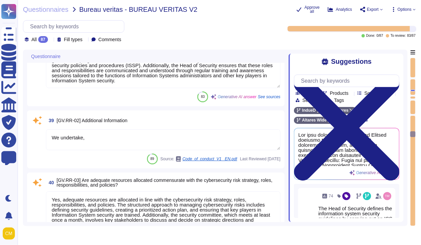
type textarea "Yes, cybersecurity is included in human resources practices at Altares. Employe…"
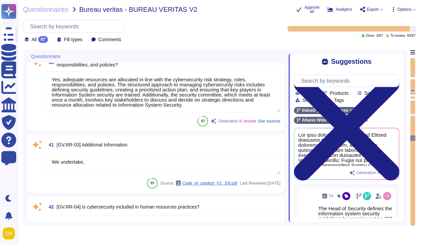
type textarea "We undertake,"
type textarea "Roles and responsibilities for planning, implementing, operating, assessing, an…"
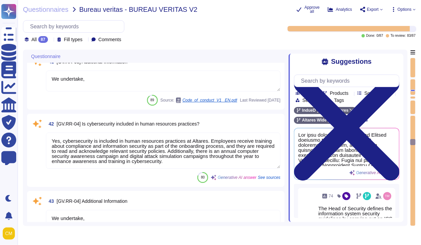
type textarea "Roles and responsibilities for planning, implementing, operating, assessing, an…"
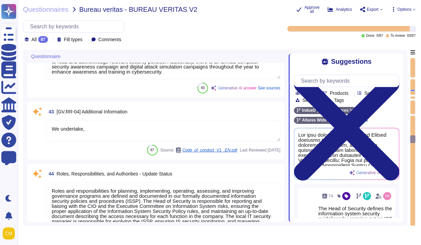
scroll to position [3299, 0]
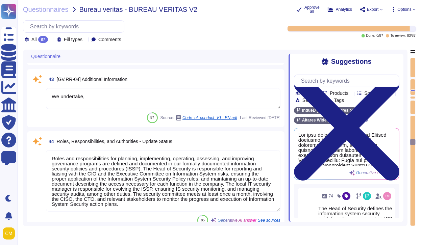
type textarea "Policies are reviewed and updated annually at Altares. The Head of Security is …"
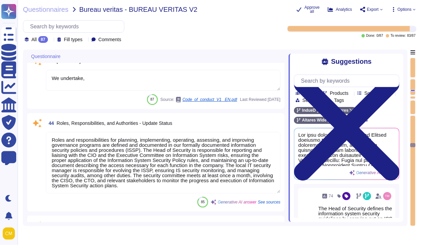
type textarea "Altares's policies are reviewed and updated annually to ensure they remain effe…"
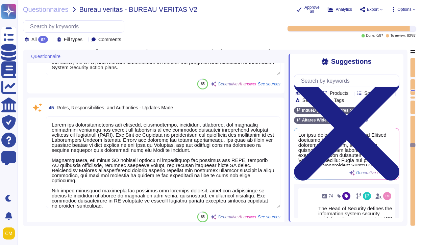
type textarea "Yes, [PERSON_NAME] has a formally documented information security policy (ISSP)…"
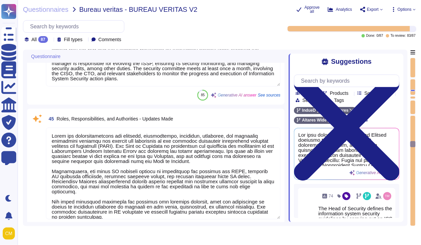
type textarea "We undertake,"
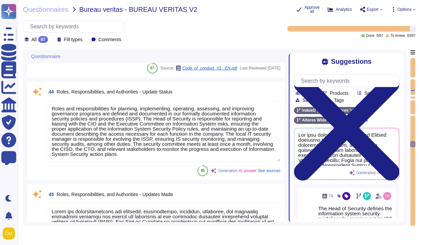
scroll to position [3319, 0]
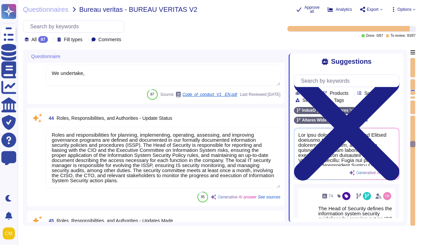
click at [77, 78] on textarea "We undertake," at bounding box center [163, 75] width 234 height 21
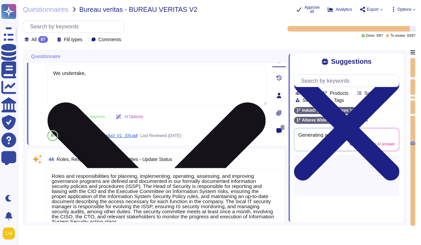
click at [104, 88] on textarea "We undertake," at bounding box center [156, 85] width 219 height 41
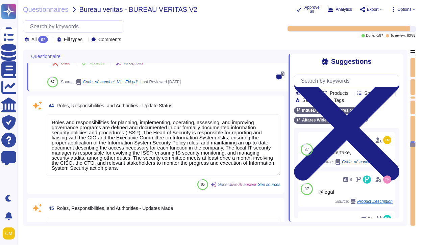
scroll to position [3473, 0]
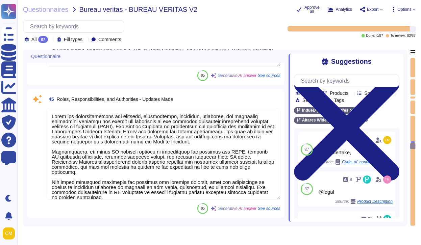
type textarea "Altares's policies are reviewed and updated annually to ensure they remain effe…"
type textarea "Yes, [PERSON_NAME] has a formally documented information security policy (ISSP)…"
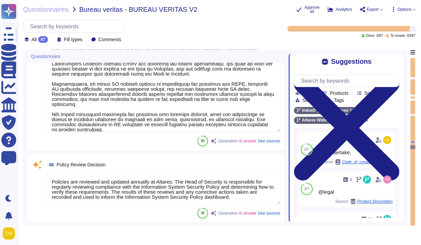
type textarea "[PERSON_NAME][EMAIL_ADDRESS][PERSON_NAME][DOMAIN_NAME]"
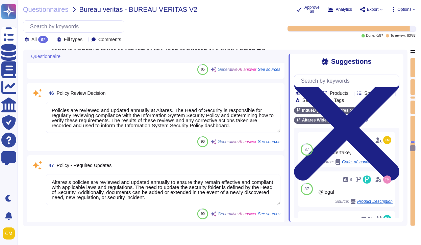
type textarea "Yes, Altares has a formally documented Information Security Policy and Procedur…"
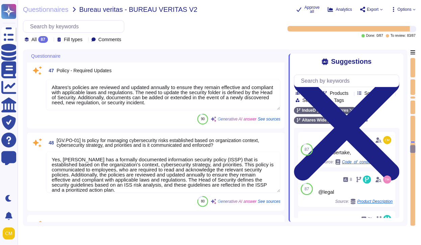
scroll to position [3724, 0]
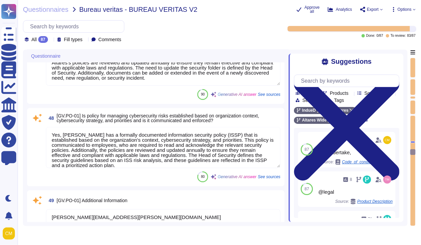
type textarea "Altares is not certified but outsourcer is certified ISO 27001, 27017, and SOC2."
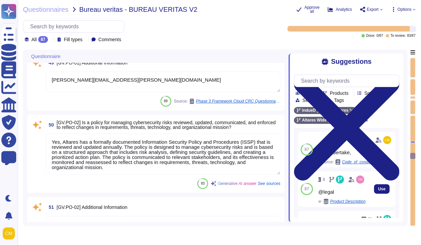
type textarea "Altares has formally documented information security policies and procedures (I…"
type textarea "Altares has a formally documented information security policies and procedures …"
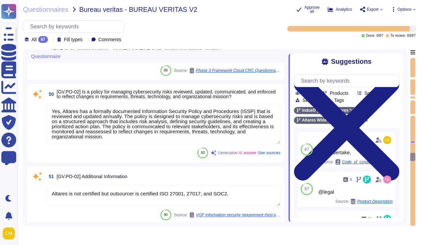
type textarea "Yes"
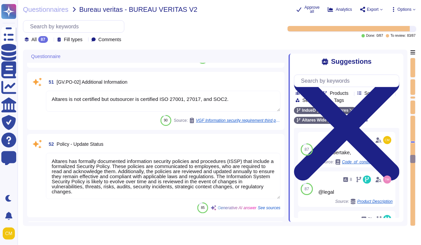
type textarea "Microsoft Intune can list all software on workstations, an alert is generated t…"
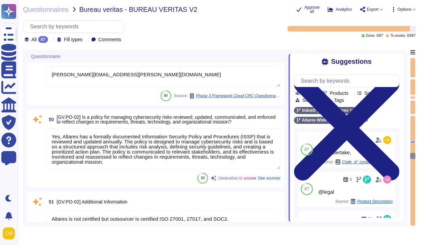
type textarea "Altares's policies are reviewed and updated annually to ensure they remain effe…"
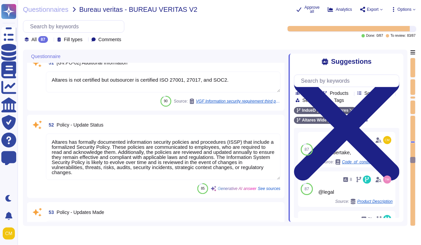
type textarea "Yes"
type textarea "Microsoft Intune can list all software on workstations, an alert is generated t…"
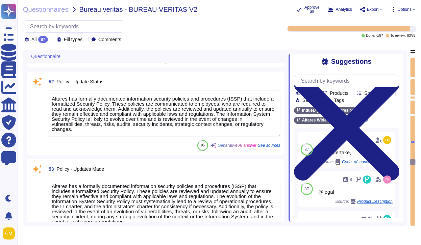
type textarea "Yes, the results of reviews and corrective actions taken are recorded and used …"
type textarea "Yes"
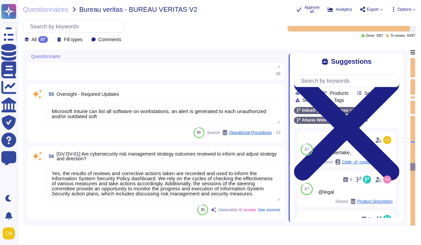
type textarea "Yes, the cybersecurity risk management strategy is reviewed and adjusted to ens…"
type textarea "We undertake,"
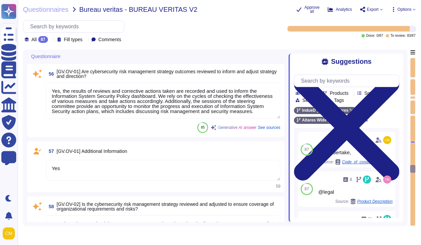
type textarea "Yes, the effectiveness of various measures is checked, and actions are taken ac…"
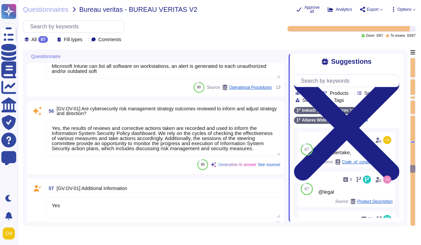
scroll to position [4245, 0]
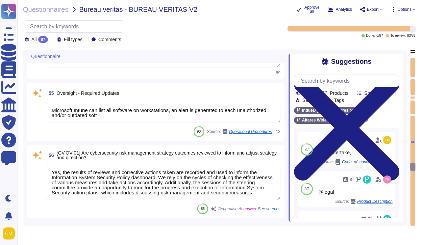
type textarea "Altares has formally documented information security policies and procedures (I…"
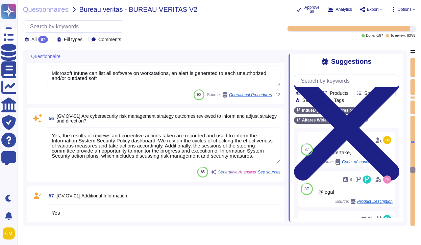
type textarea "Yes, the effectiveness of various measures is checked, and actions are taken ac…"
type textarea "Yes"
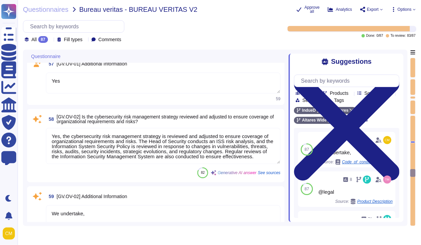
type textarea "@product"
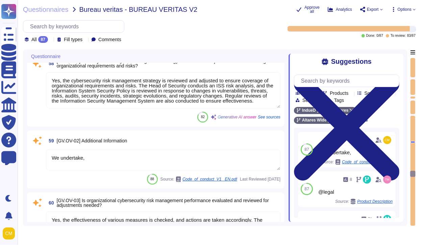
type textarea "The pace and timing of software upgrades for customers is automated, with a man…"
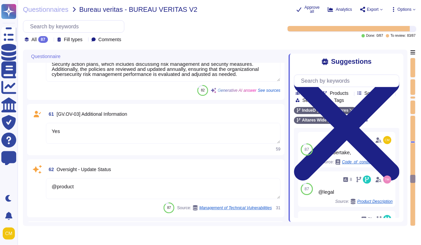
type textarea "As per ISSP (Third Party Security Requirement): - Third parties shall only be g…"
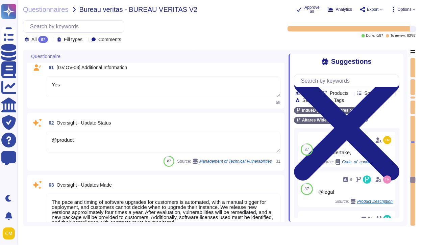
type textarea "As such, Altares is committed to both share these principles across its value c…"
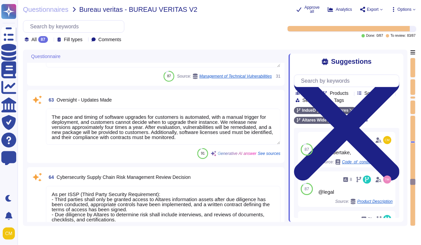
type textarea "Yes"
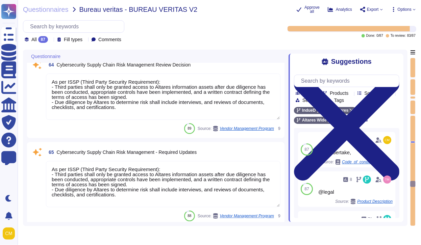
type textarea "Yes, roles and responsibilities for planning, implementing, operating, assessin…"
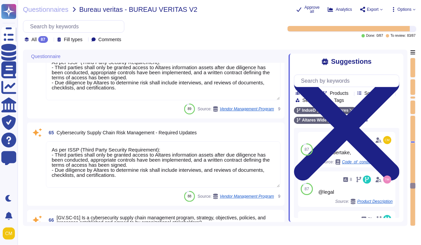
type textarea "Yes"
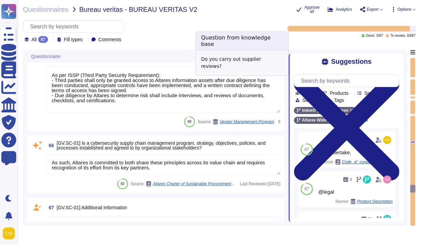
type textarea "Yes, cybersecurity supply chain risk management is integrated into our overall …"
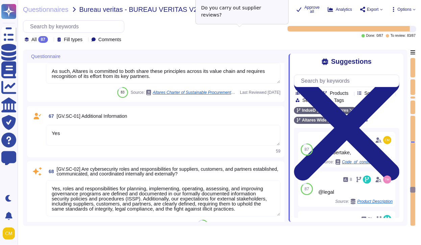
type textarea "Yes"
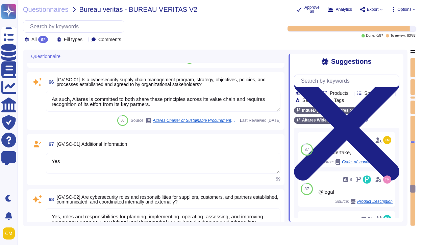
scroll to position [4959, 0]
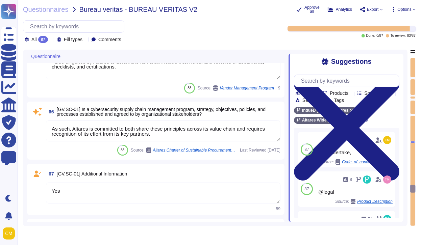
click at [162, 139] on textarea "As such, Altares is committed to both share these principles across its value c…" at bounding box center [163, 131] width 234 height 21
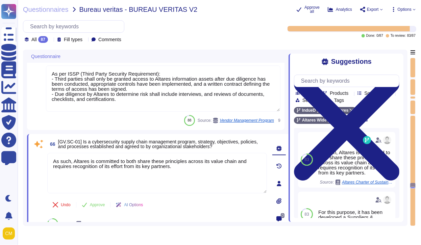
type textarea "@product"
type textarea "The pace and timing of software upgrades for customers is automated, with a man…"
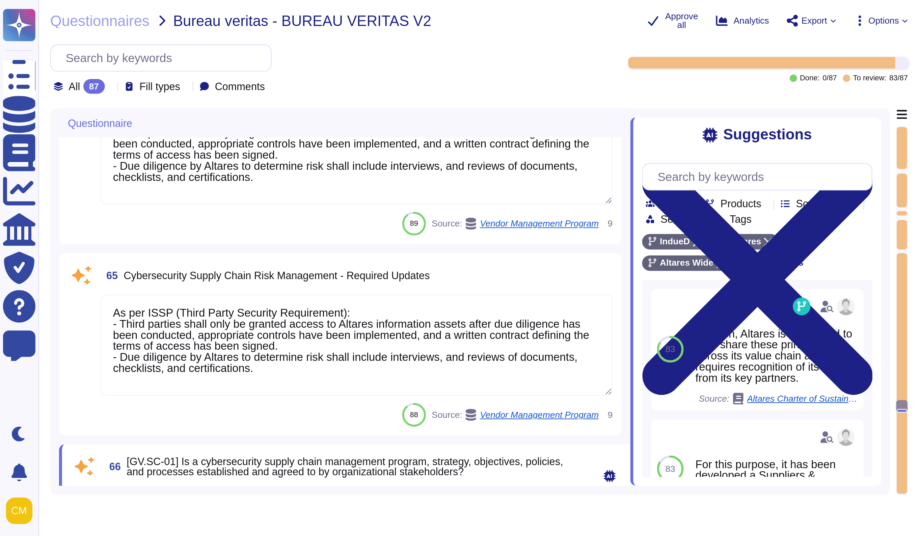
scroll to position [4862, 0]
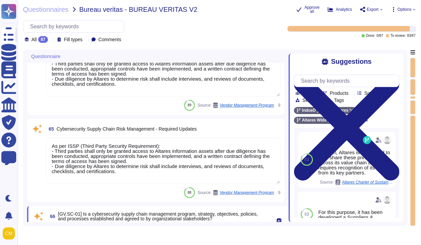
type textarea "Yes"
type textarea "Yes, cybersecurity supply chain risk management is integrated into our overall …"
type textarea "Yes"
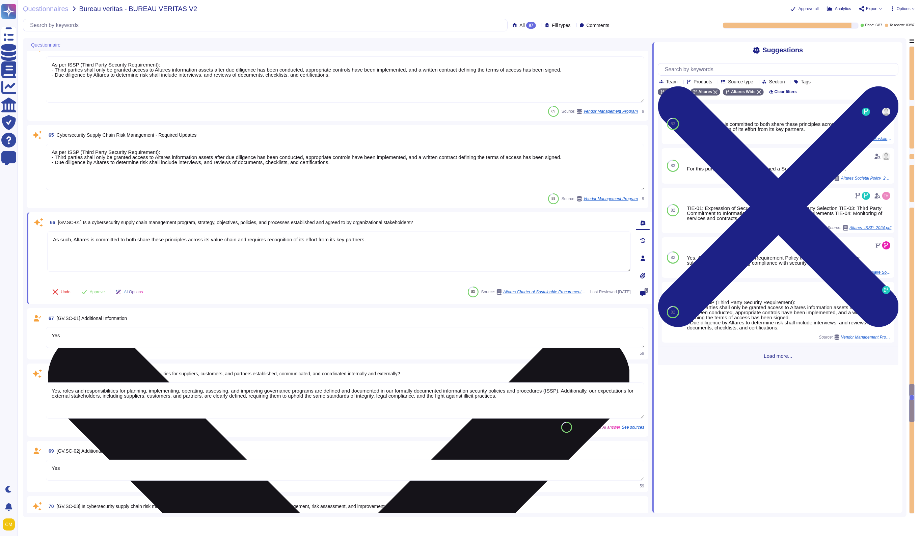
type textarea "Yes"
type textarea "Yes, suppliers are known and prioritized by criticality. The indueD platform pr…"
type textarea "Yes"
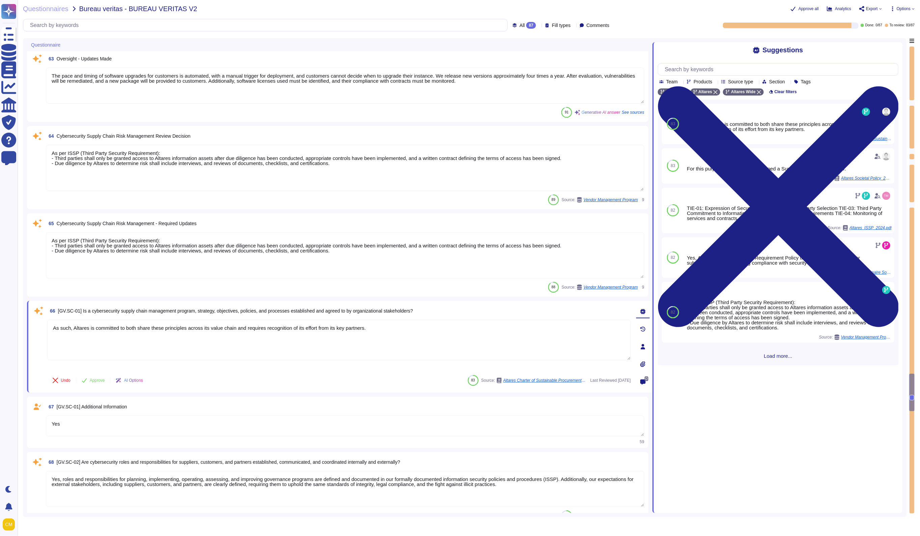
scroll to position [4749, 0]
type textarea "Yes, the effectiveness of various measures is checked, and actions are taken ac…"
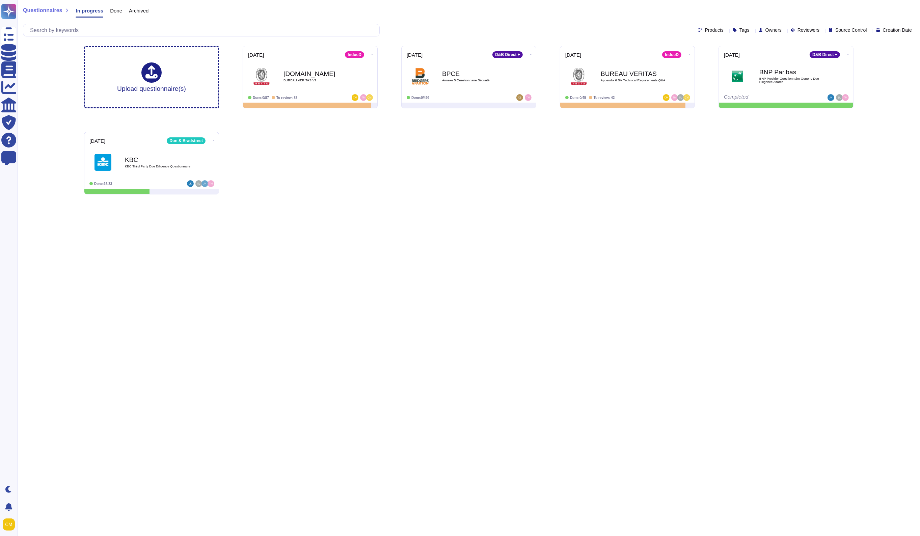
click at [674, 200] on html "Questionnaires Knowledge Base Documents Analytics CAIQ / SIG Trust Center Help …" at bounding box center [460, 100] width 920 height 200
